Goal: Task Accomplishment & Management: Use online tool/utility

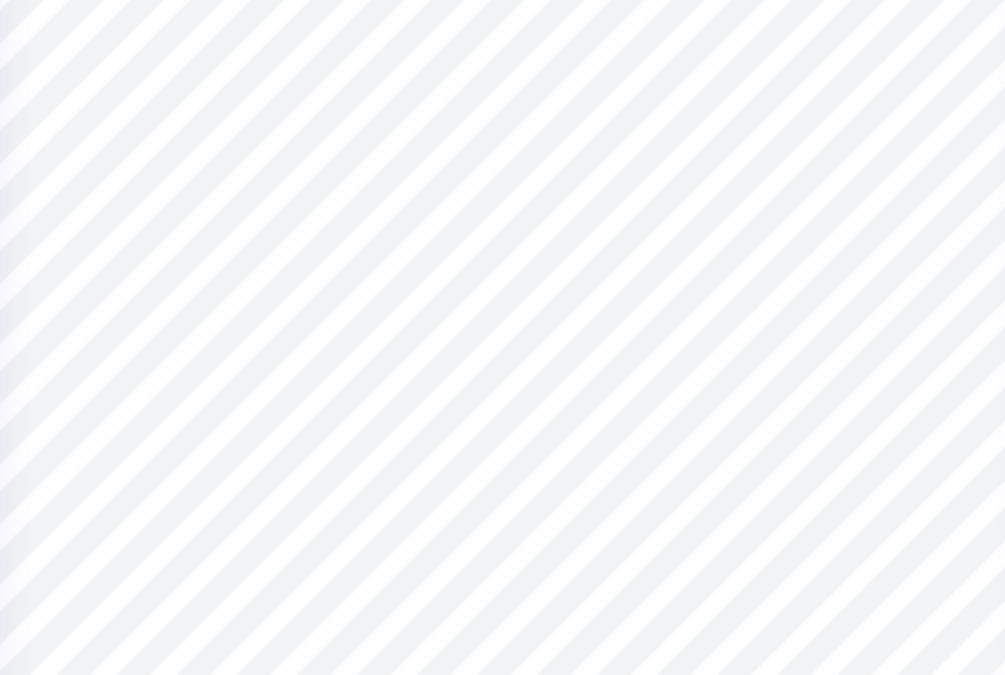
type textarea "x"
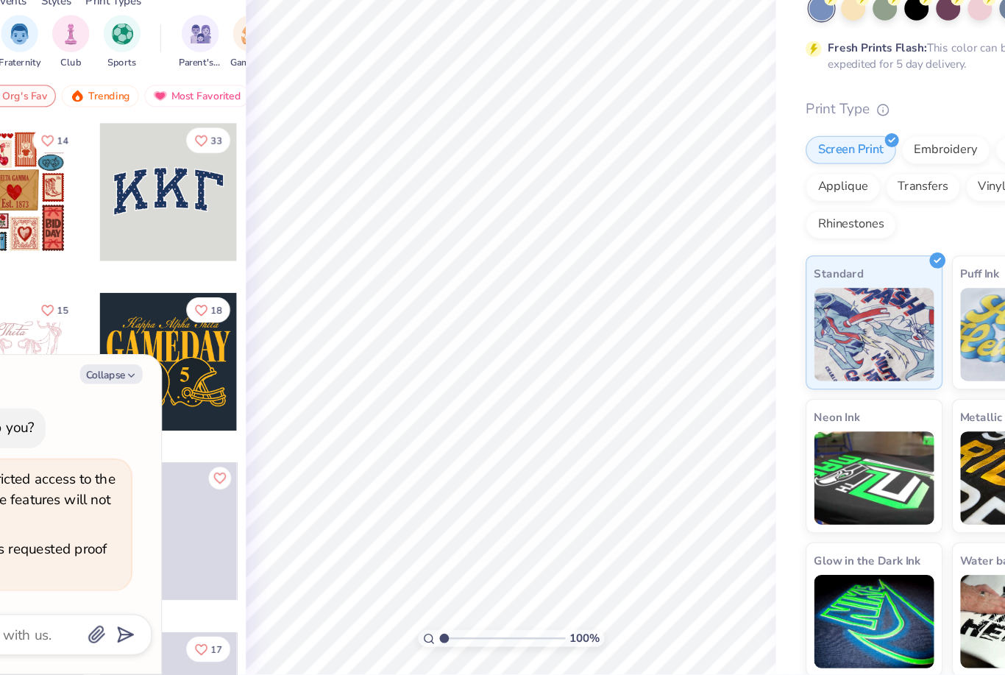
type textarea "x"
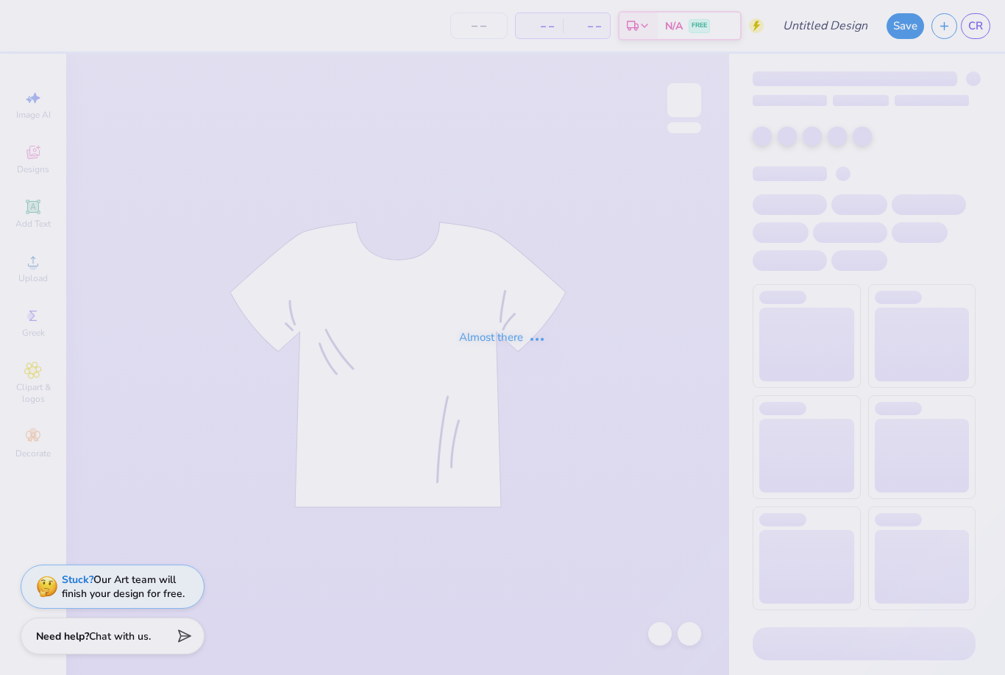
type input "Design 2"
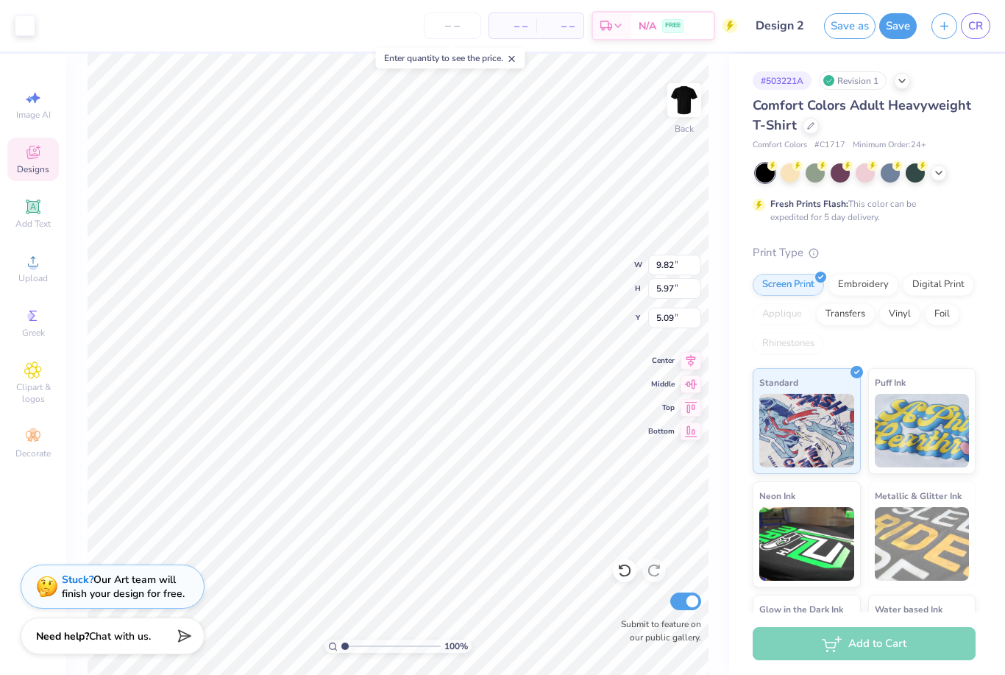
type input "5.01"
click at [35, 209] on icon at bounding box center [32, 206] width 11 height 11
type input "5.59"
type input "1.62"
type input "11.69"
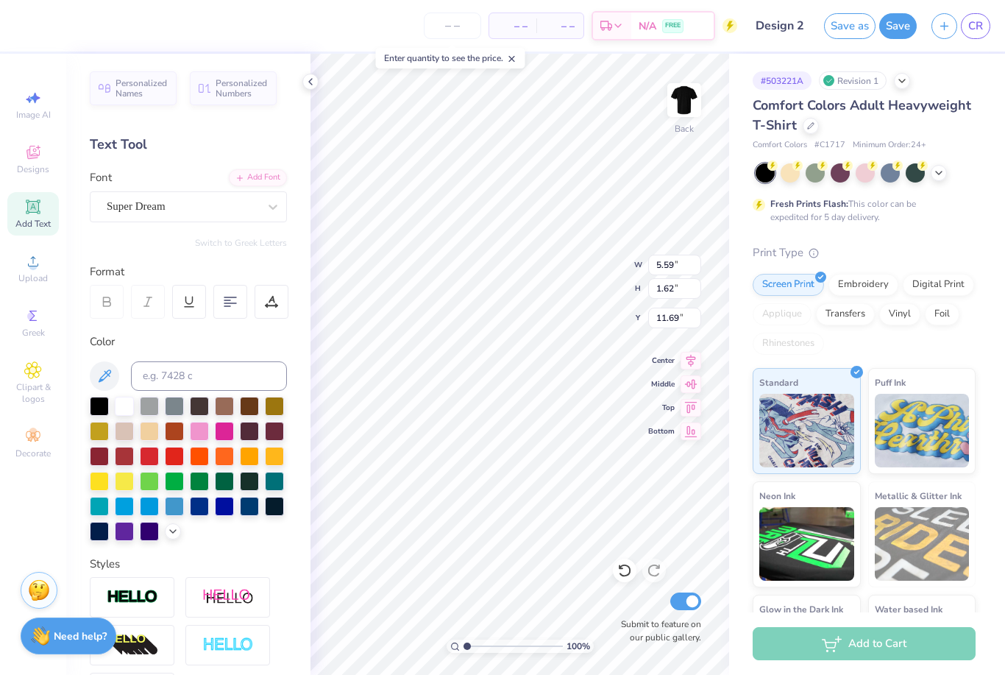
type input "9.82"
type input "5.97"
type input "5.01"
type input "9.79"
type input "1.75"
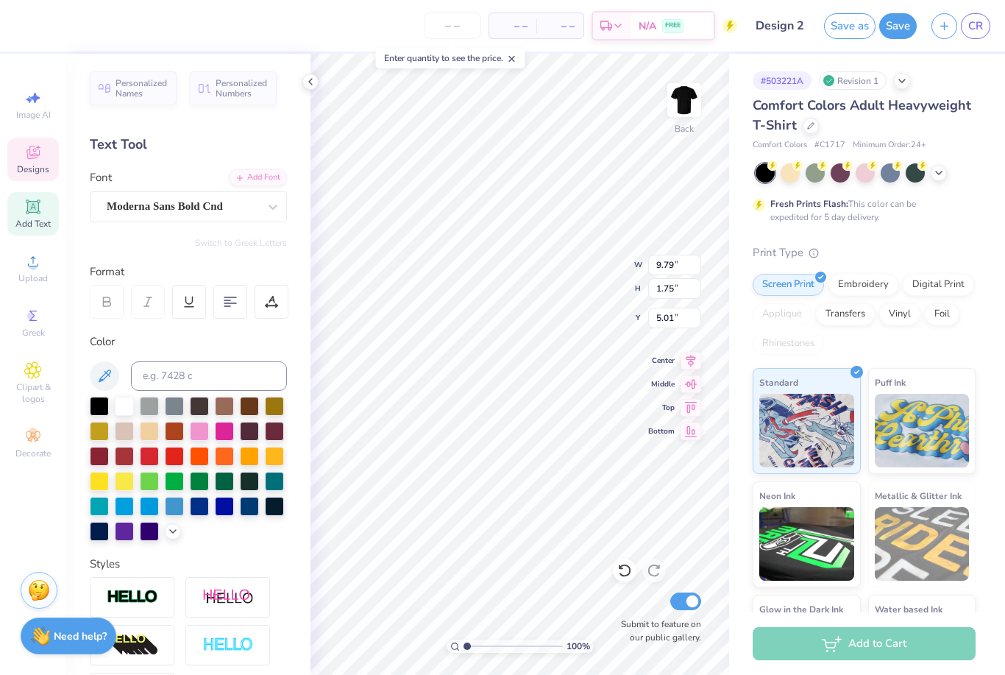
click at [213, 119] on div "Personalized Names Personalized Numbers Text Tool Add Font Font Moderna Sans Bo…" at bounding box center [188, 364] width 244 height 621
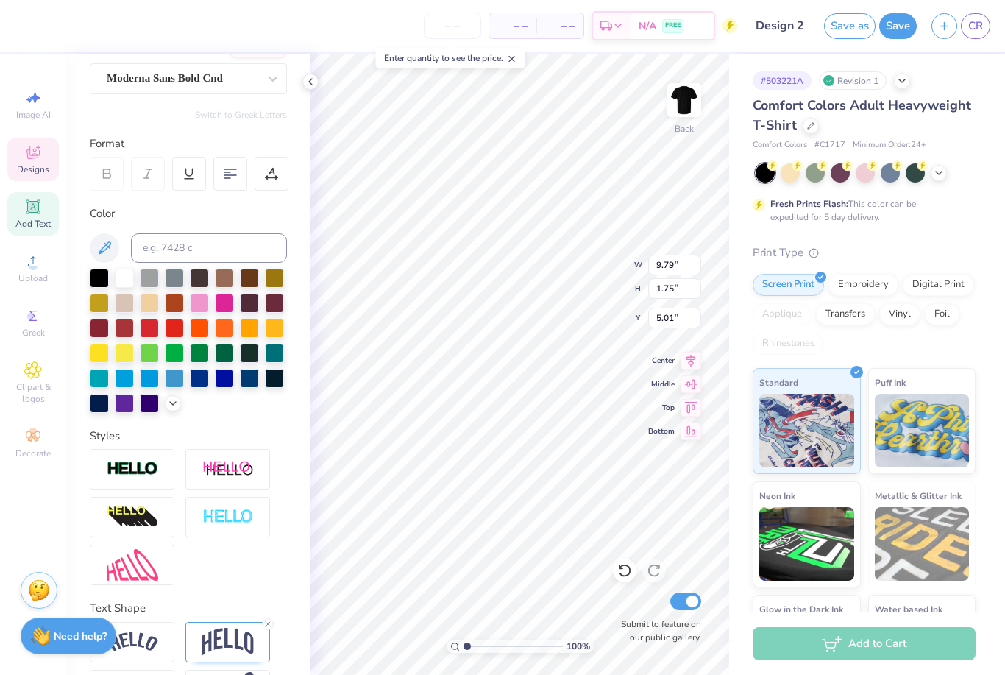
scroll to position [146, 0]
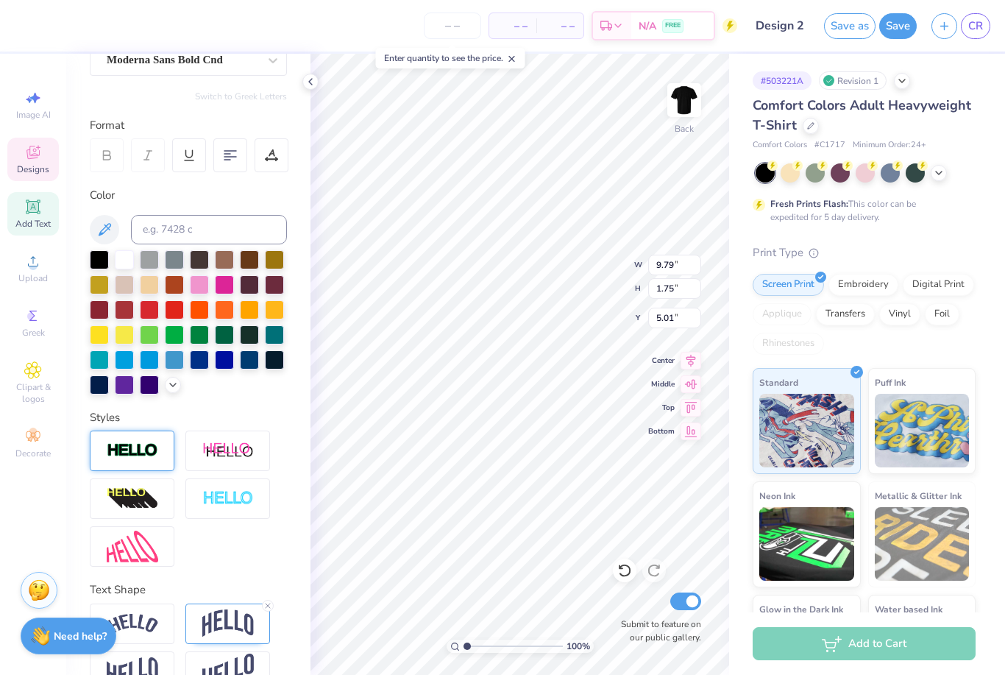
click at [141, 466] on div at bounding box center [132, 450] width 85 height 40
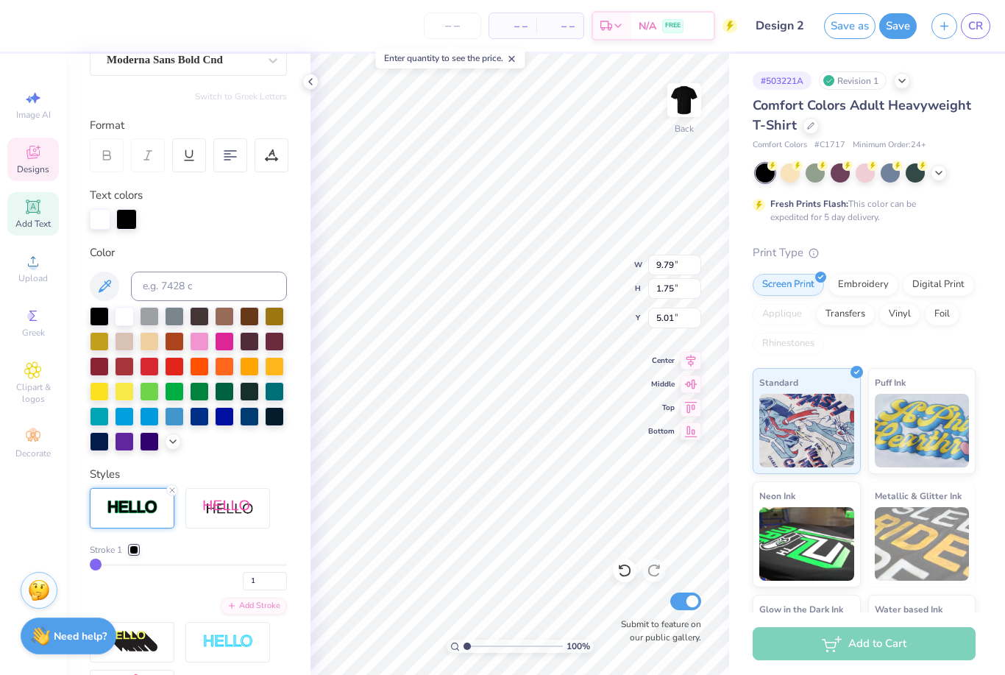
type input "9.80"
type input "1.76"
drag, startPoint x: 263, startPoint y: 582, endPoint x: 249, endPoint y: 582, distance: 14.0
click at [263, 582] on input "1" at bounding box center [265, 581] width 44 height 18
type input "1"
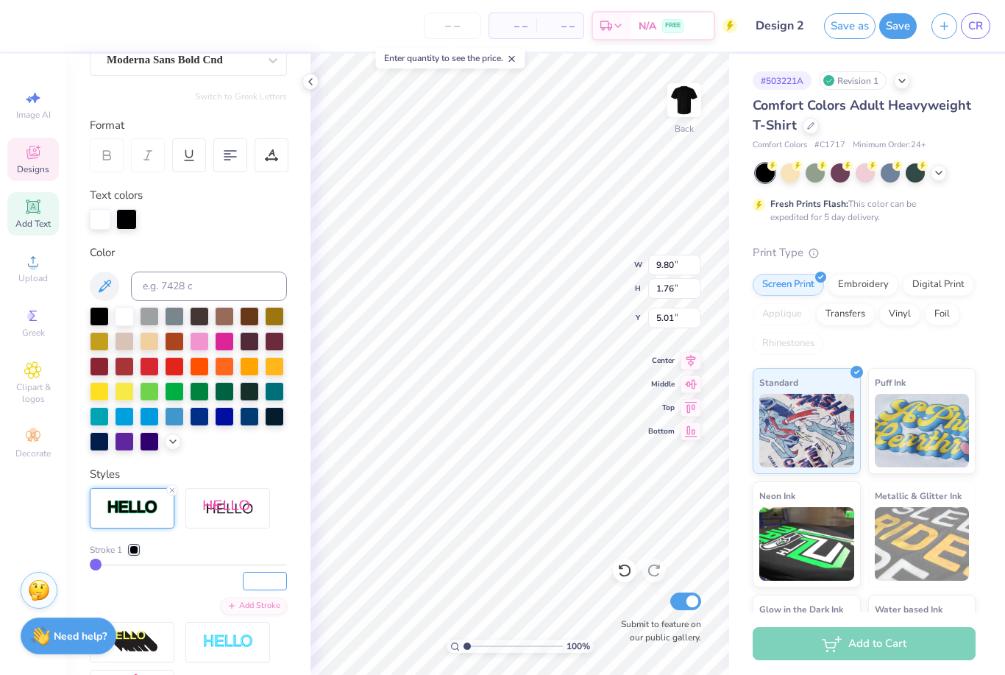
type input "5"
click at [173, 368] on div at bounding box center [174, 364] width 19 height 19
click at [121, 320] on div at bounding box center [124, 314] width 19 height 19
click at [274, 584] on input "1" at bounding box center [265, 581] width 44 height 18
type input "5"
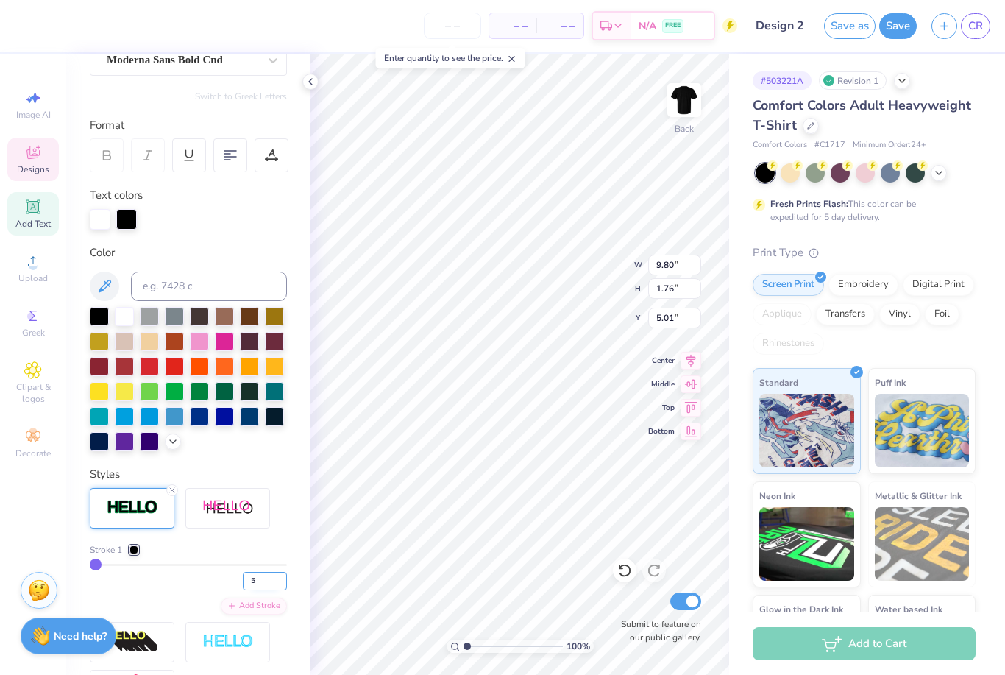
type input "5"
type input "9.83"
type input "1.80"
type input "4.99"
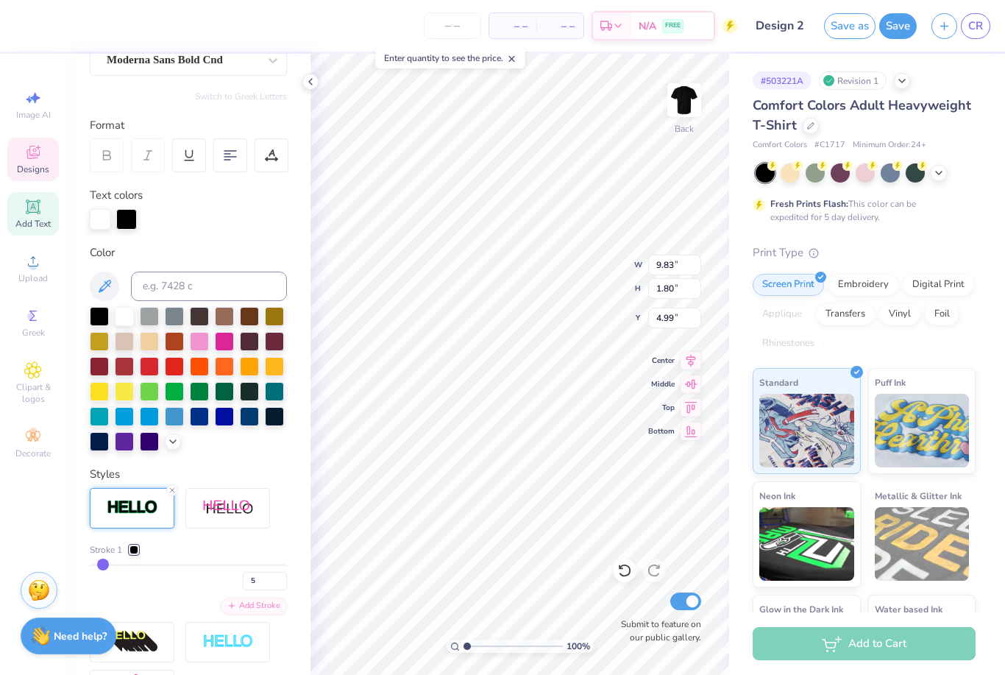
click at [135, 552] on div at bounding box center [133, 549] width 9 height 9
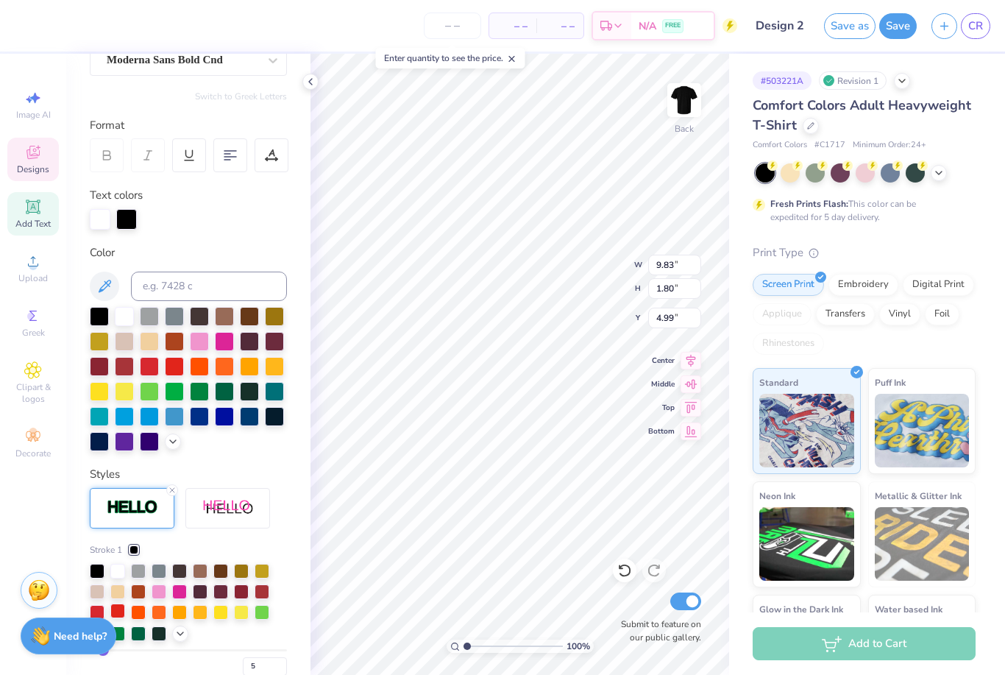
click at [121, 613] on div at bounding box center [117, 610] width 15 height 15
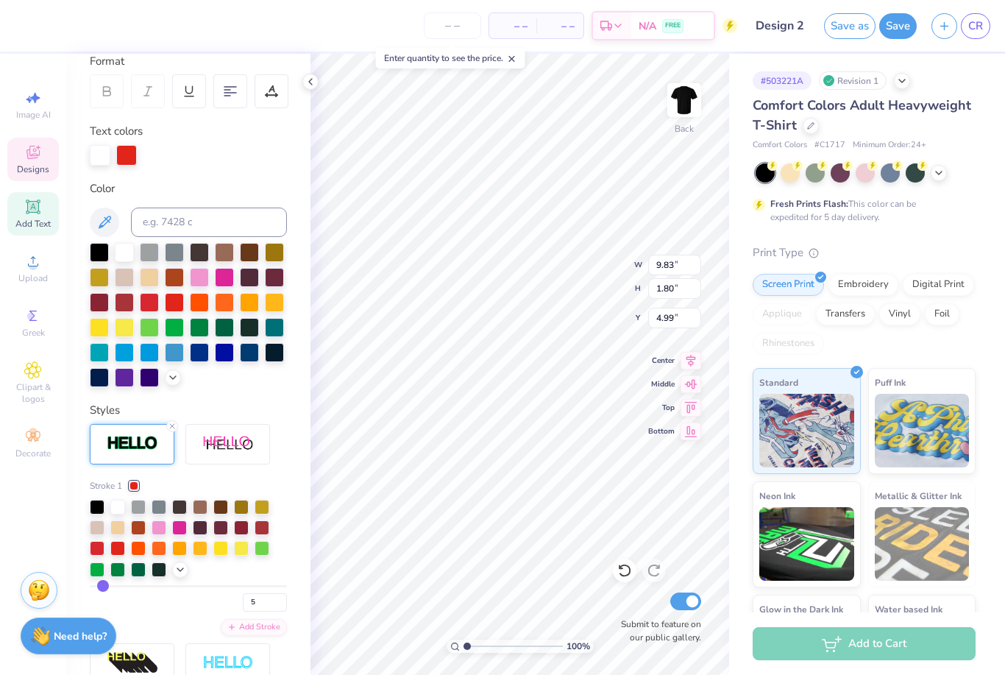
scroll to position [229, 0]
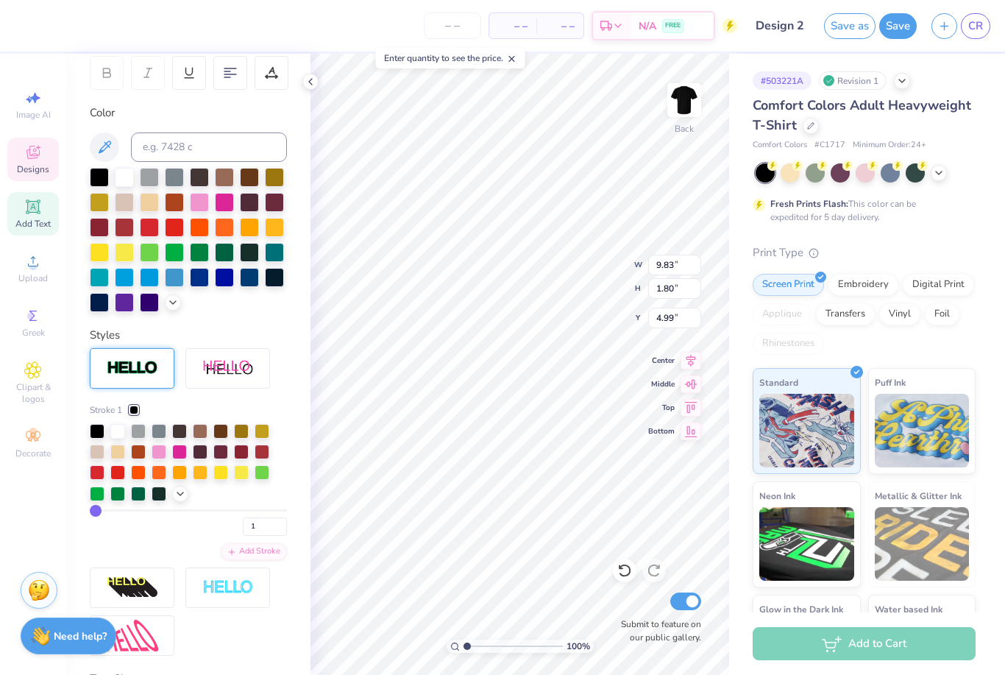
type input "9.82"
type input "1.48"
type input "9.51"
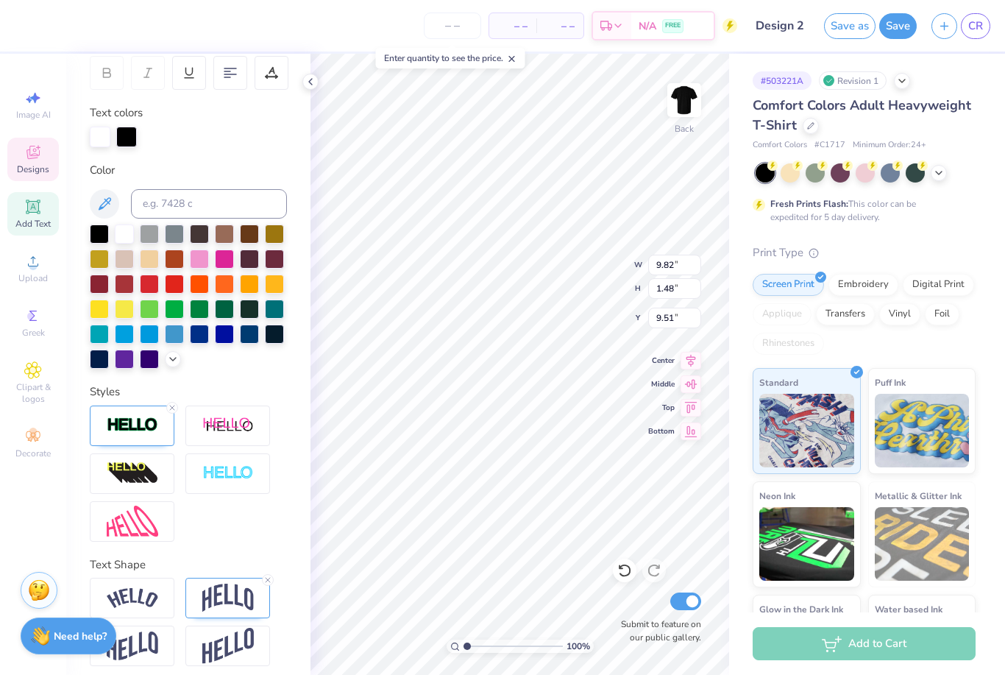
type input "9.83"
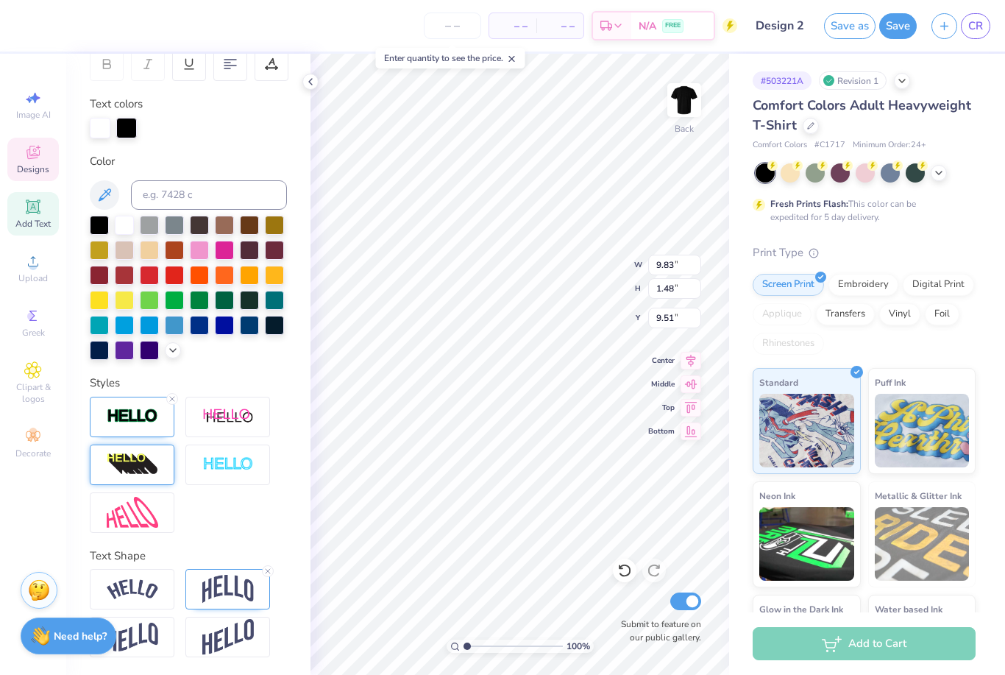
scroll to position [238, 0]
click at [148, 421] on img at bounding box center [133, 416] width 52 height 17
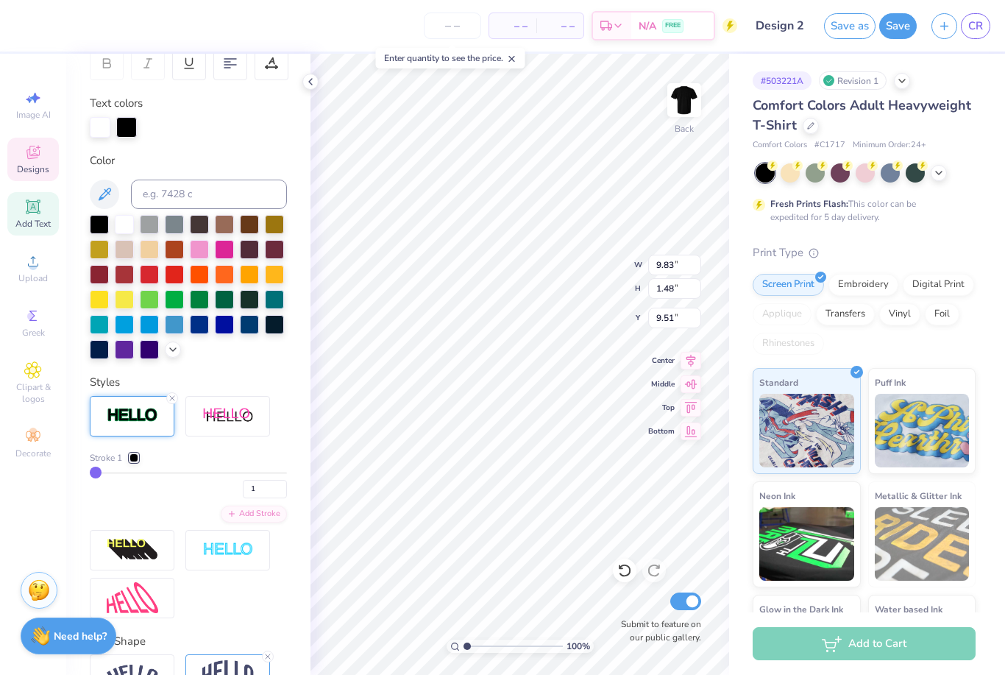
click at [136, 456] on div at bounding box center [133, 457] width 9 height 9
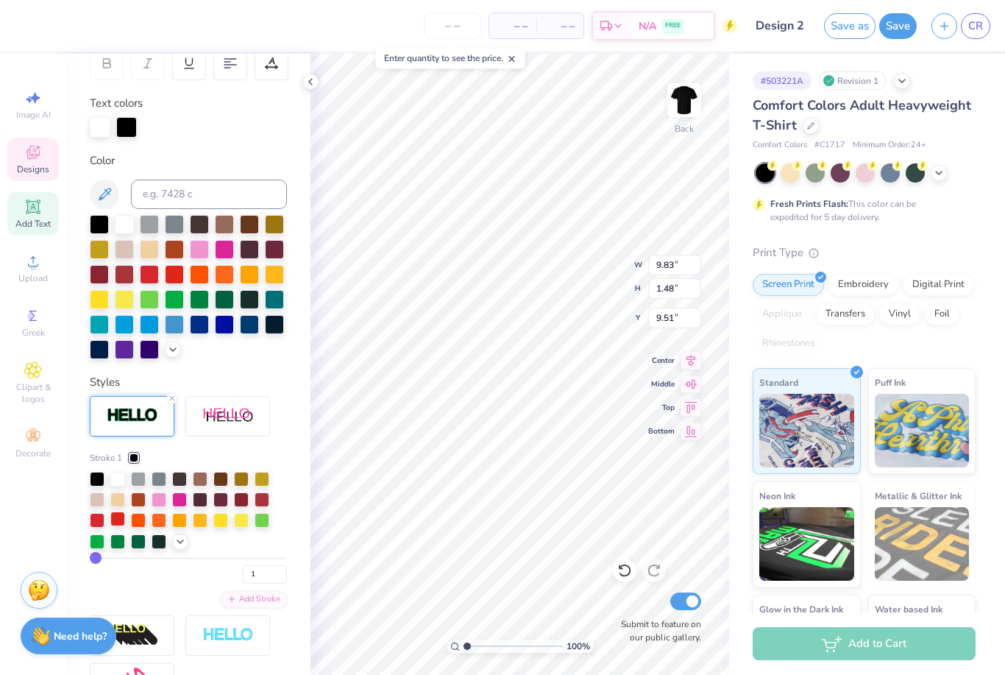
click at [117, 523] on div at bounding box center [117, 518] width 15 height 15
click at [260, 573] on input "1" at bounding box center [265, 574] width 44 height 18
type input "5"
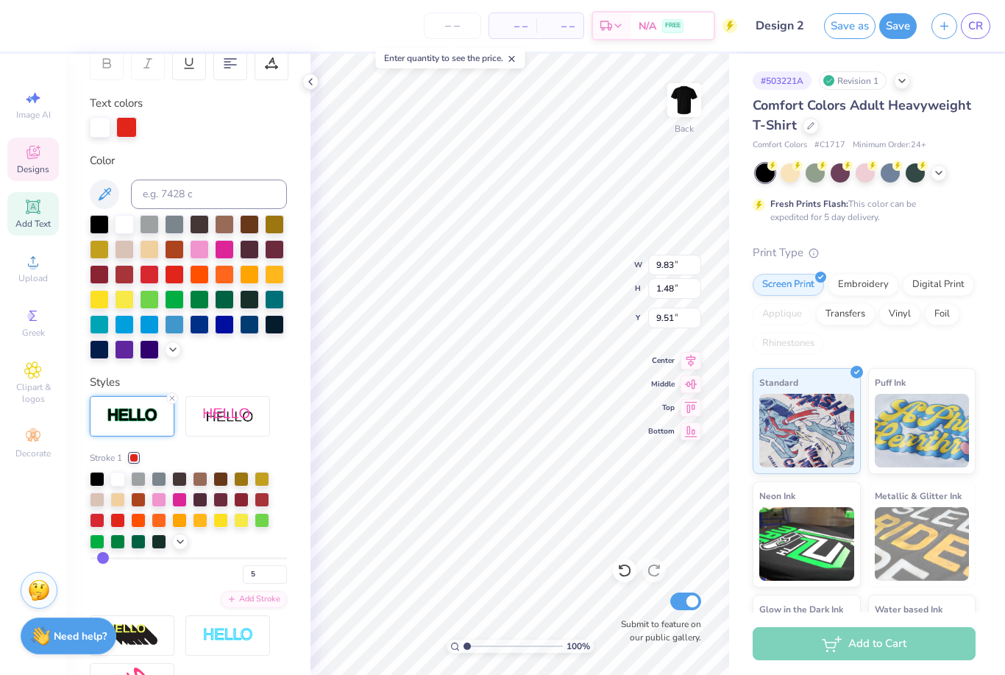
type input "9.86"
type input "1.51"
type input "9.49"
type input "5.59"
type input "1.62"
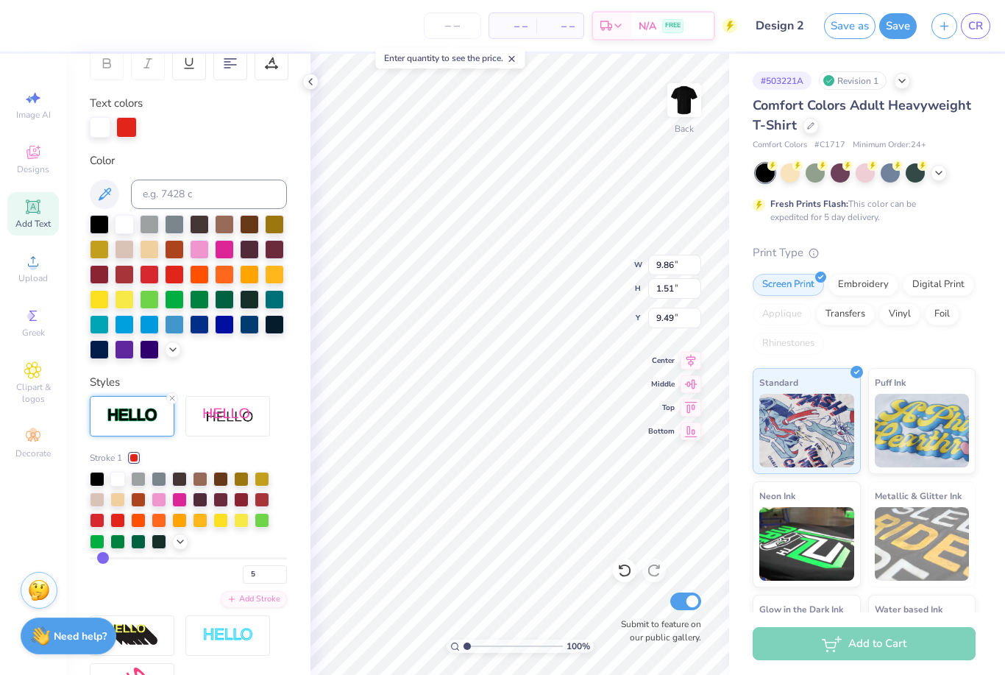
type input "11.69"
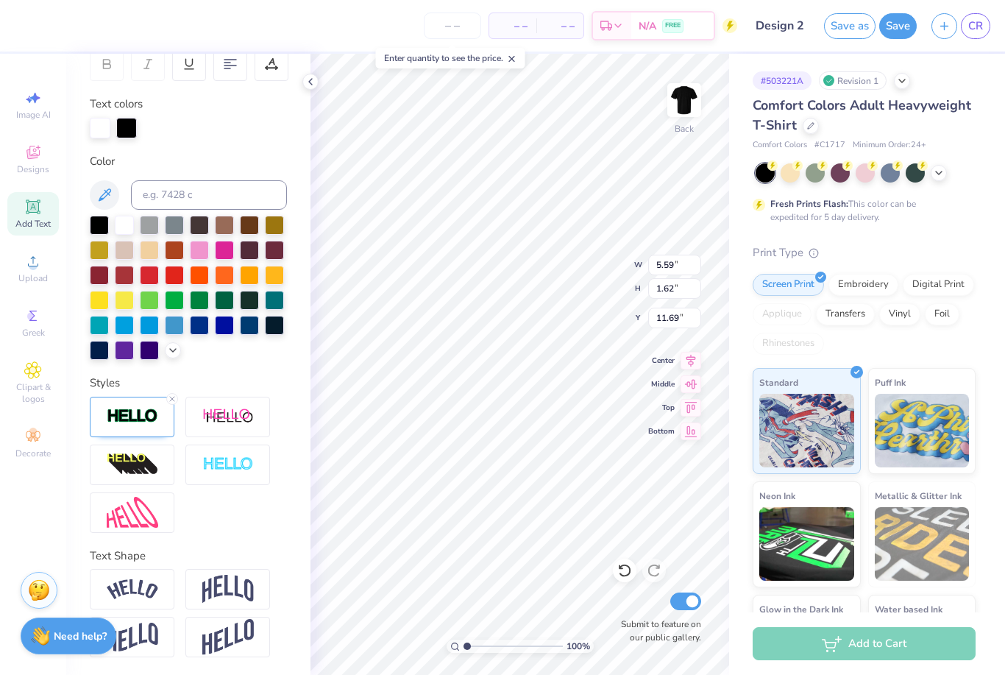
type input "5.62"
type input "1.65"
type input "11.67"
click at [544, 486] on li "Delete" at bounding box center [561, 484] width 116 height 29
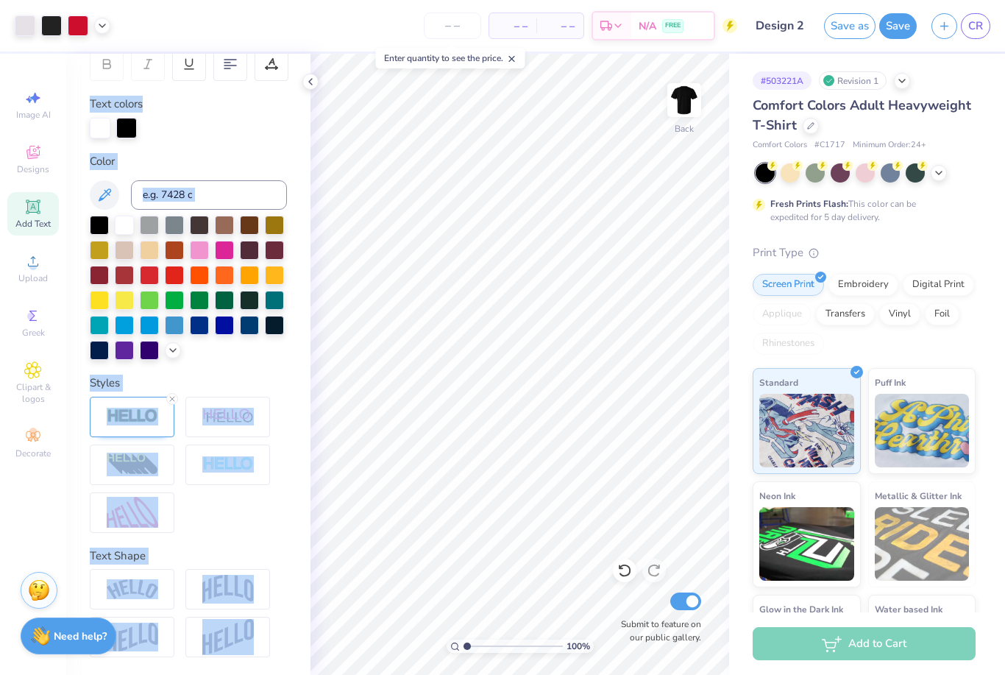
drag, startPoint x: 309, startPoint y: 81, endPoint x: 241, endPoint y: 85, distance: 68.6
click at [241, 85] on div "Art colors – – Per Item – – Total Est. Delivery N/A FREE Design Title Design 2 …" at bounding box center [502, 337] width 1005 height 675
click at [260, 91] on div "Personalized Names Personalized Numbers Text Tool Add Font Font Super Dream Swi…" at bounding box center [188, 364] width 244 height 621
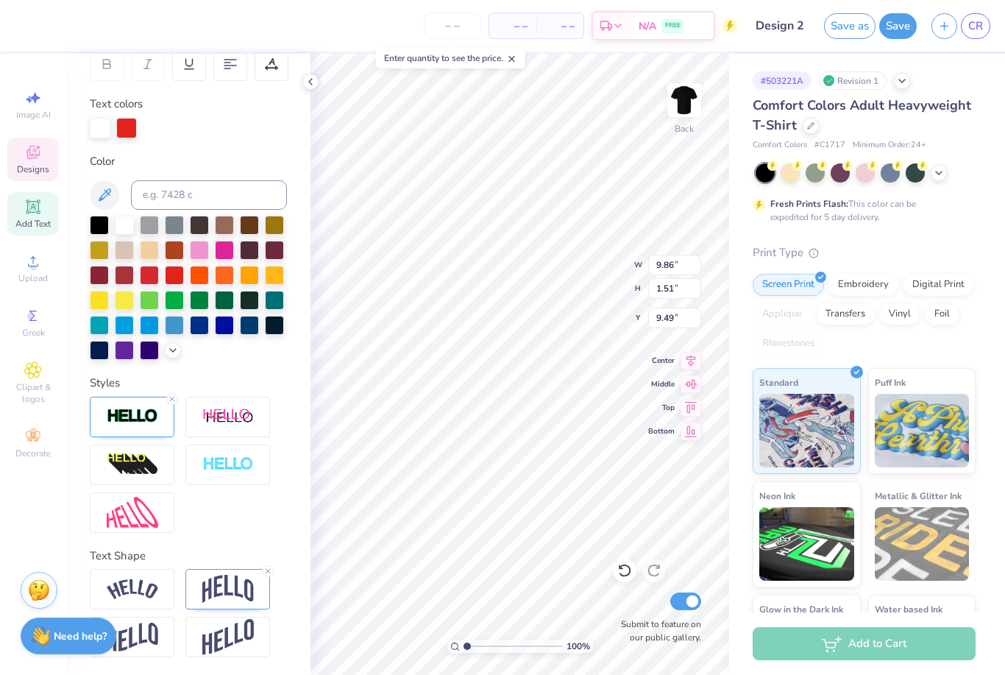
type input "9.16"
type input "9.48"
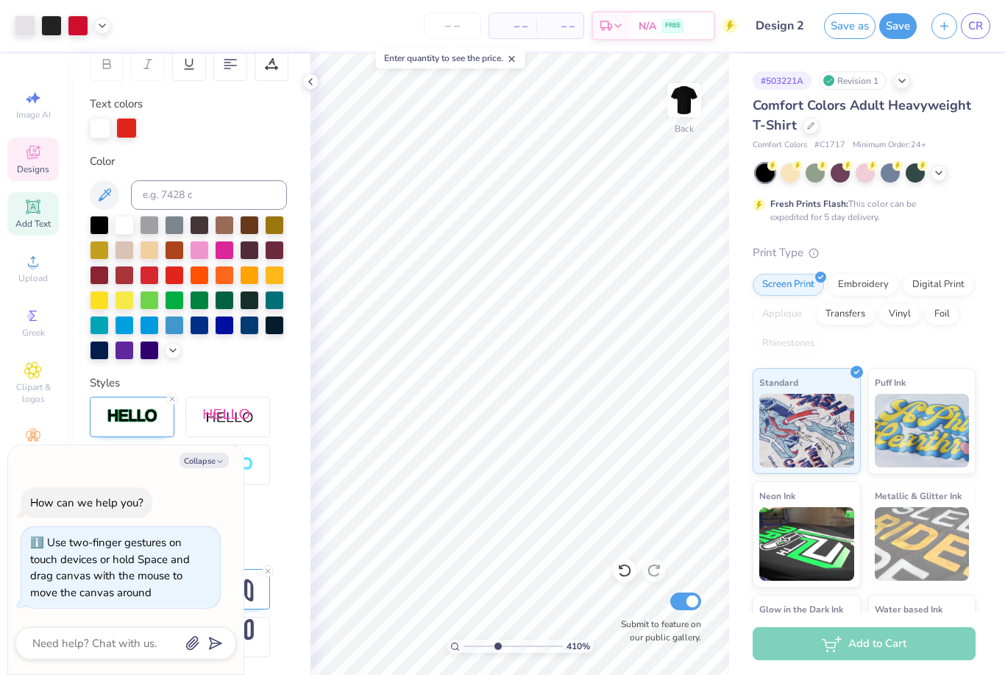
click at [36, 159] on icon at bounding box center [32, 152] width 13 height 13
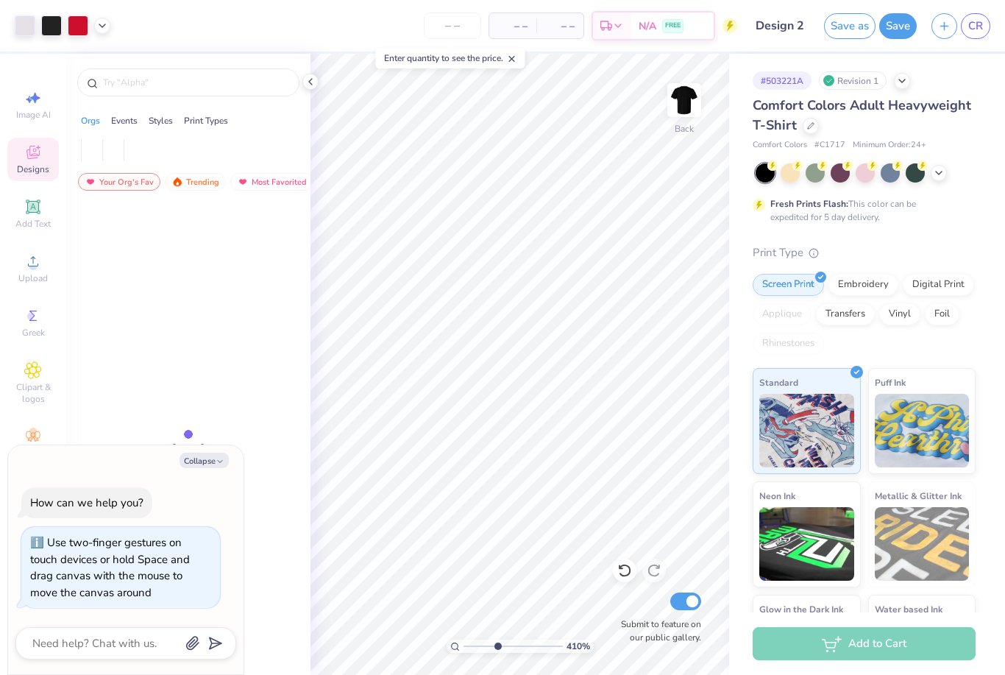
type input "4.09509722442168"
type textarea "x"
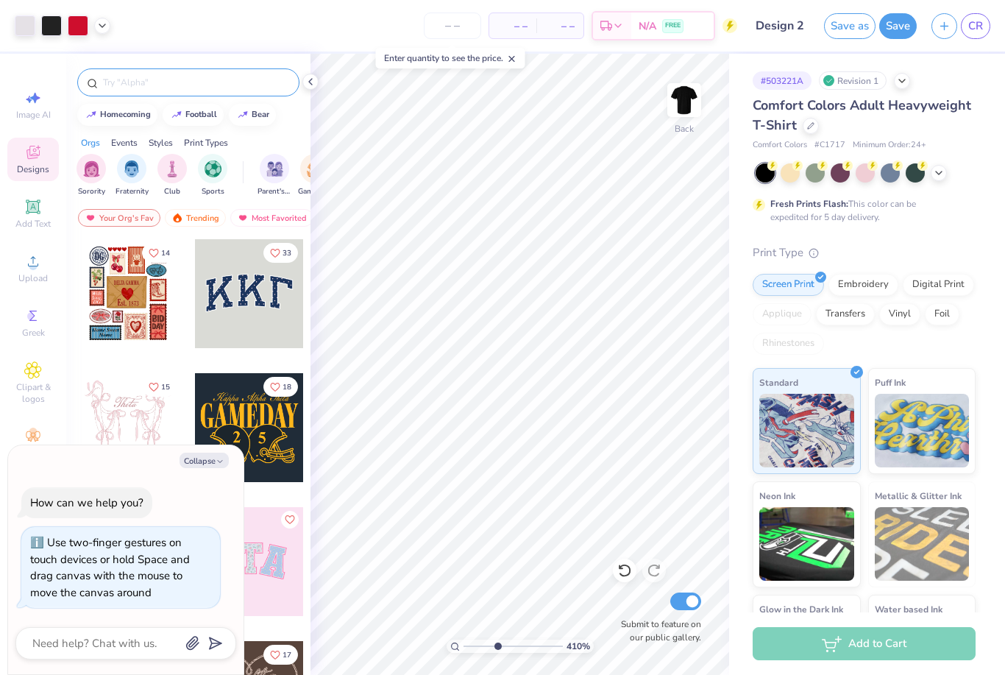
click at [135, 96] on div at bounding box center [188, 82] width 222 height 28
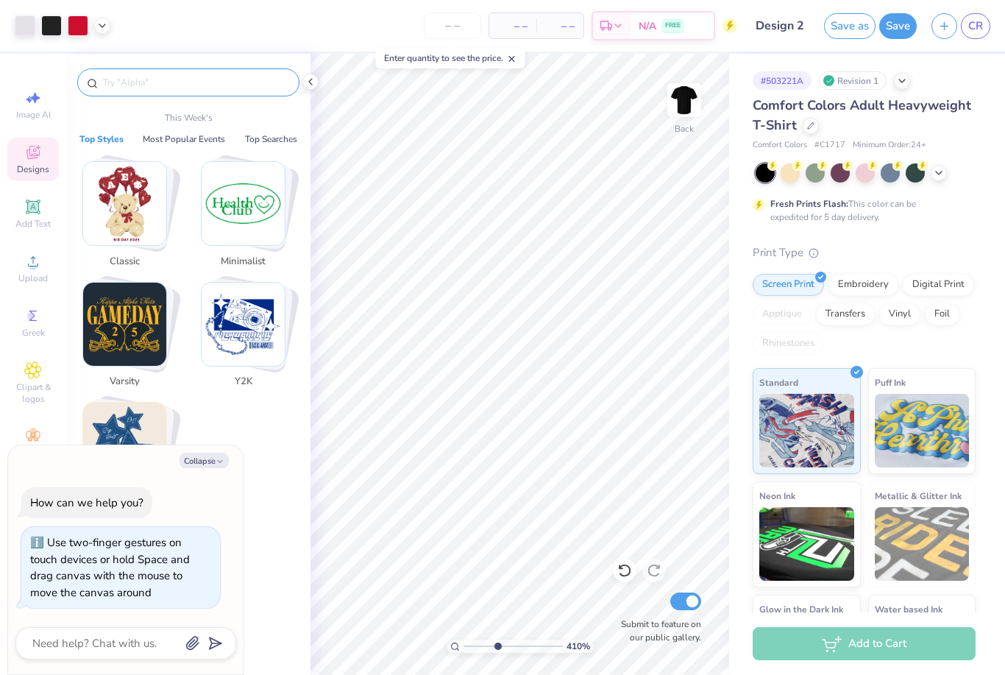
click at [117, 85] on input "text" at bounding box center [196, 82] width 188 height 15
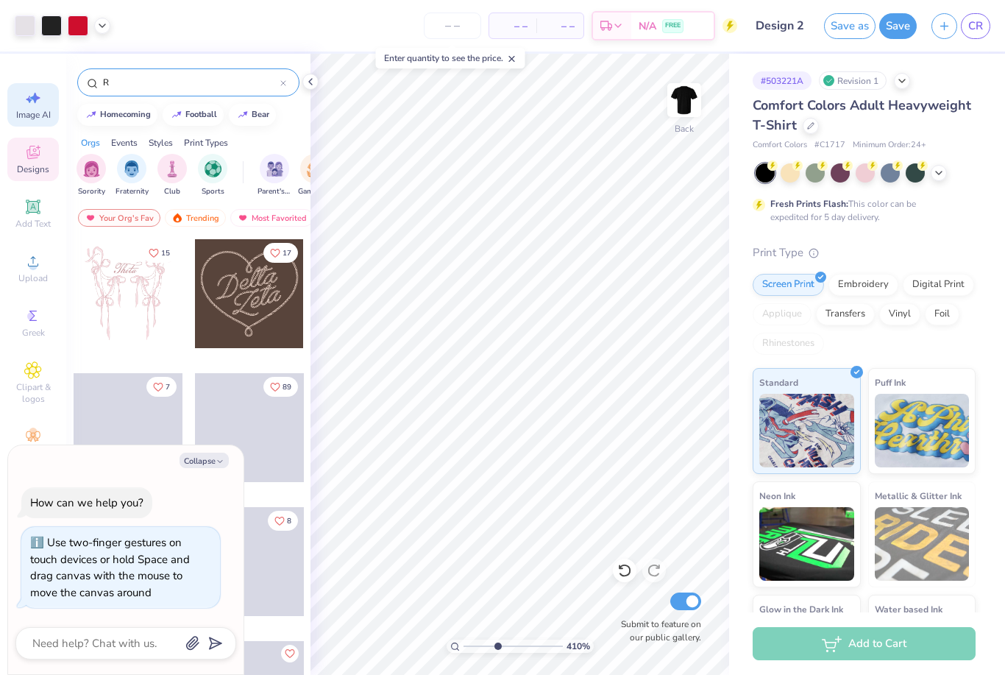
type input "R"
click at [43, 110] on span "Image AI" at bounding box center [33, 115] width 35 height 12
type input "4.09509722442168"
type textarea "x"
select select "4"
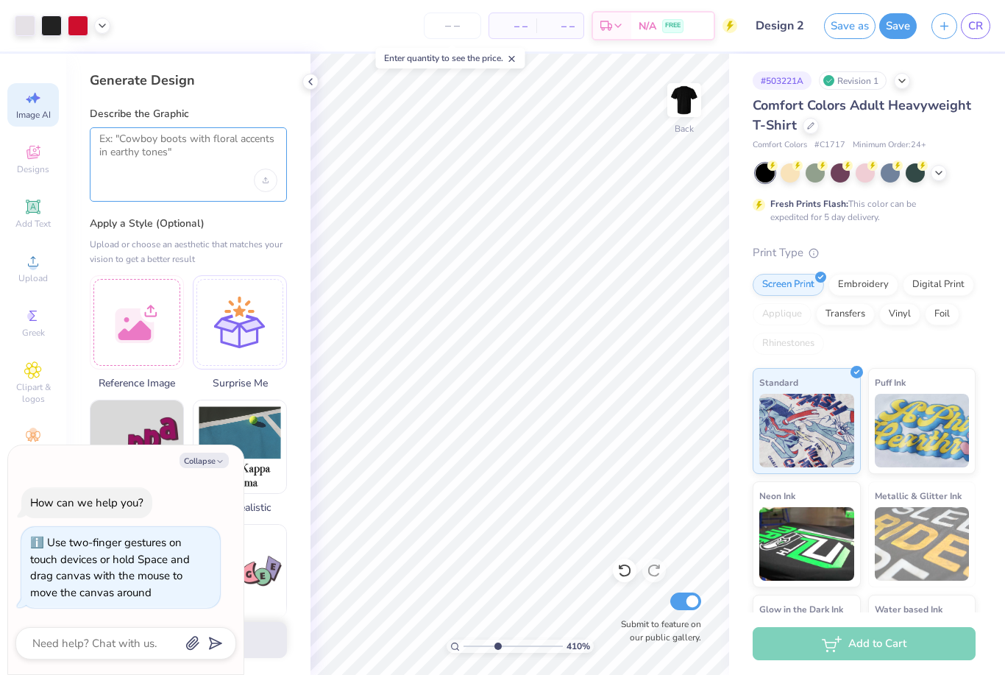
click at [182, 152] on textarea at bounding box center [188, 150] width 178 height 37
type textarea "Circled R"
click at [260, 182] on div "Upload image" at bounding box center [266, 180] width 24 height 24
click at [200, 146] on textarea "Circled R" at bounding box center [188, 150] width 178 height 37
click at [230, 227] on label "Apply a Style (Optional)" at bounding box center [188, 223] width 197 height 15
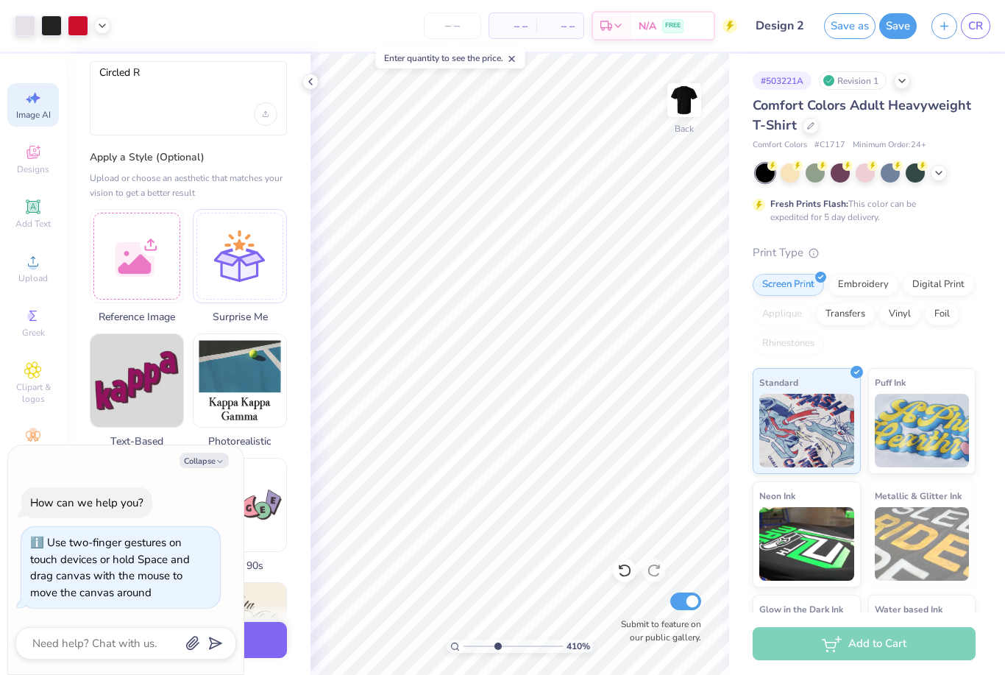
scroll to position [117, 0]
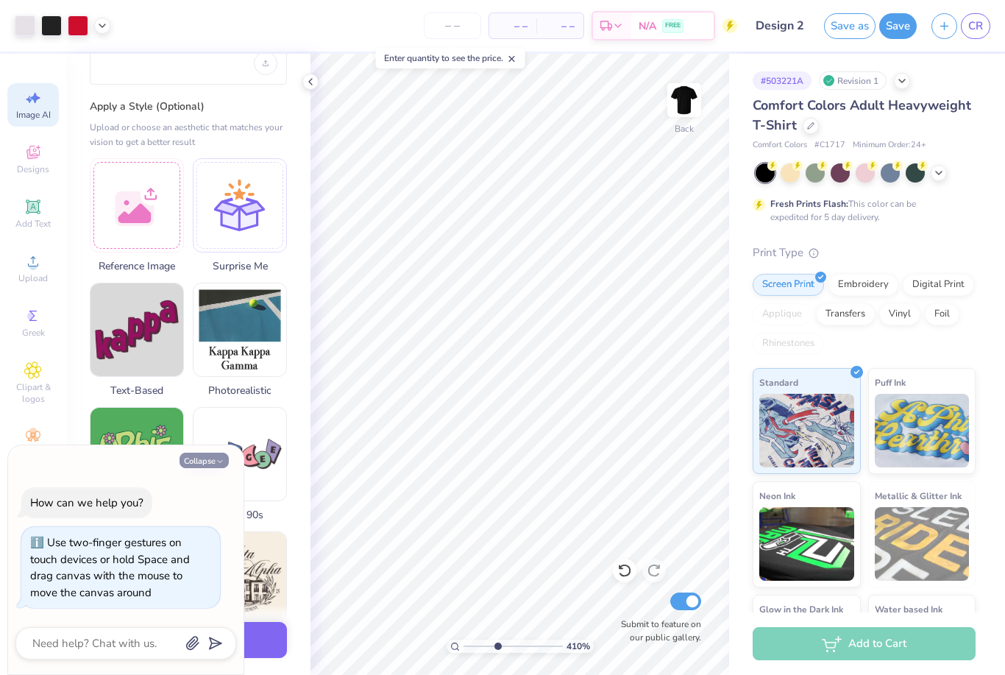
click at [199, 466] on button "Collapse" at bounding box center [204, 459] width 49 height 15
type textarea "x"
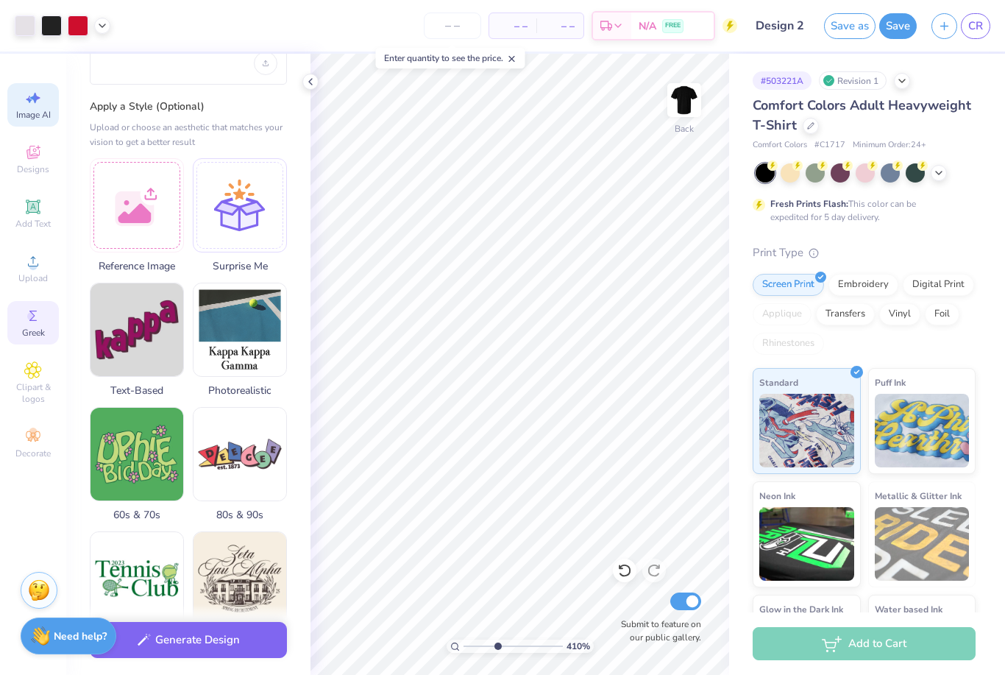
click at [40, 322] on icon at bounding box center [33, 316] width 18 height 18
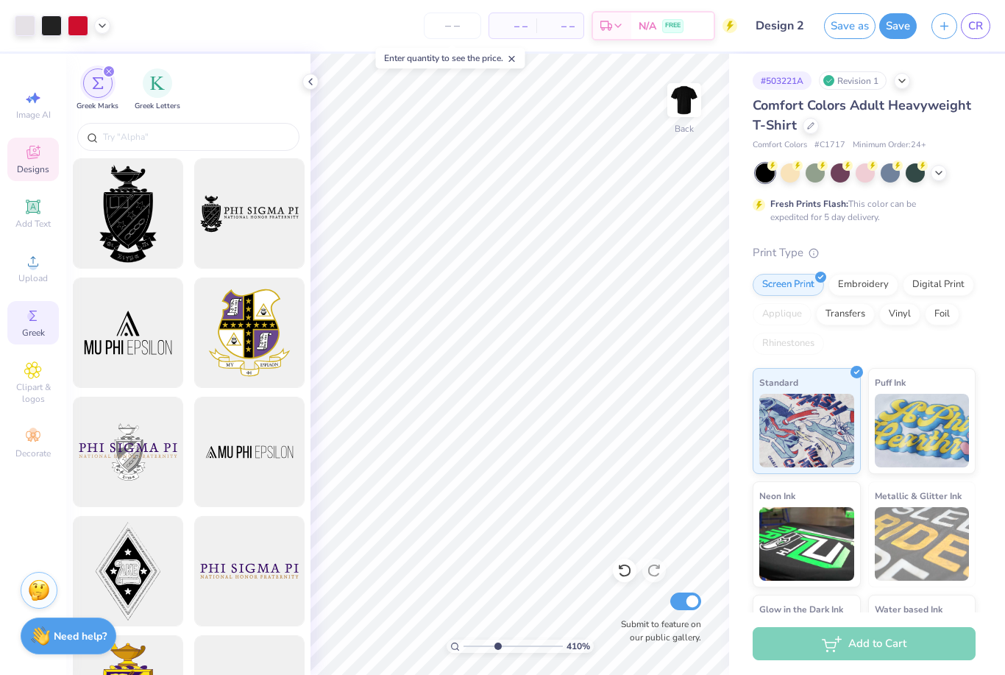
click at [35, 169] on span "Designs" at bounding box center [33, 169] width 32 height 12
type input "4.09509722442168"
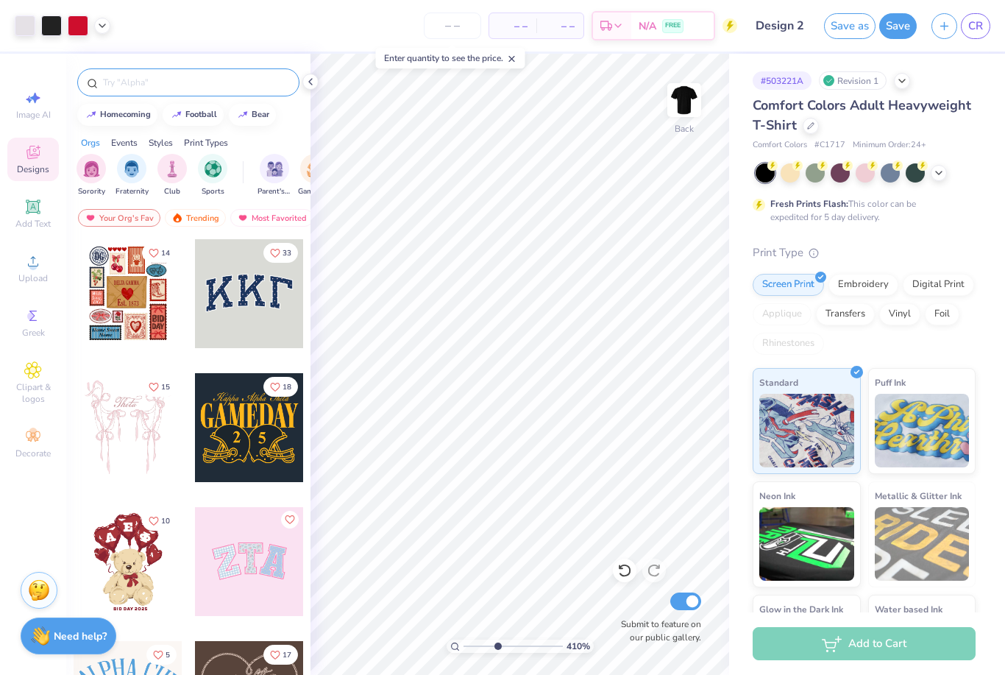
click at [127, 85] on input "text" at bounding box center [196, 82] width 188 height 15
type input "Circle"
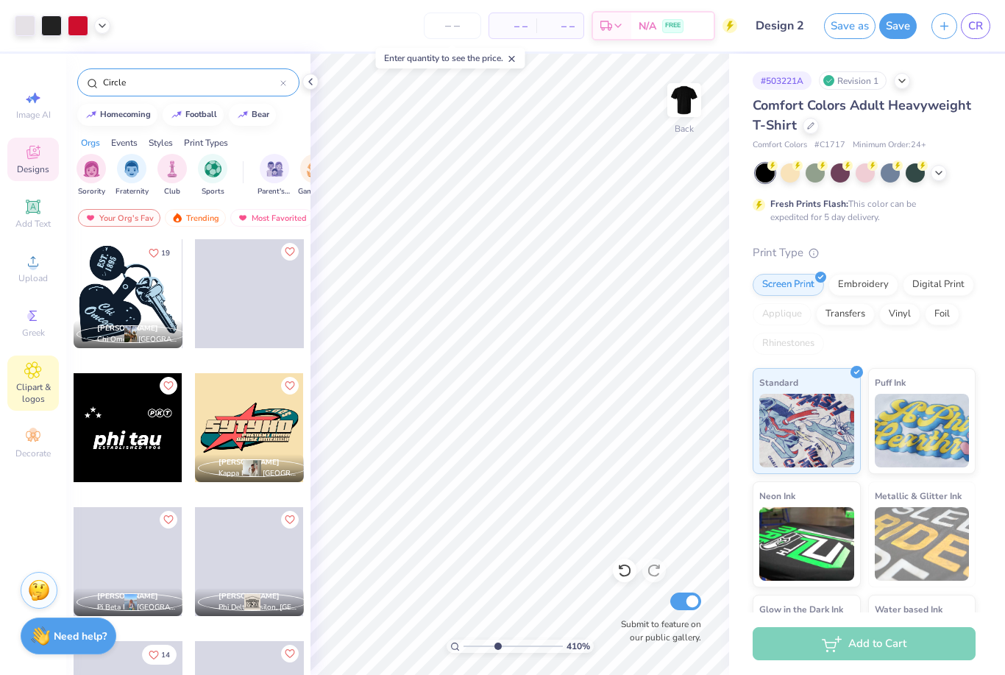
click at [29, 378] on icon at bounding box center [33, 370] width 16 height 16
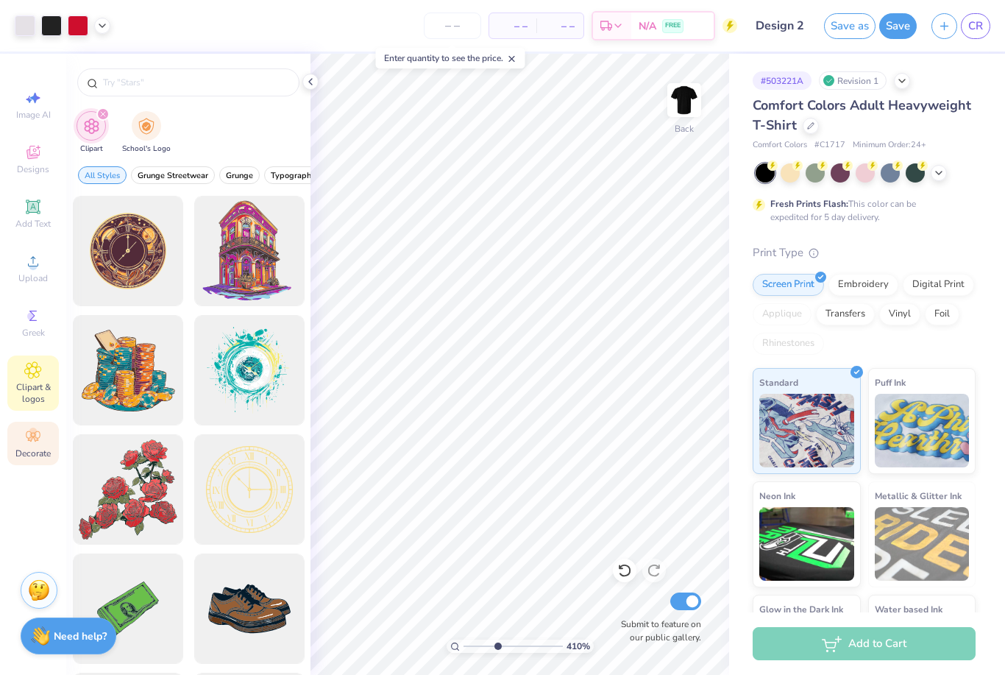
click at [24, 445] on icon at bounding box center [33, 436] width 18 height 18
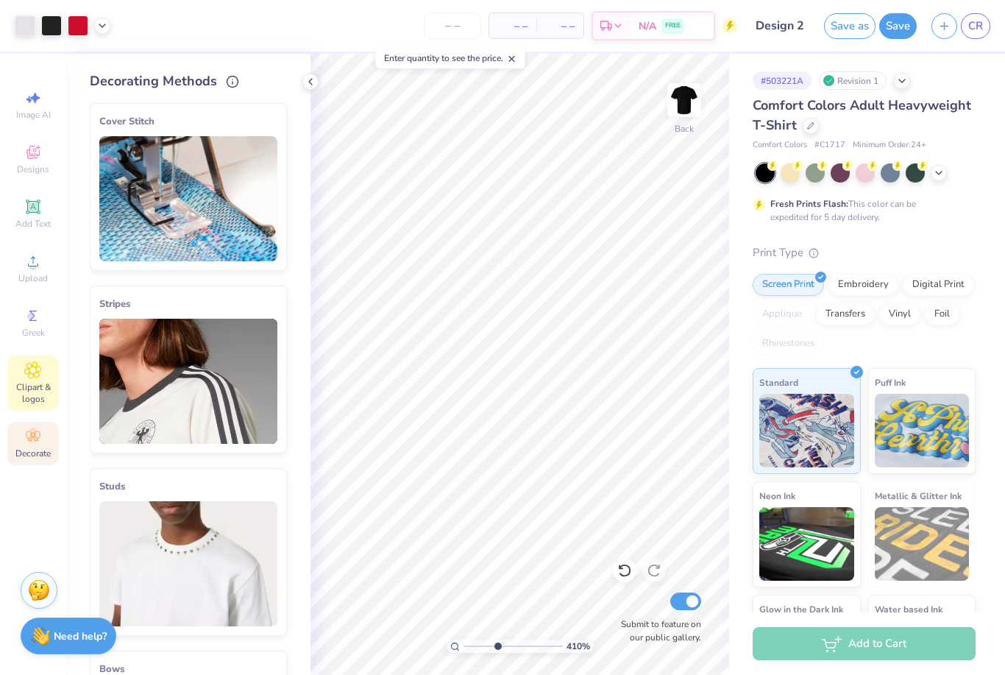
click at [25, 393] on span "Clipart & logos" at bounding box center [33, 393] width 52 height 24
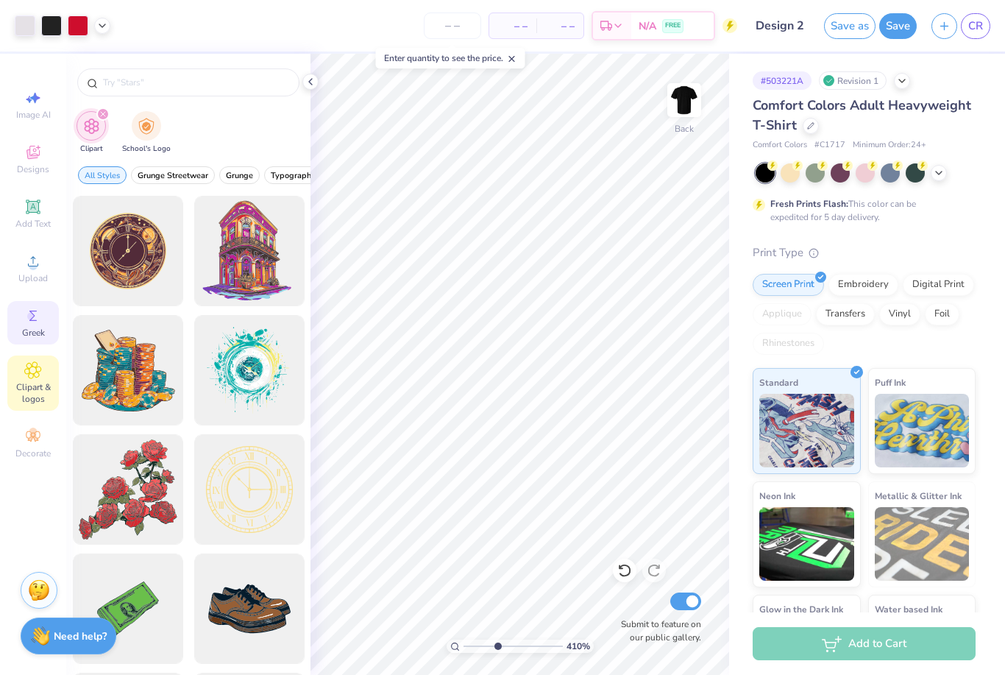
click at [30, 337] on span "Greek" at bounding box center [33, 333] width 23 height 12
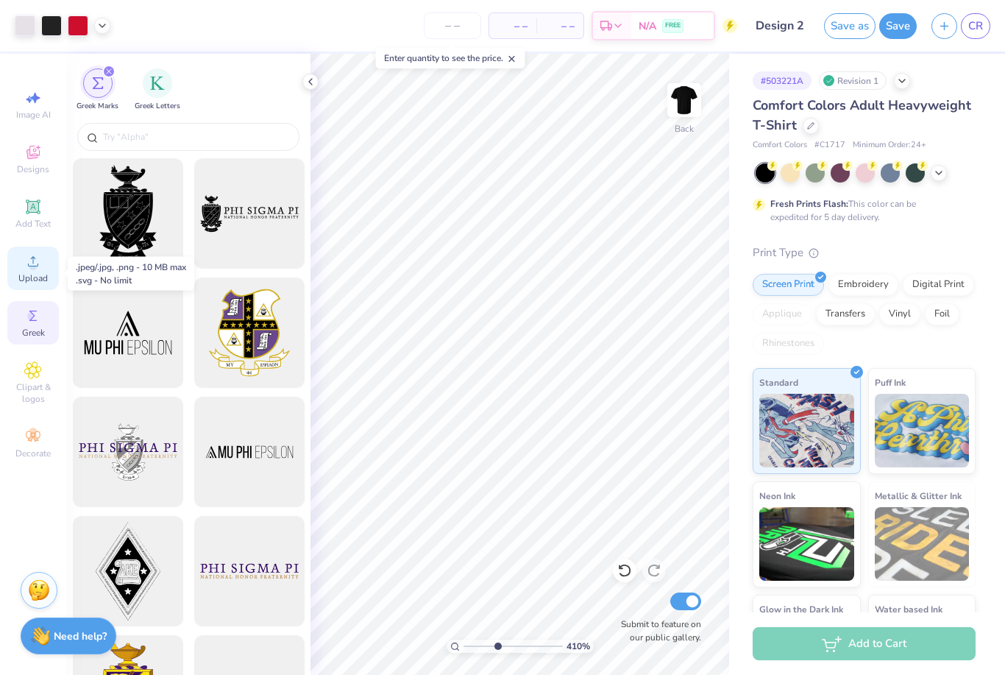
click at [27, 258] on icon at bounding box center [33, 261] width 18 height 18
click at [309, 85] on icon at bounding box center [311, 82] width 12 height 12
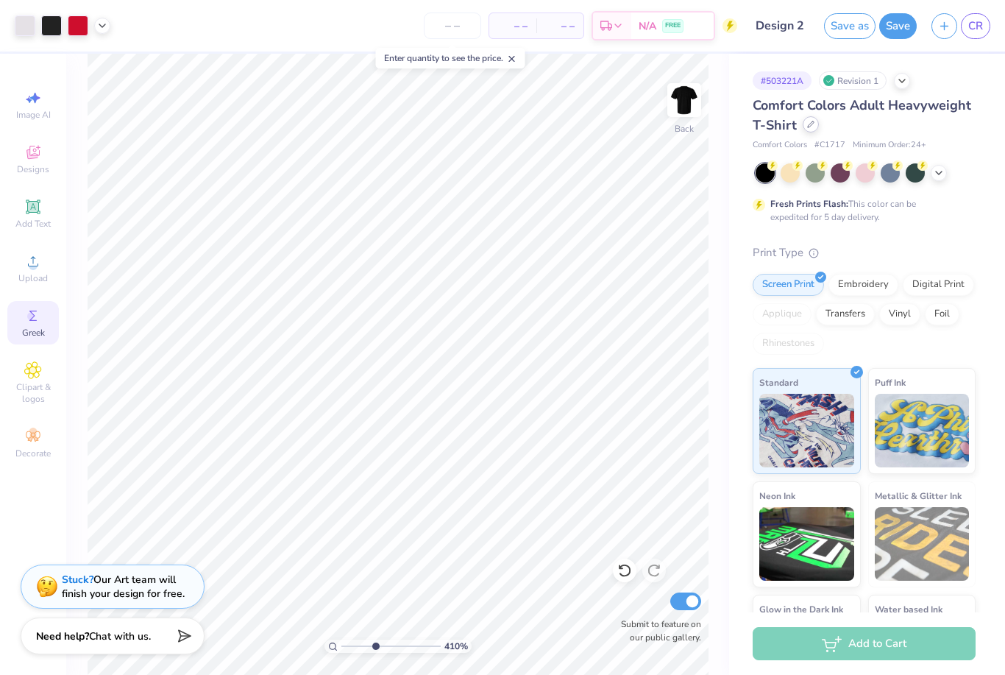
click at [812, 121] on div at bounding box center [811, 124] width 16 height 16
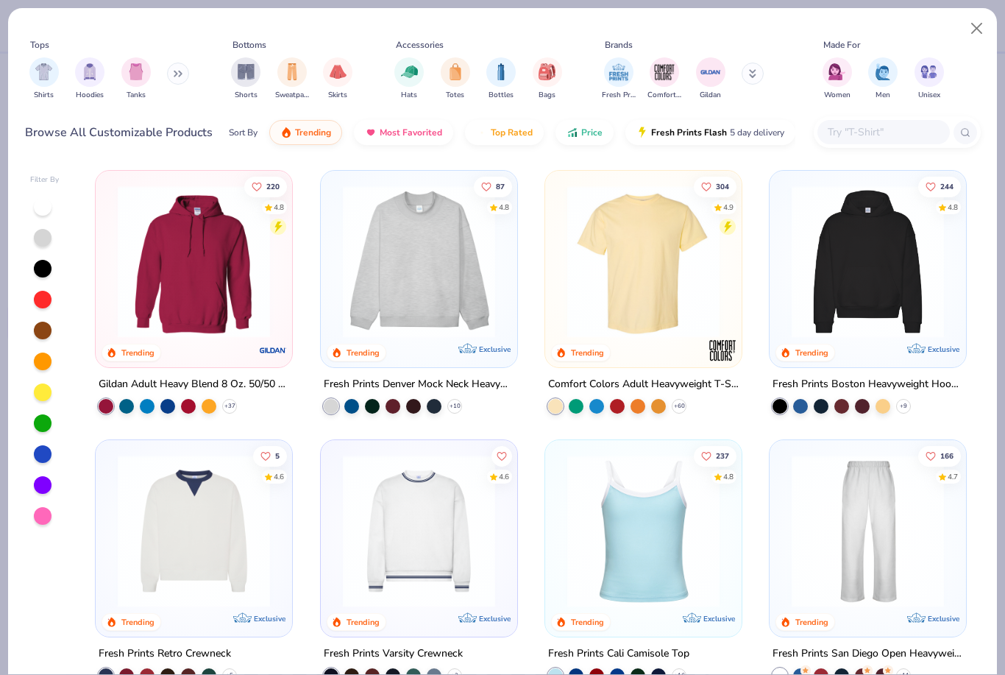
click at [644, 236] on img at bounding box center [643, 261] width 167 height 152
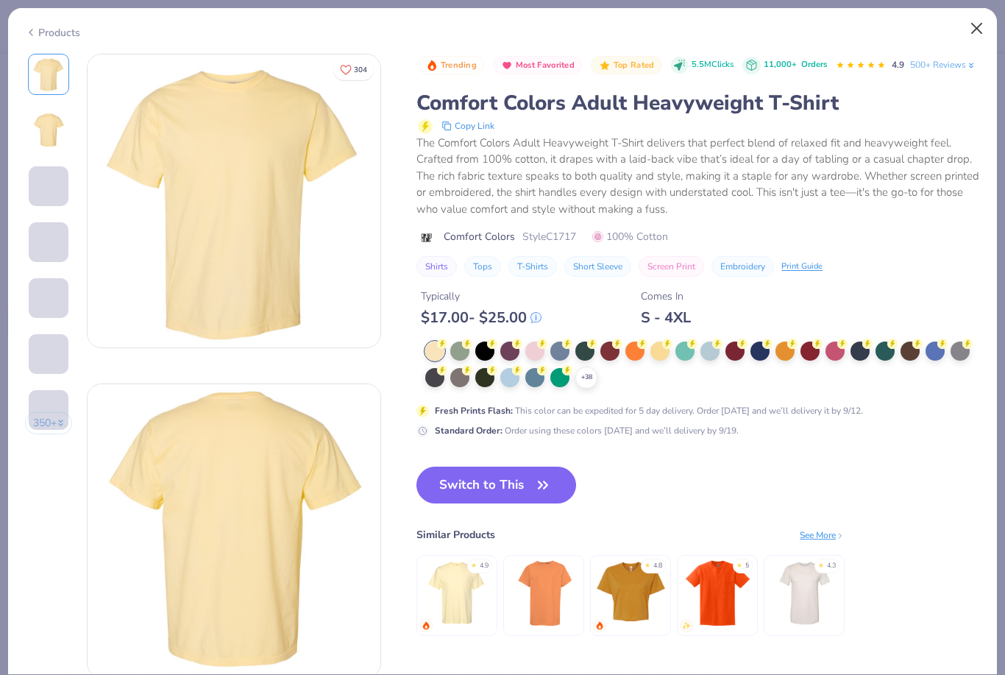
click at [976, 24] on button "Close" at bounding box center [977, 29] width 28 height 28
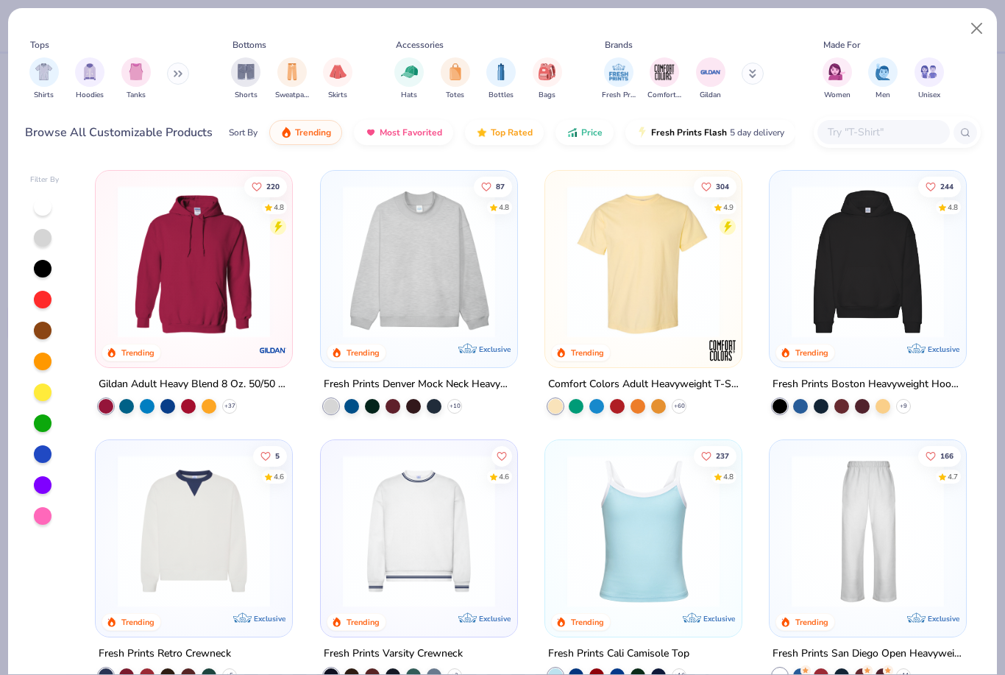
click at [368, 281] on img at bounding box center [419, 261] width 167 height 152
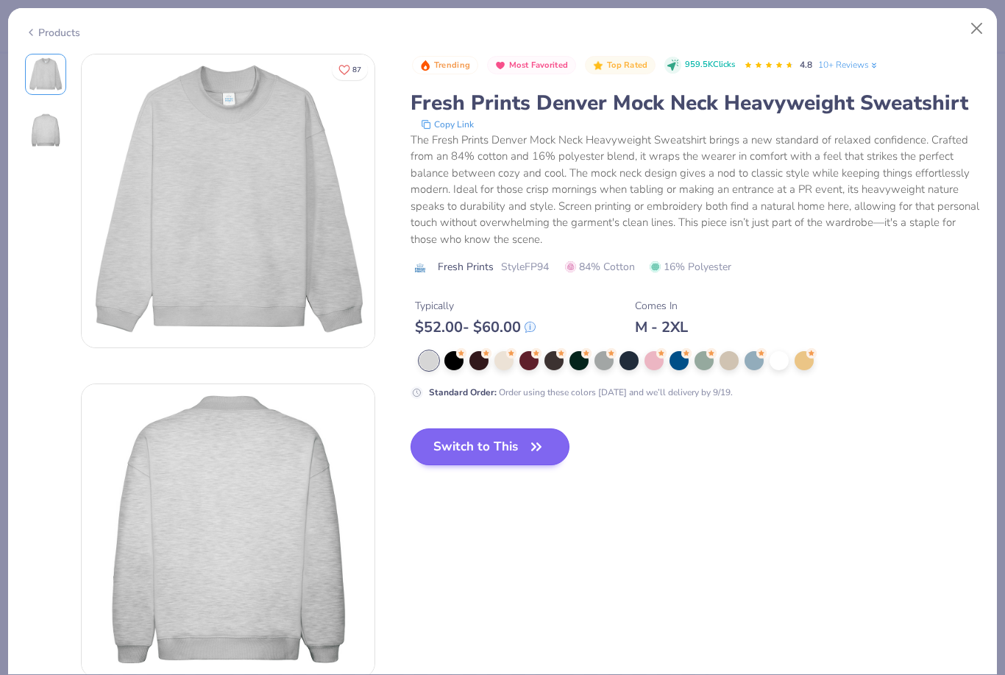
click at [470, 450] on button "Switch to This" at bounding box center [491, 446] width 160 height 37
type input "4.09509722442168"
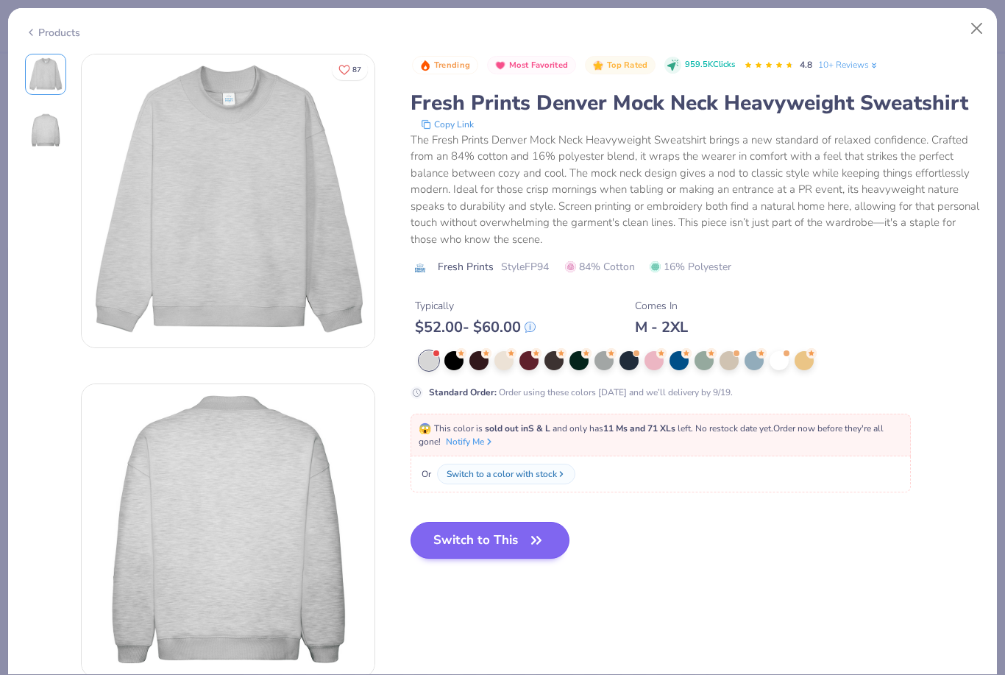
type textarea "x"
type input "4.09509722442168"
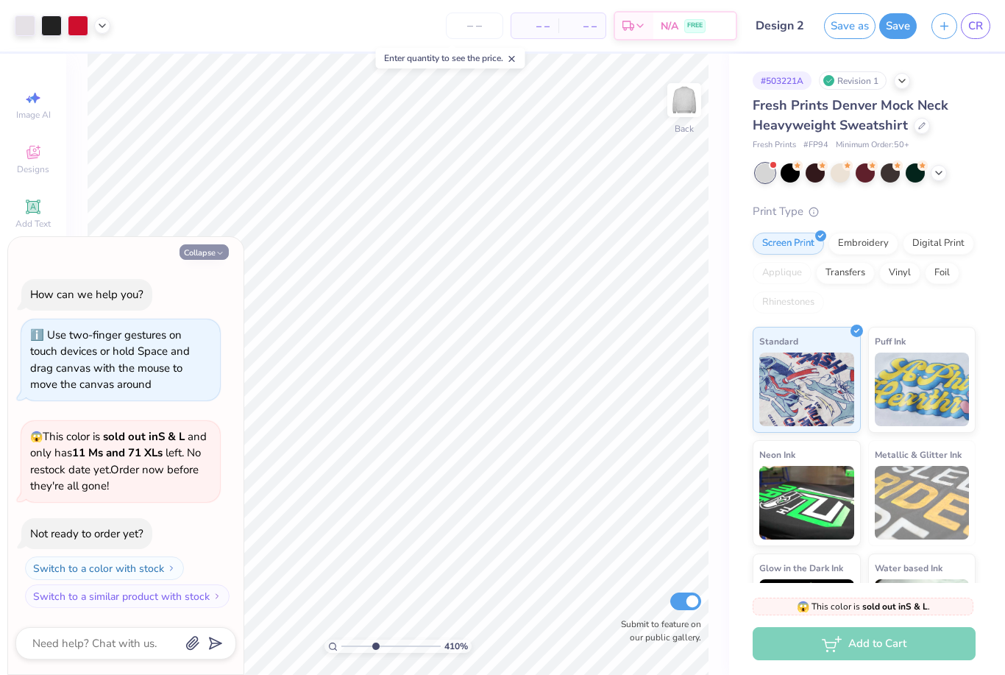
click at [210, 252] on button "Collapse" at bounding box center [204, 251] width 49 height 15
type textarea "x"
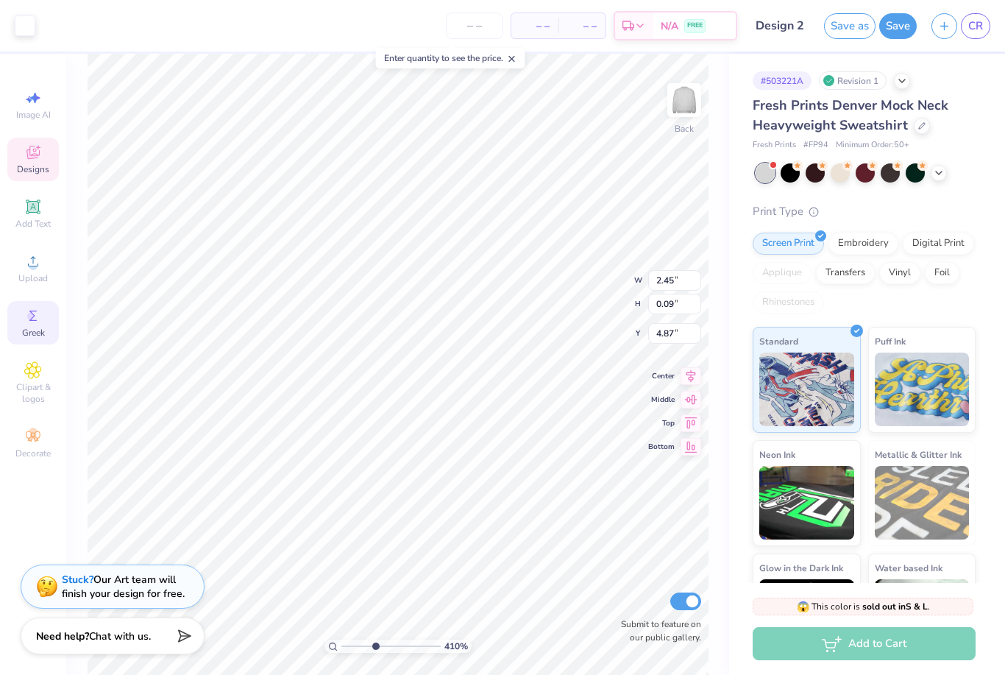
type input "4.09509722442168"
type input "4.97"
click at [625, 574] on icon at bounding box center [624, 570] width 15 height 15
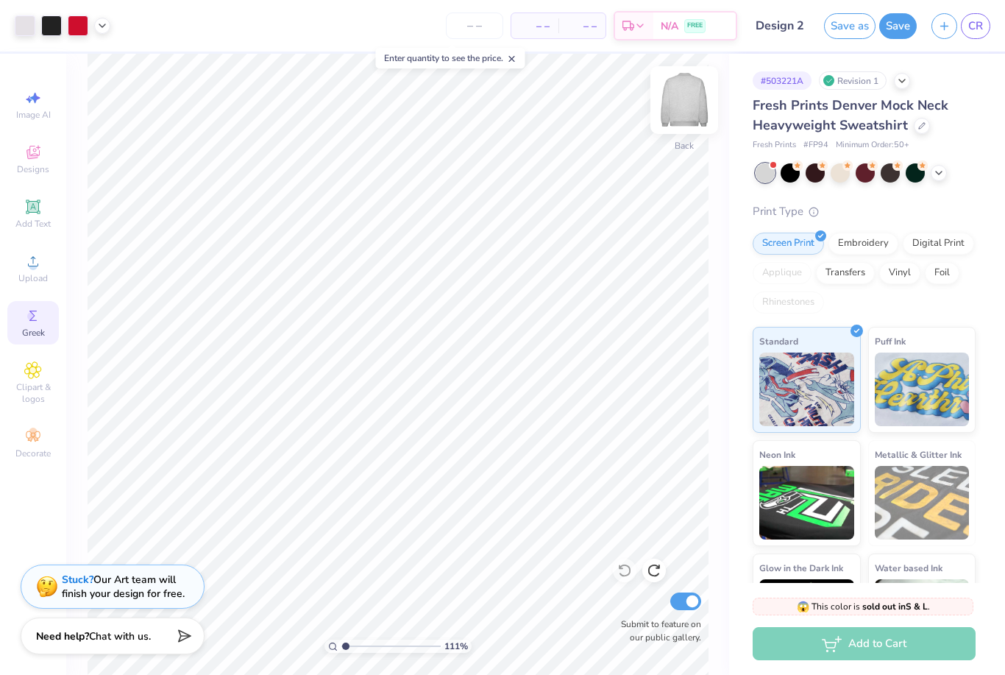
click at [683, 113] on img at bounding box center [684, 100] width 59 height 59
click at [683, 113] on img at bounding box center [684, 99] width 29 height 29
type input "1"
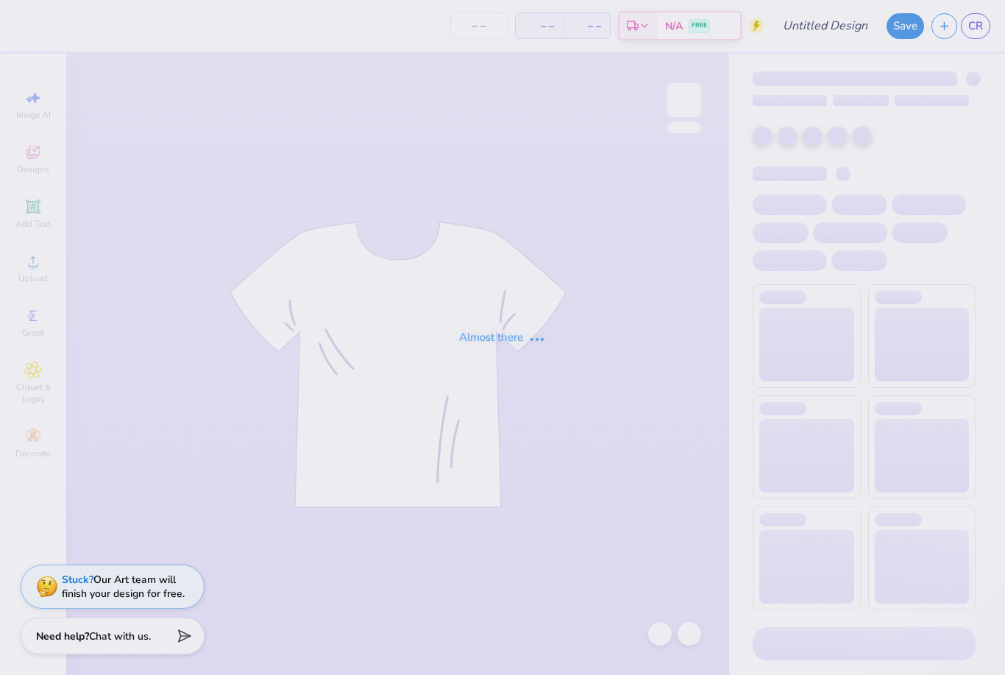
type input "Design 2"
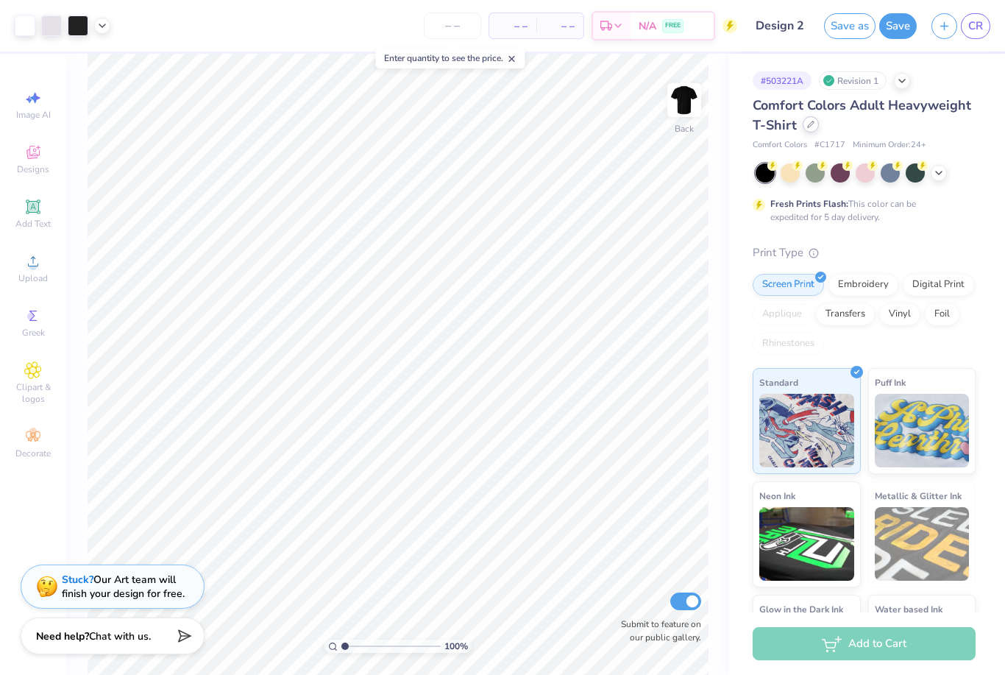
click at [809, 124] on icon at bounding box center [811, 124] width 6 height 6
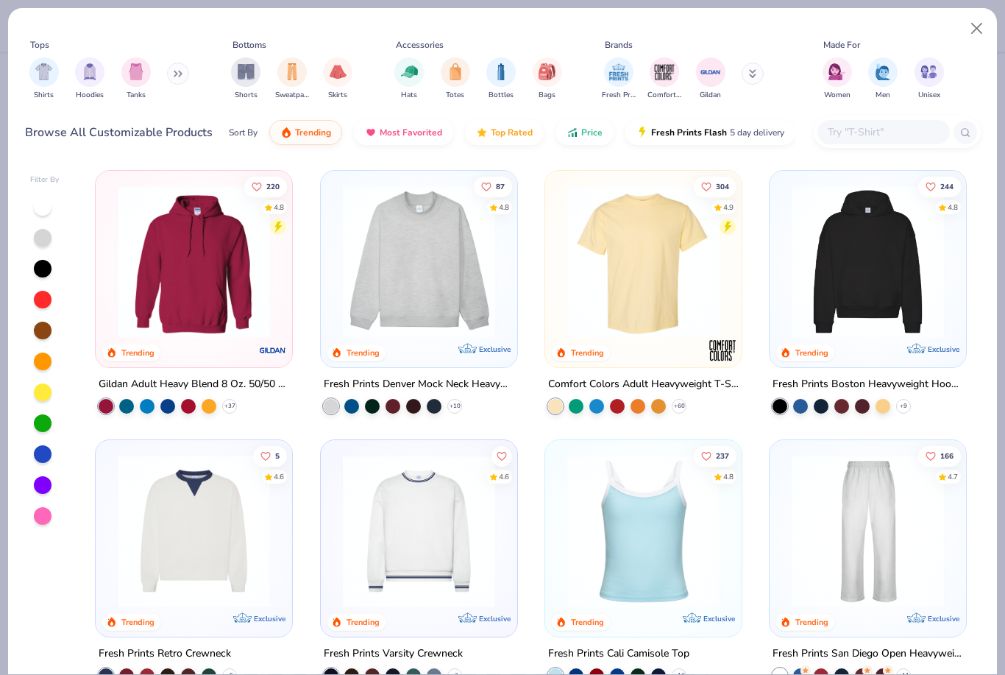
click at [446, 273] on img at bounding box center [419, 261] width 167 height 152
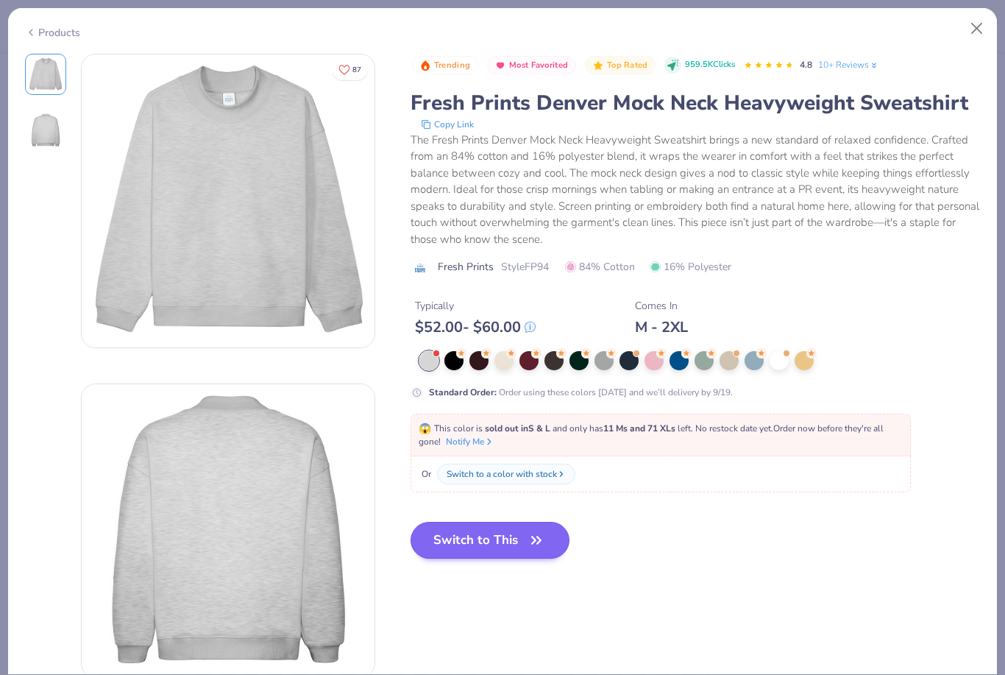
click at [484, 534] on button "Switch to This" at bounding box center [491, 540] width 160 height 37
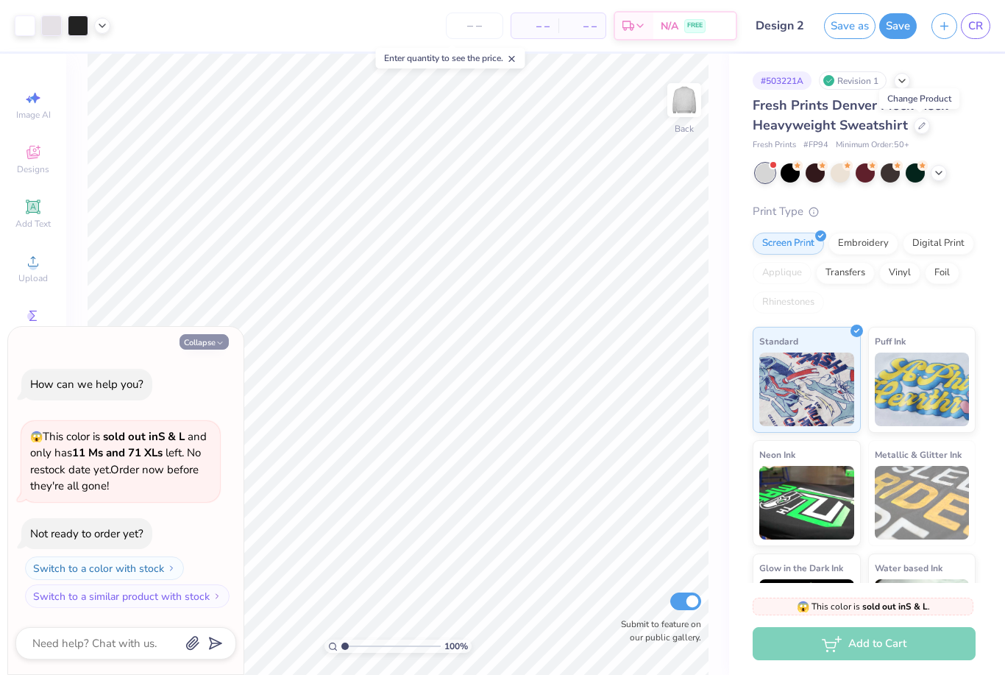
click at [197, 347] on button "Collapse" at bounding box center [204, 341] width 49 height 15
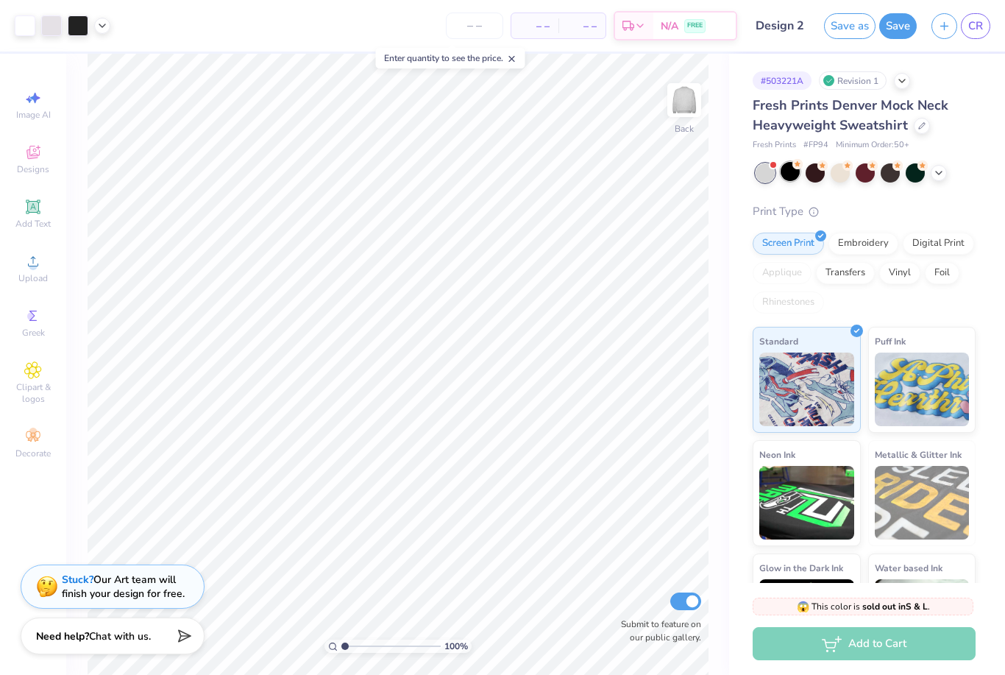
click at [798, 172] on div at bounding box center [790, 171] width 19 height 19
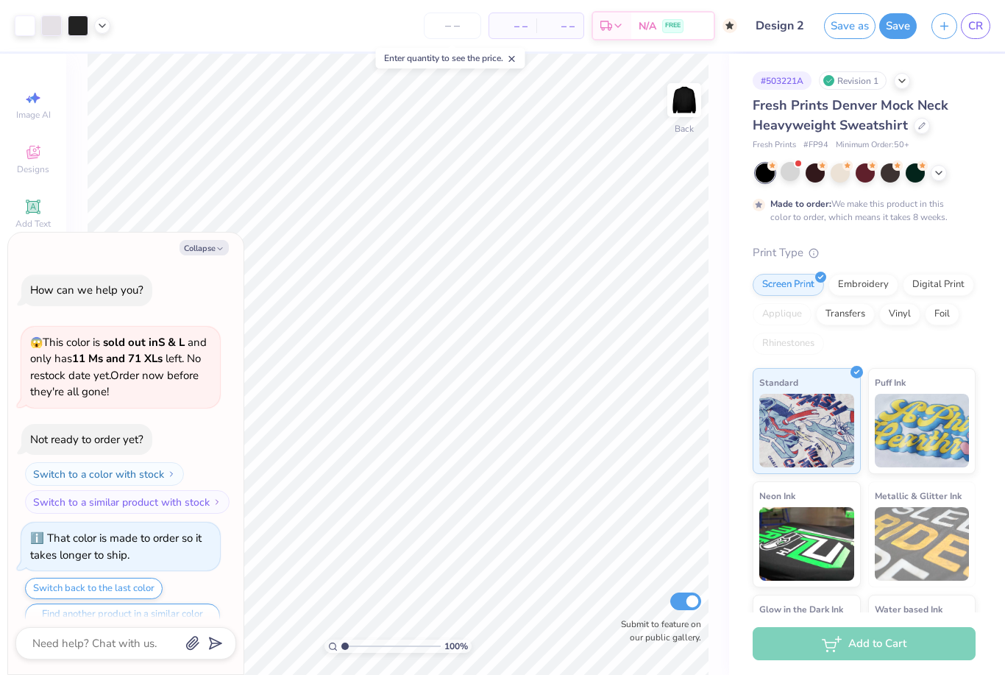
scroll to position [25, 0]
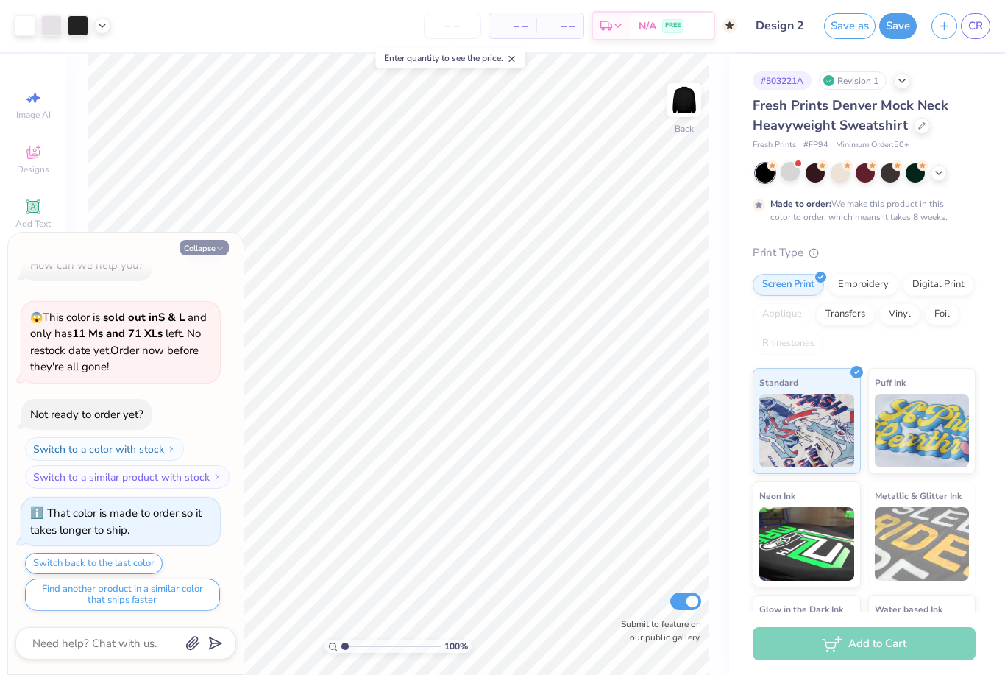
click at [219, 247] on icon "button" at bounding box center [220, 248] width 9 height 9
type textarea "x"
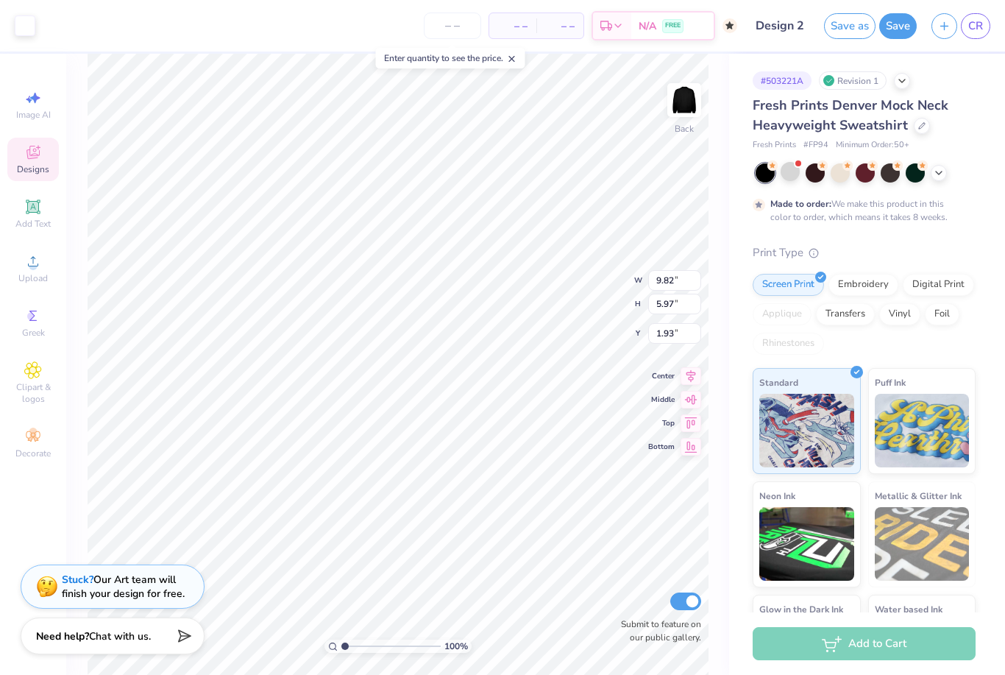
type input "1.81"
type input "1.66"
type input "1.92"
type input "4.08"
type input "2.38"
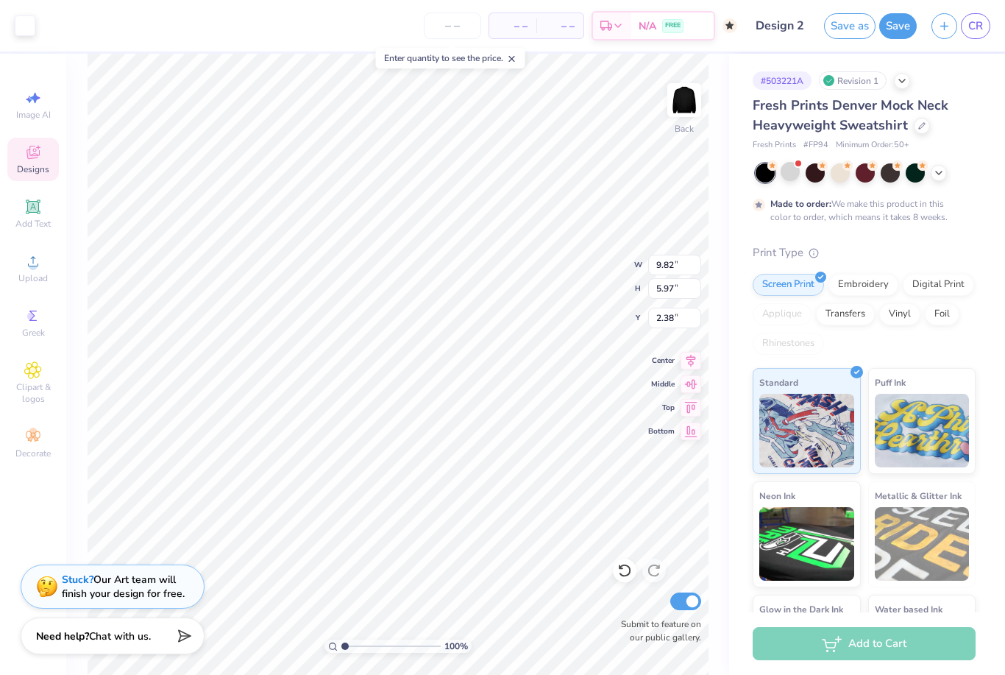
type input "1.66"
type input "1.92"
type input "4.61"
click at [736, 219] on div "# 503221A Revision 1 Fresh Prints Denver Mock Neck Heavyweight Sweatshirt Fresh…" at bounding box center [867, 377] width 276 height 647
click at [941, 174] on icon at bounding box center [939, 172] width 12 height 12
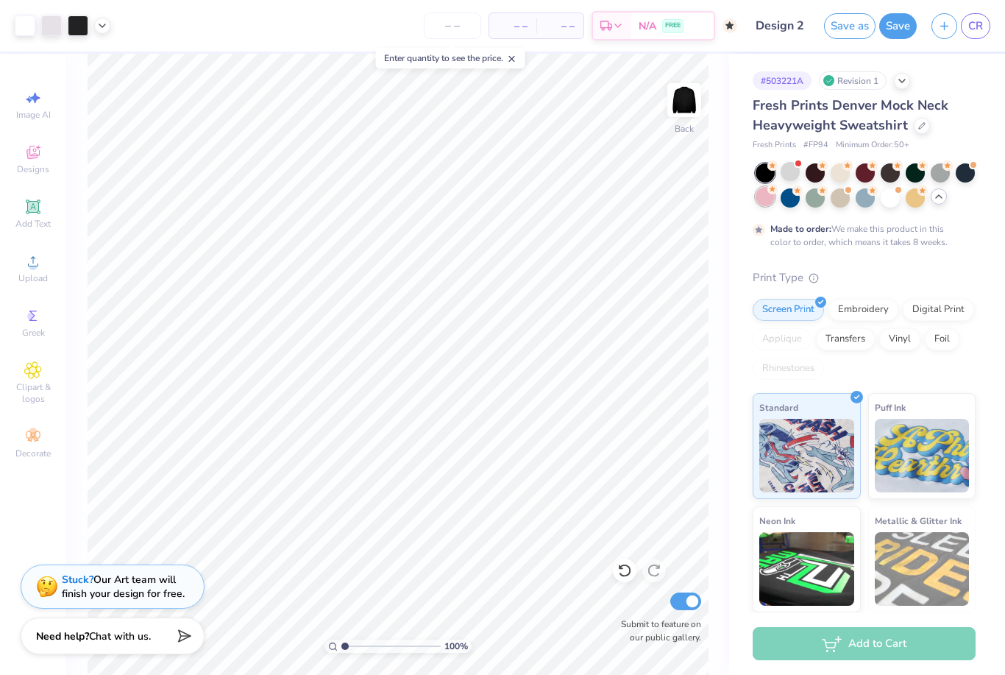
click at [766, 199] on div at bounding box center [765, 196] width 19 height 19
click at [939, 199] on icon at bounding box center [939, 198] width 12 height 12
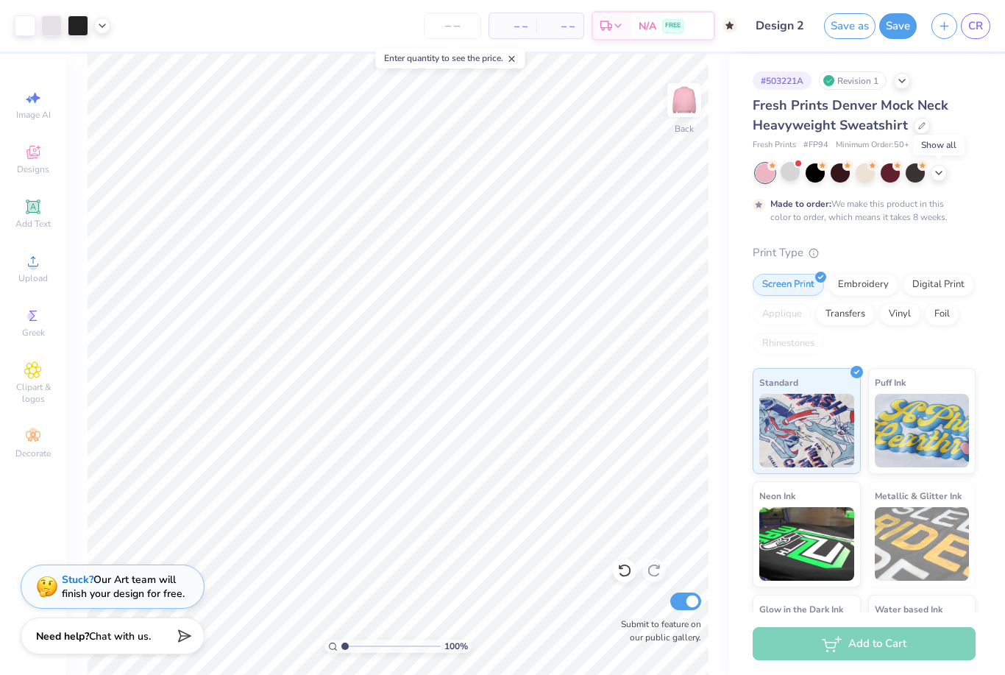
click at [937, 175] on icon at bounding box center [939, 173] width 12 height 12
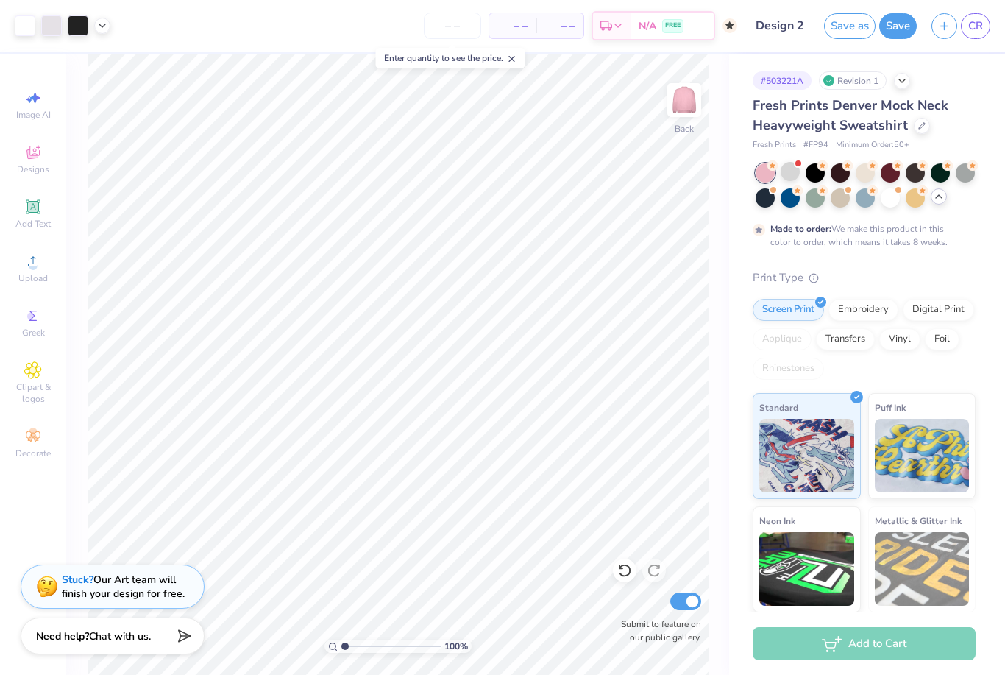
click at [936, 194] on icon at bounding box center [939, 197] width 12 height 12
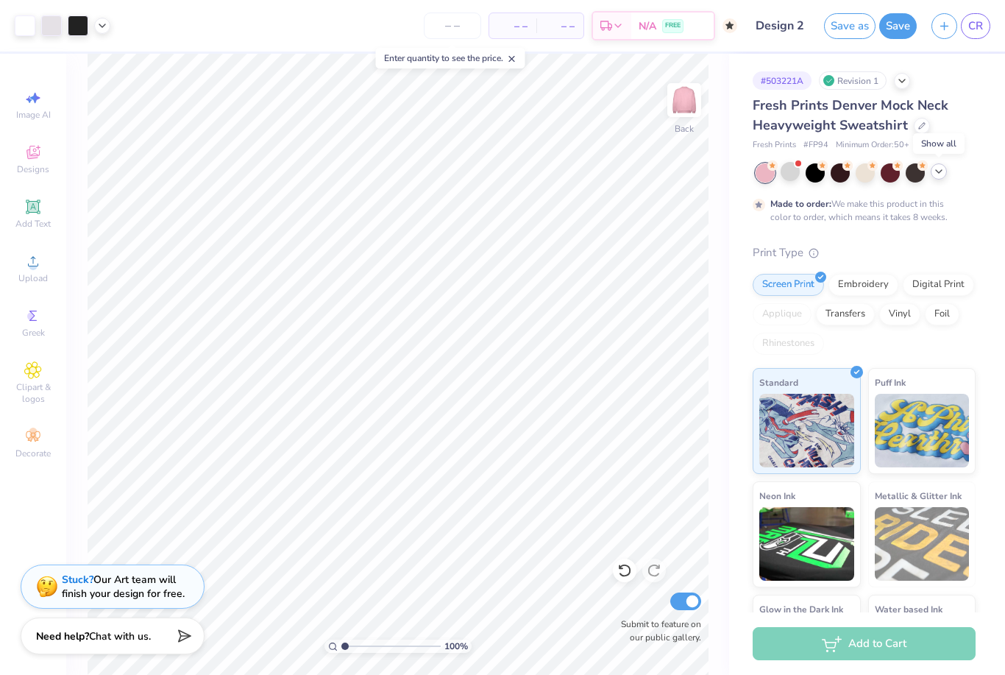
click at [941, 176] on icon at bounding box center [939, 172] width 12 height 12
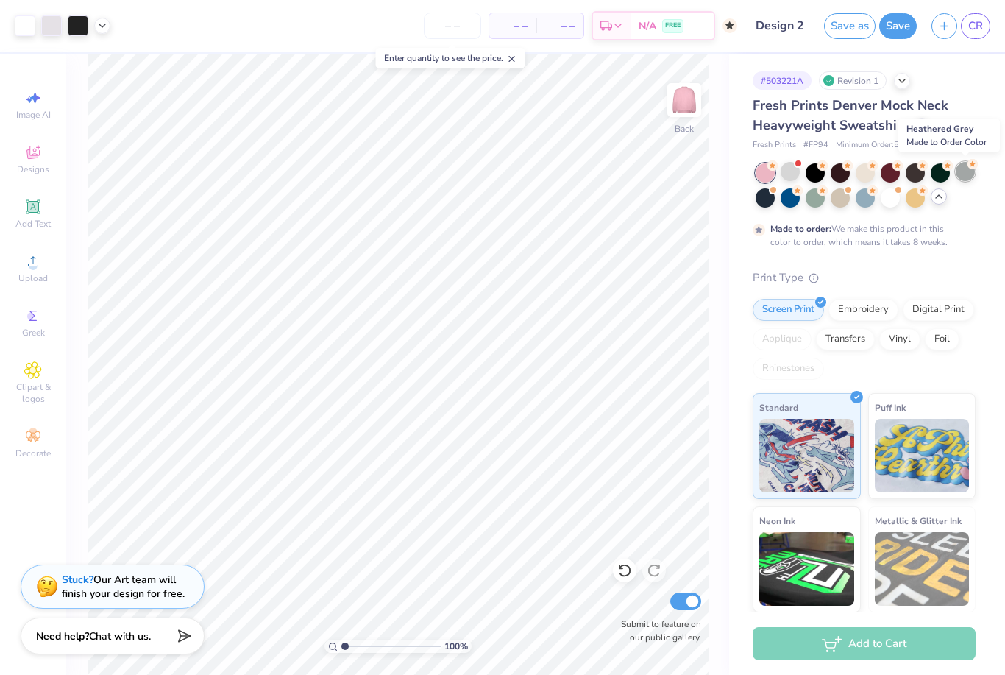
click at [965, 180] on div at bounding box center [965, 171] width 19 height 19
click at [818, 177] on div at bounding box center [815, 171] width 19 height 19
click at [796, 175] on div at bounding box center [790, 171] width 19 height 19
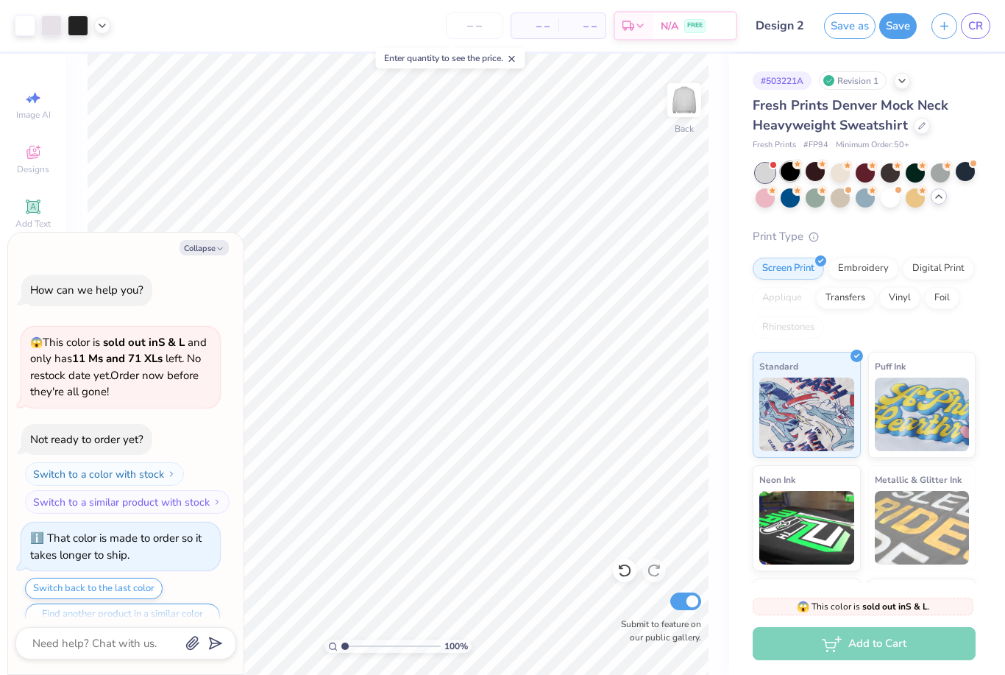
scroll to position [303, 0]
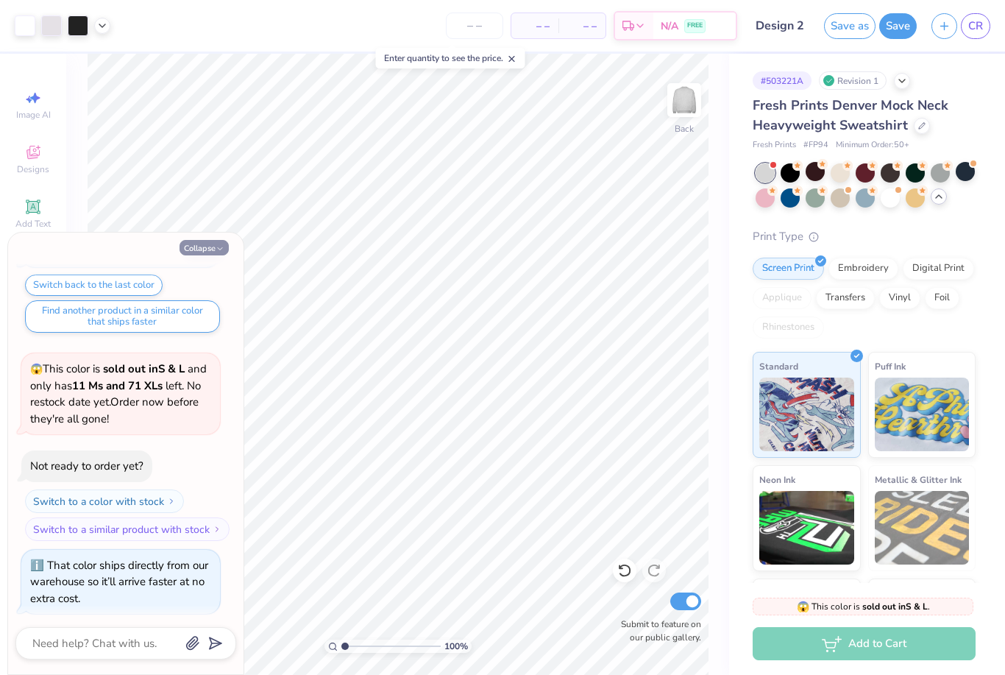
click at [214, 249] on button "Collapse" at bounding box center [204, 247] width 49 height 15
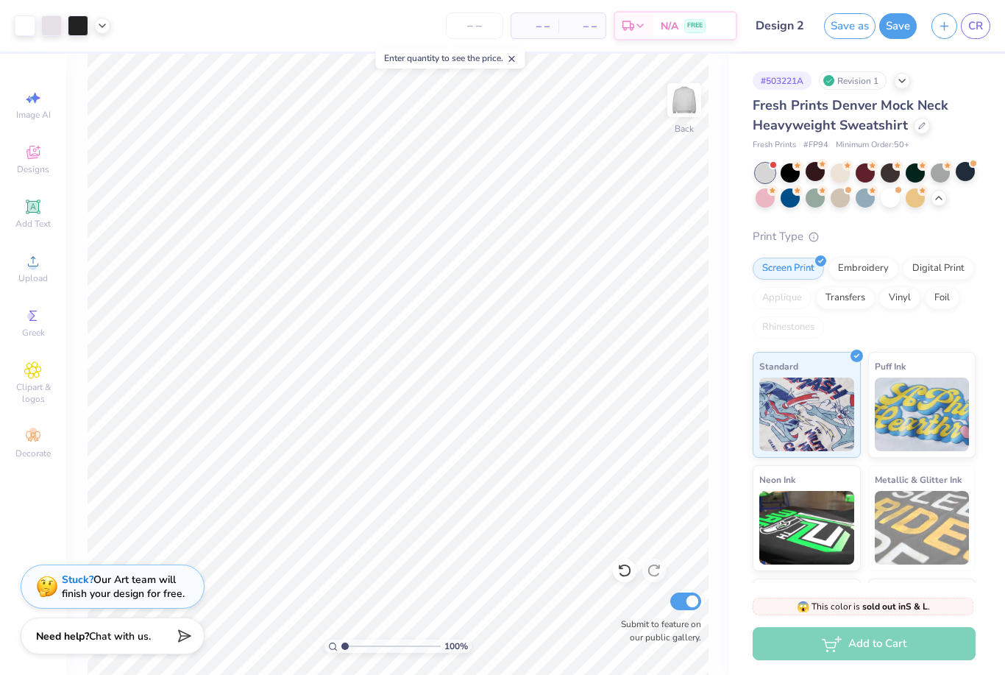
click at [940, 197] on icon at bounding box center [939, 198] width 12 height 12
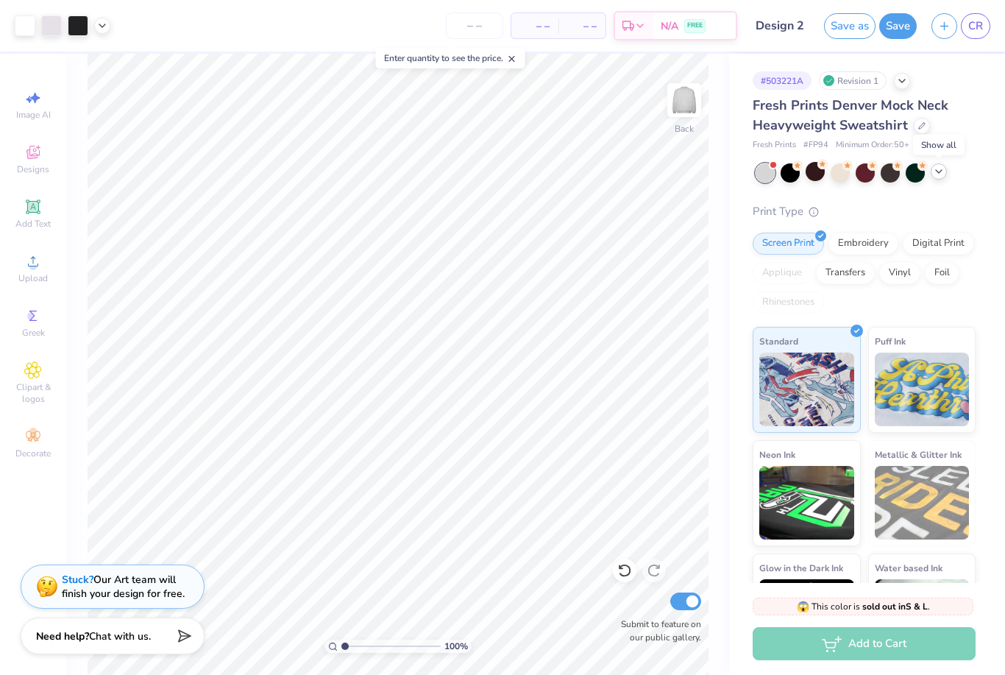
click at [943, 174] on icon at bounding box center [939, 172] width 12 height 12
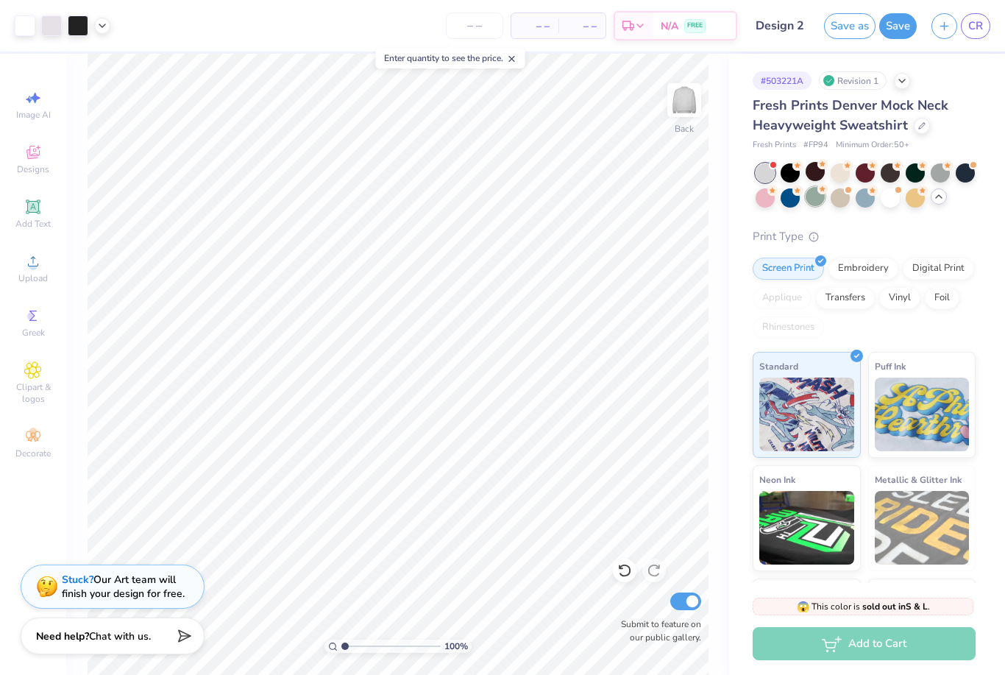
click at [811, 198] on div at bounding box center [815, 196] width 19 height 19
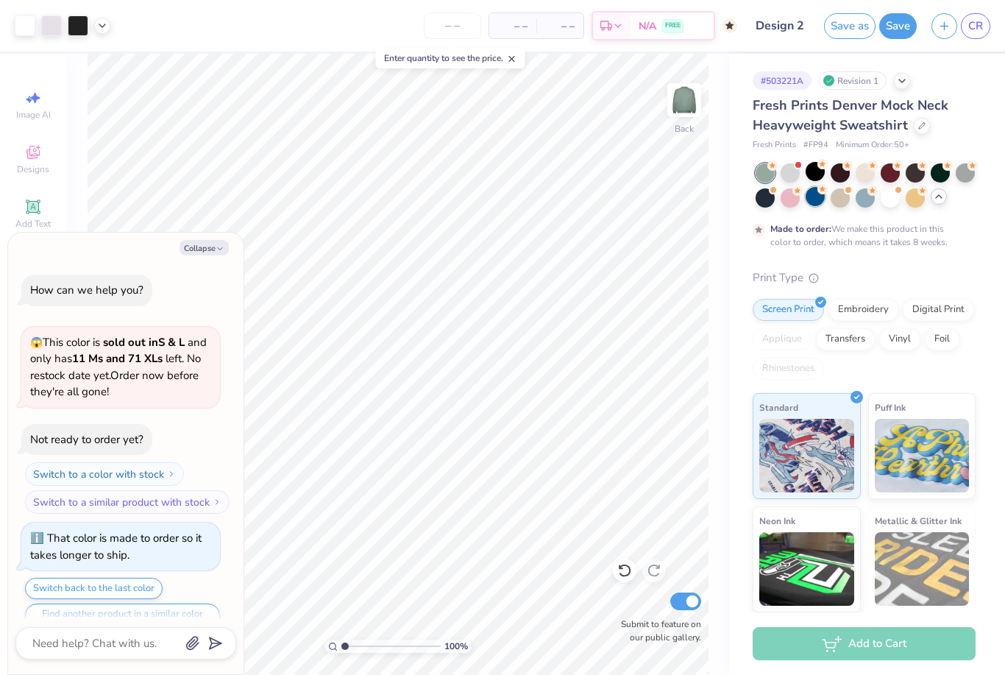
scroll to position [425, 0]
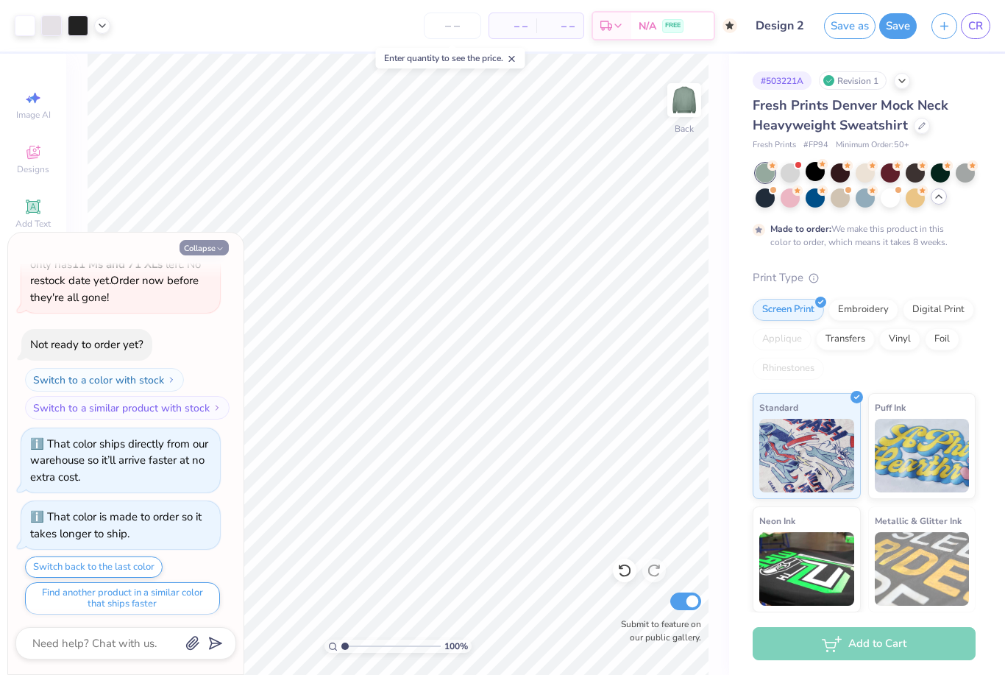
click at [204, 249] on button "Collapse" at bounding box center [204, 247] width 49 height 15
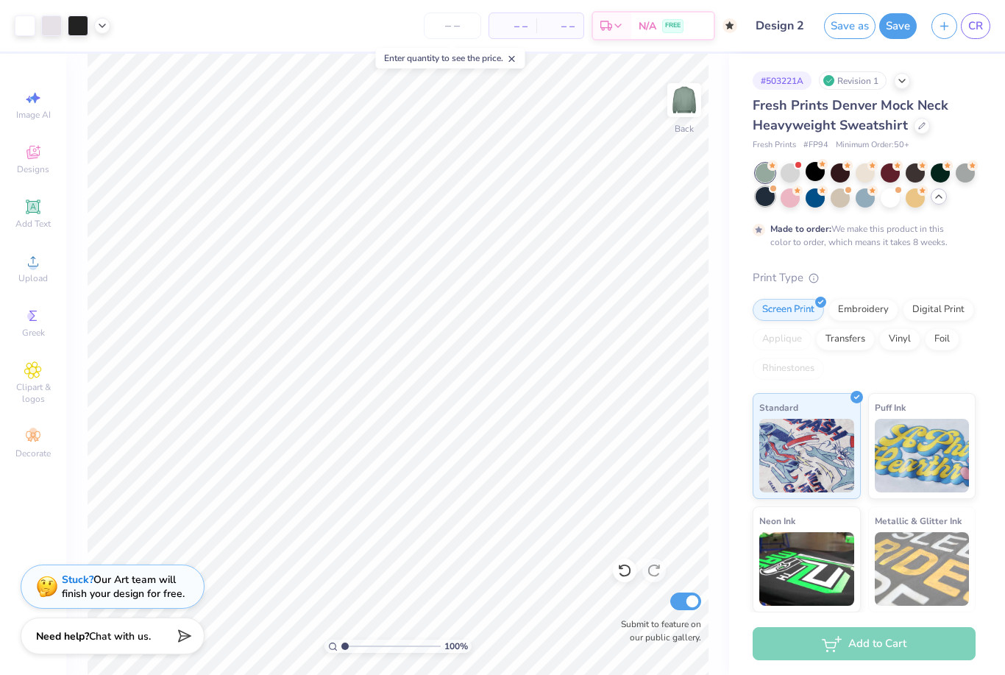
click at [763, 199] on div at bounding box center [765, 196] width 19 height 19
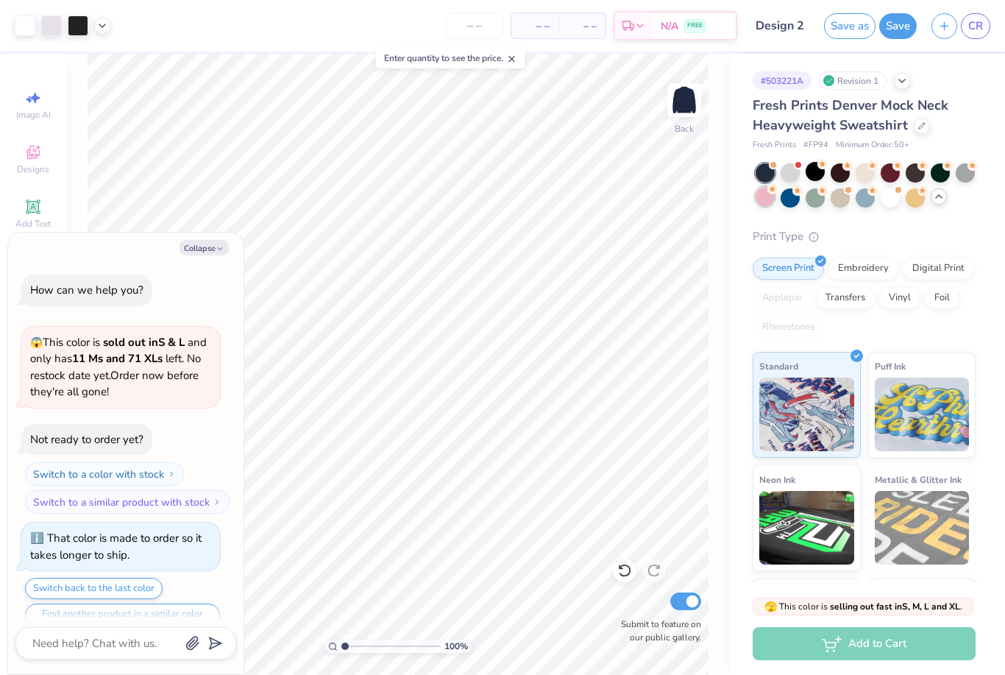
scroll to position [686, 0]
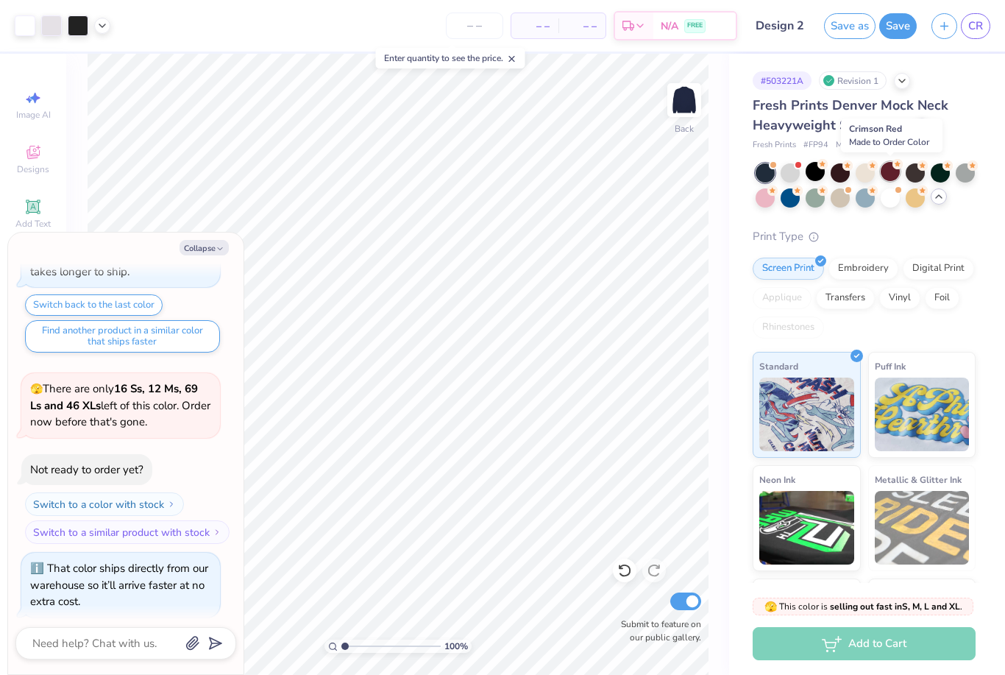
click at [890, 175] on div at bounding box center [890, 171] width 19 height 19
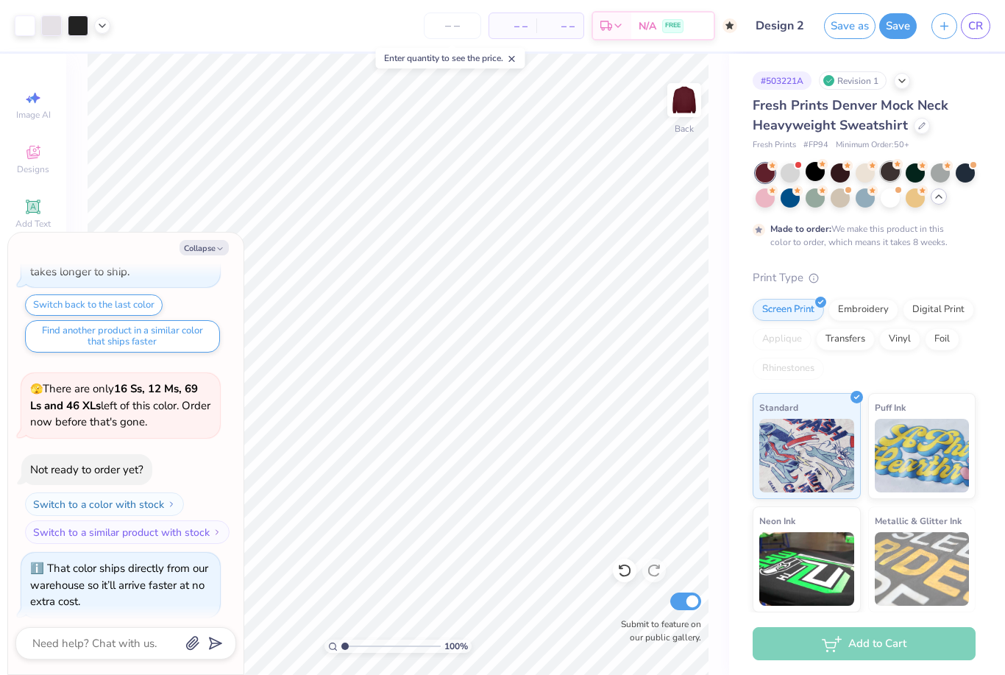
scroll to position [808, 0]
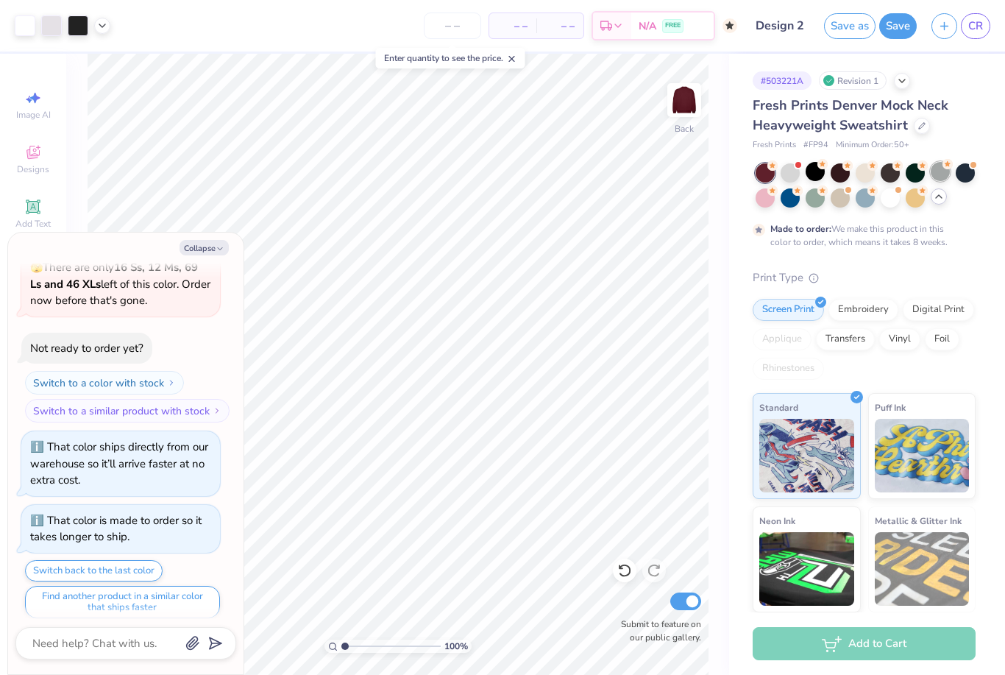
click at [940, 175] on div at bounding box center [940, 171] width 19 height 19
click at [959, 174] on div at bounding box center [965, 171] width 19 height 19
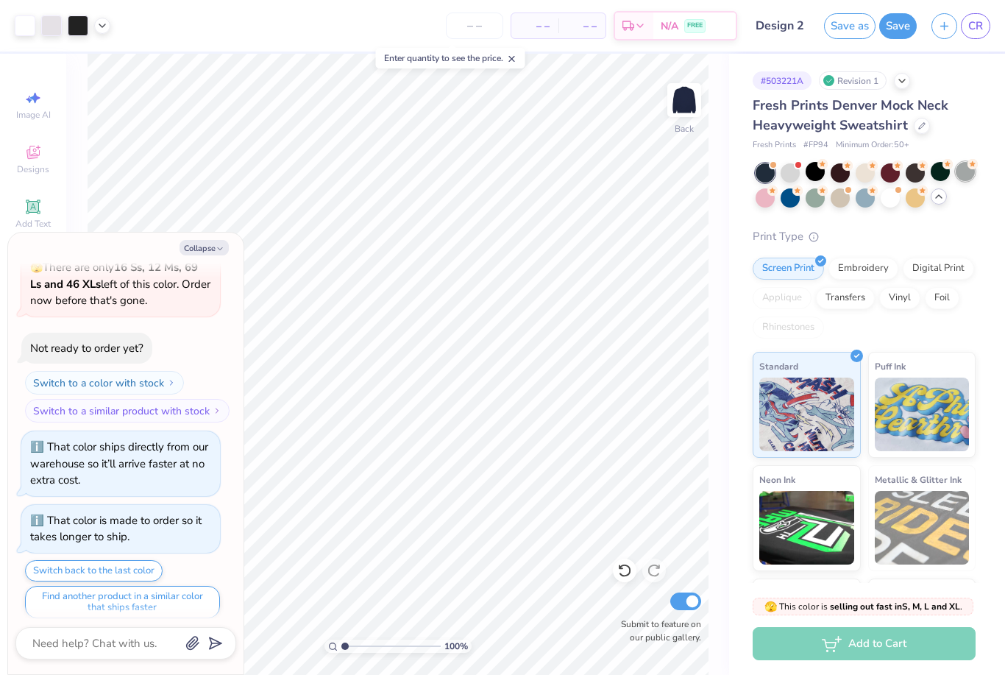
scroll to position [1070, 0]
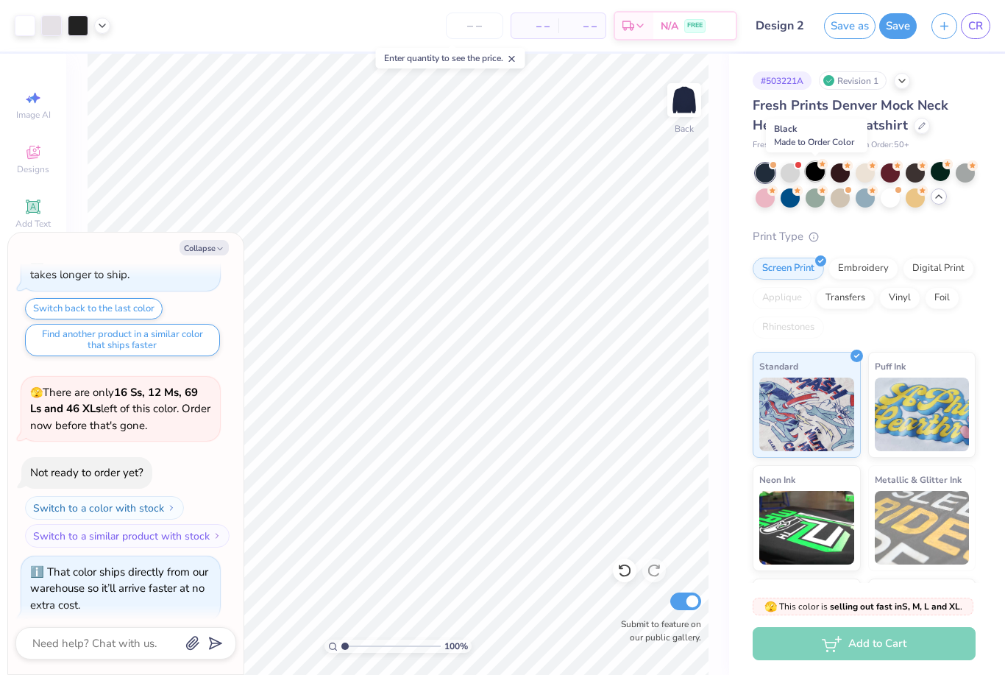
click at [817, 173] on div at bounding box center [815, 171] width 19 height 19
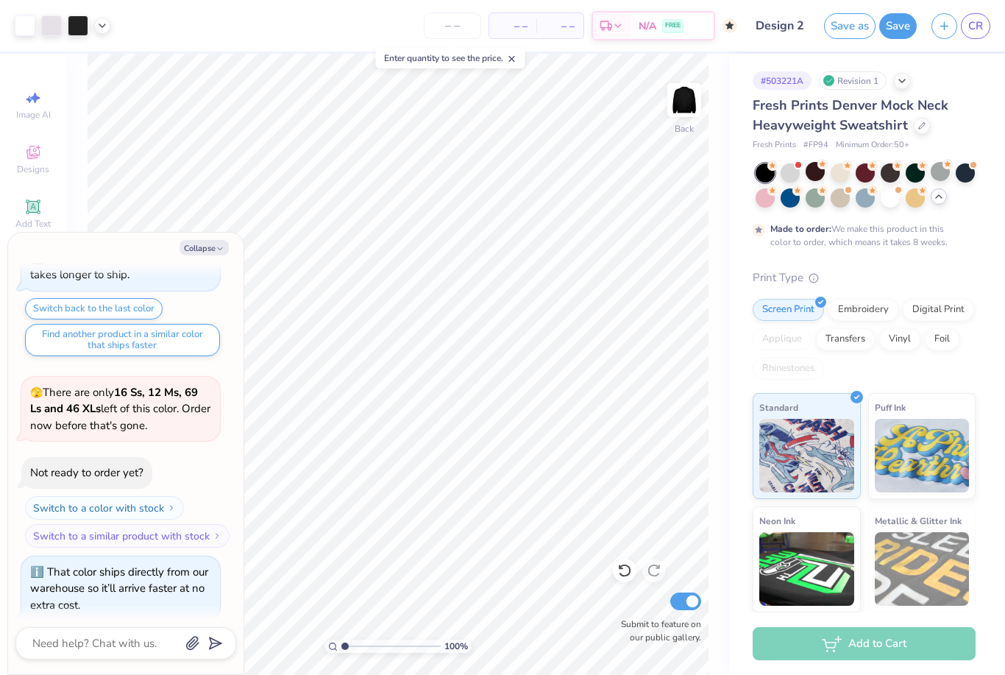
scroll to position [1191, 0]
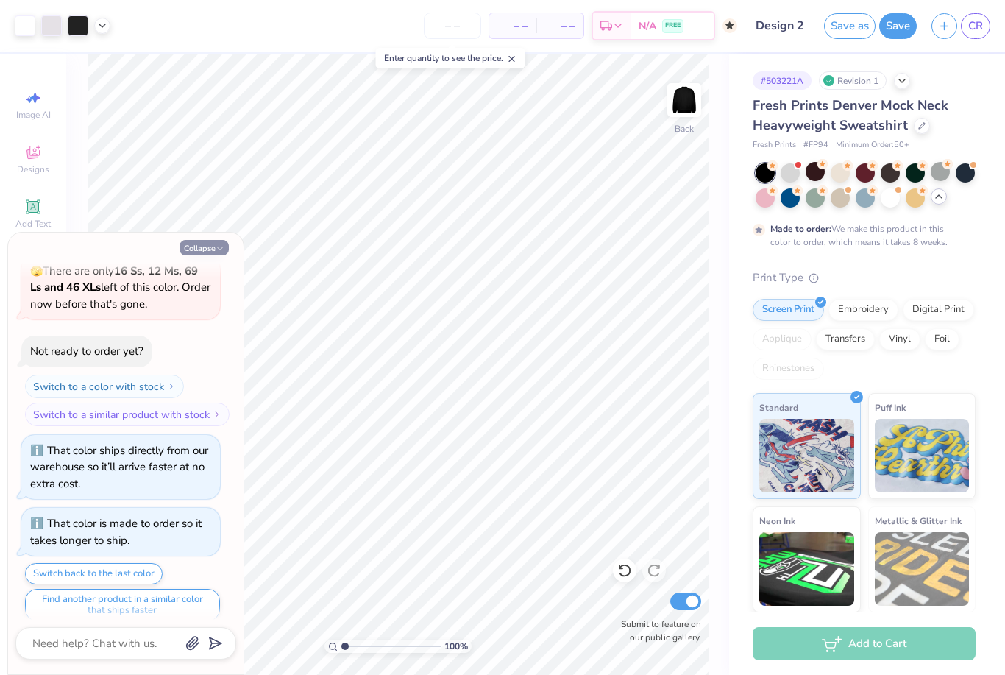
click at [215, 249] on button "Collapse" at bounding box center [204, 247] width 49 height 15
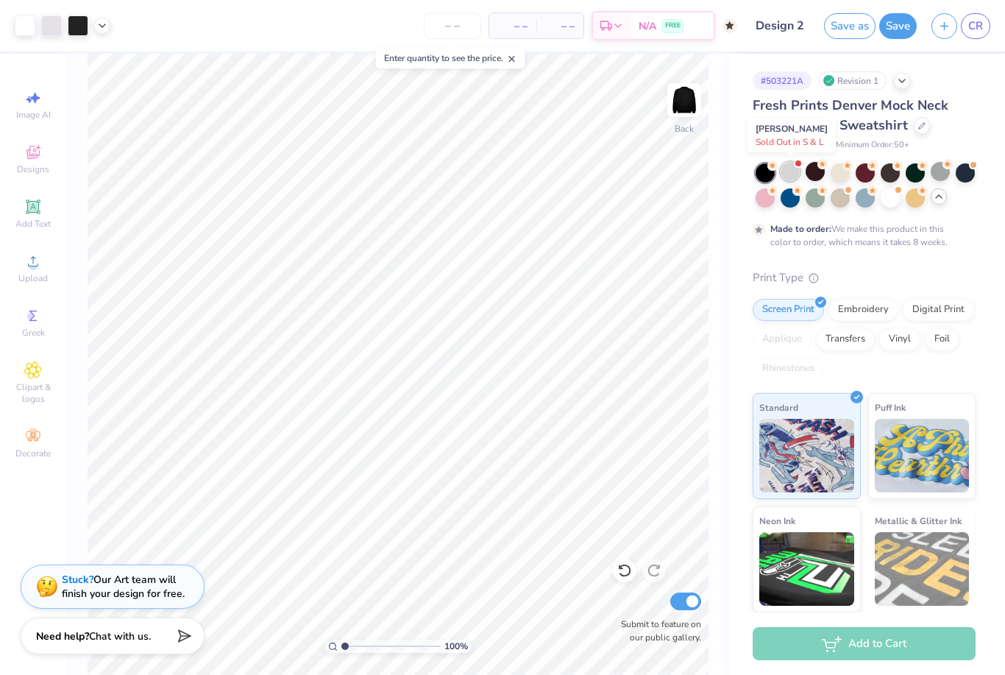
click at [792, 173] on div at bounding box center [790, 171] width 19 height 19
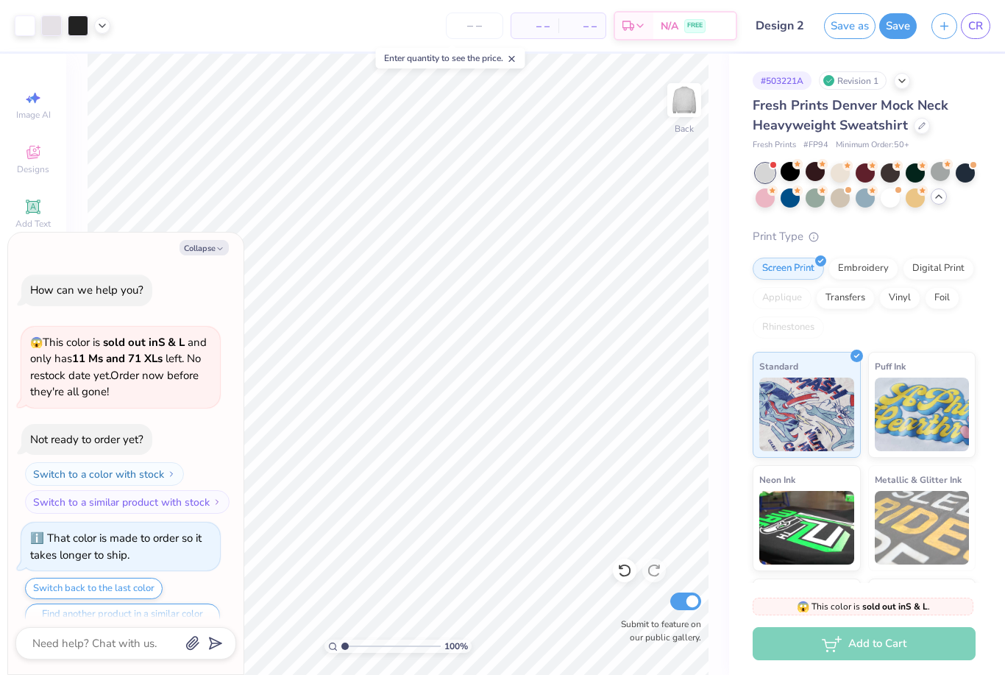
scroll to position [1469, 0]
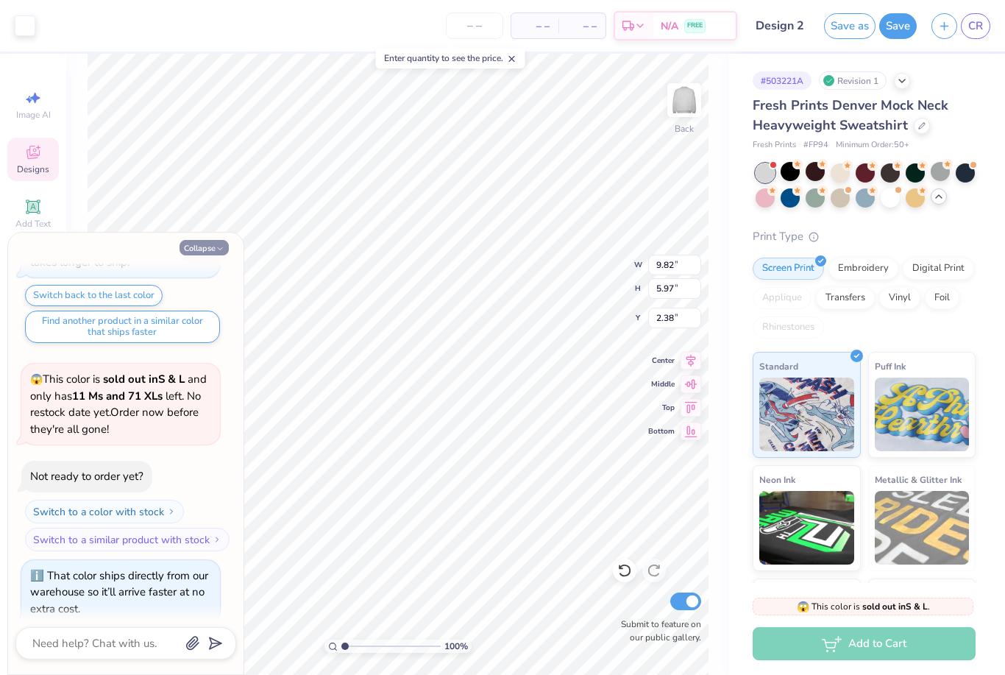
click at [194, 242] on button "Collapse" at bounding box center [204, 247] width 49 height 15
type textarea "x"
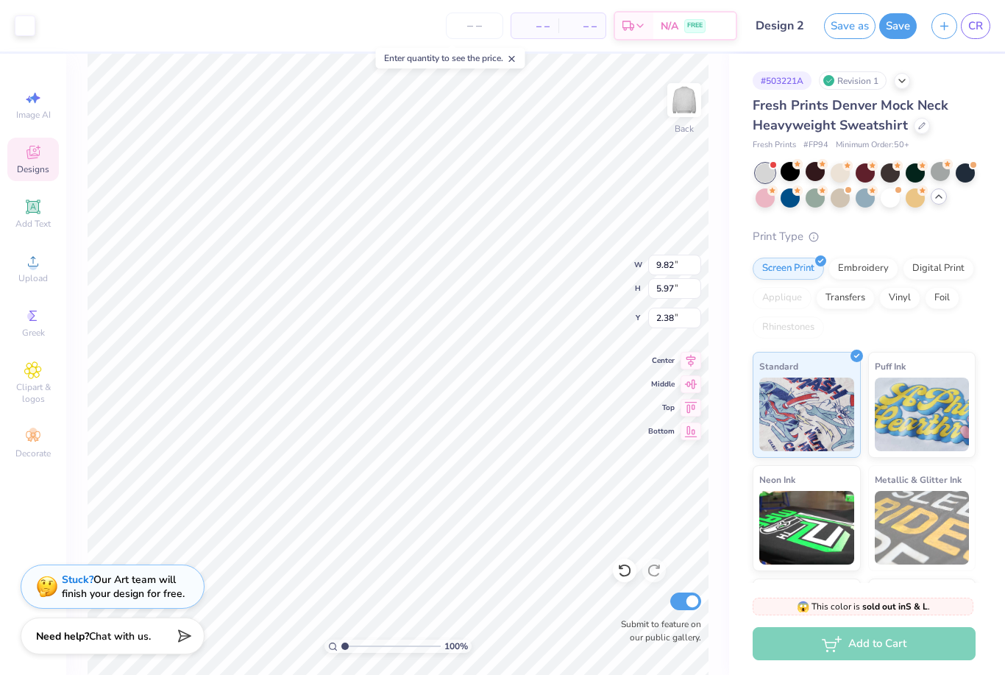
type input "9.79"
type input "1.75"
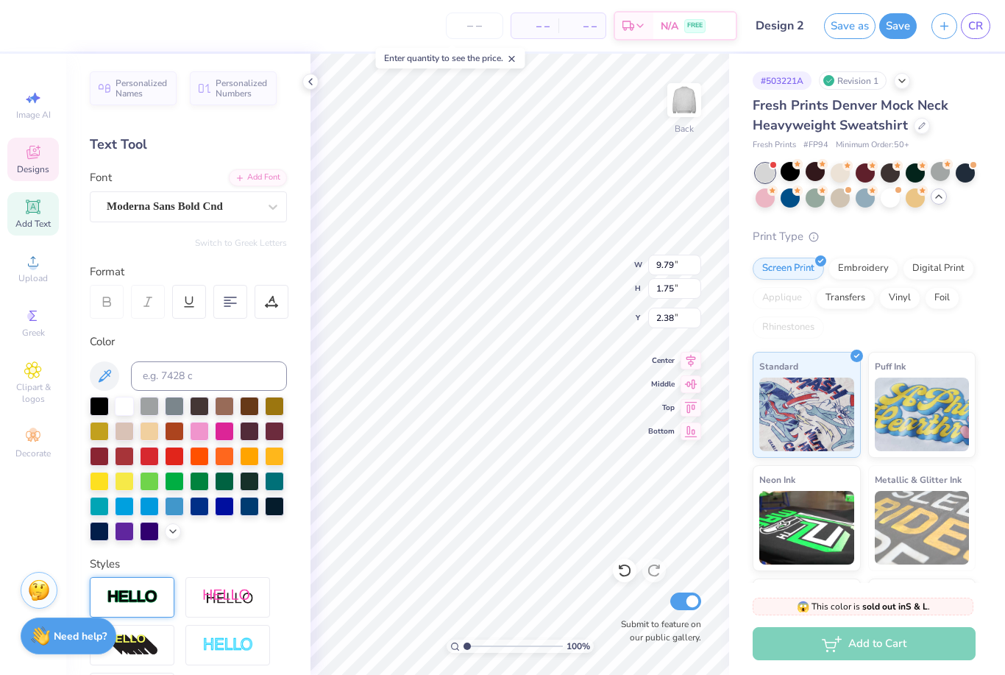
click at [154, 603] on img at bounding box center [133, 597] width 52 height 17
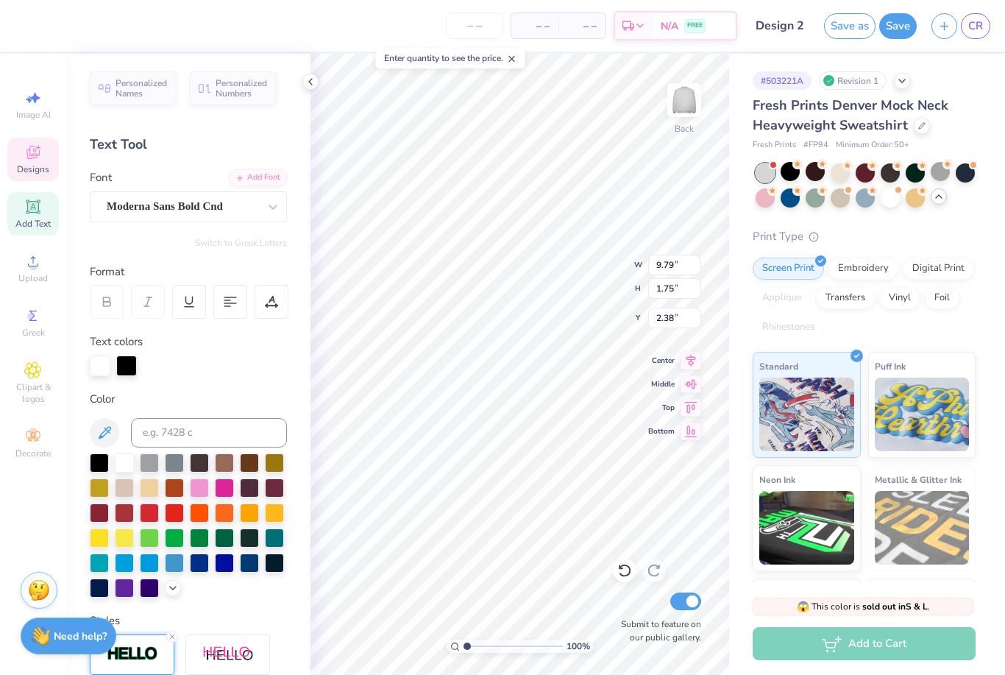
scroll to position [0, 3]
click at [99, 468] on div at bounding box center [99, 461] width 19 height 19
click at [127, 465] on div at bounding box center [124, 461] width 19 height 19
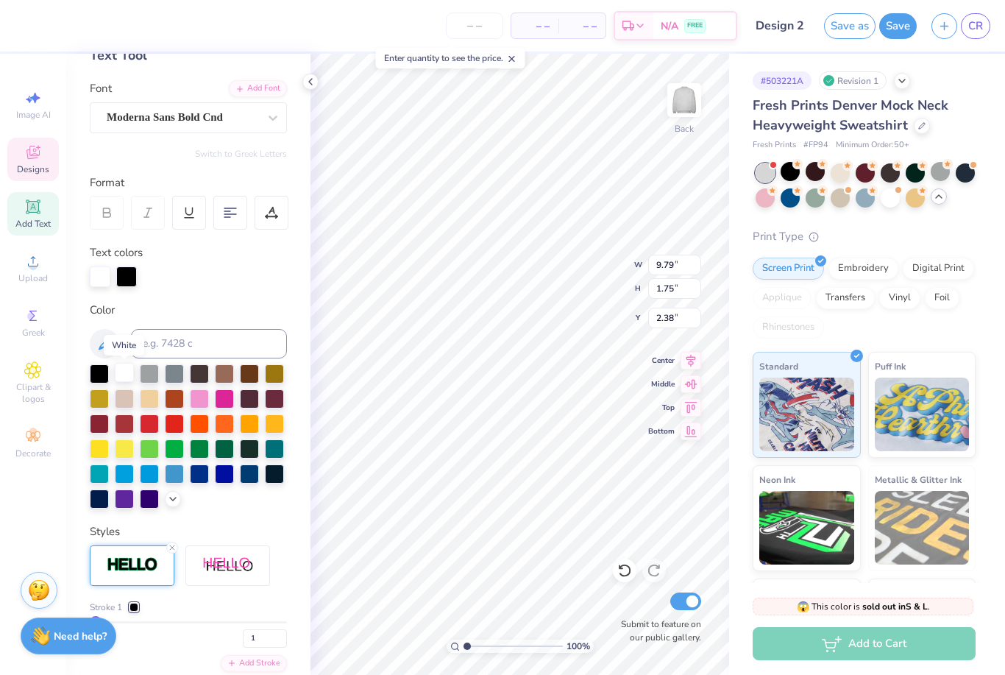
scroll to position [125, 0]
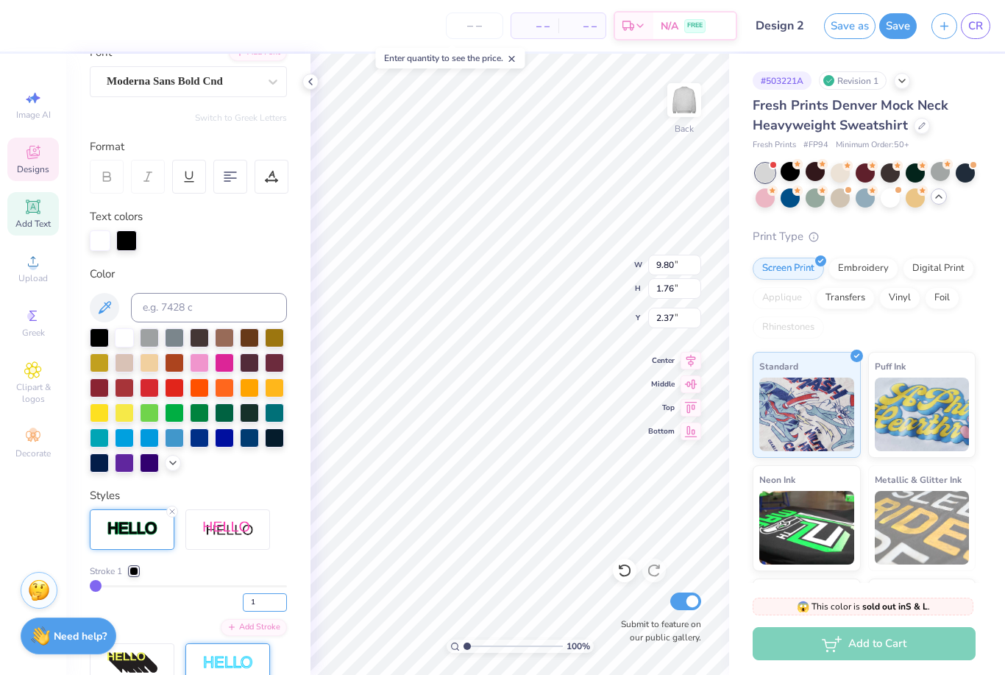
click at [269, 604] on div "Stroke 1 1 Add Stroke" at bounding box center [188, 620] width 197 height 222
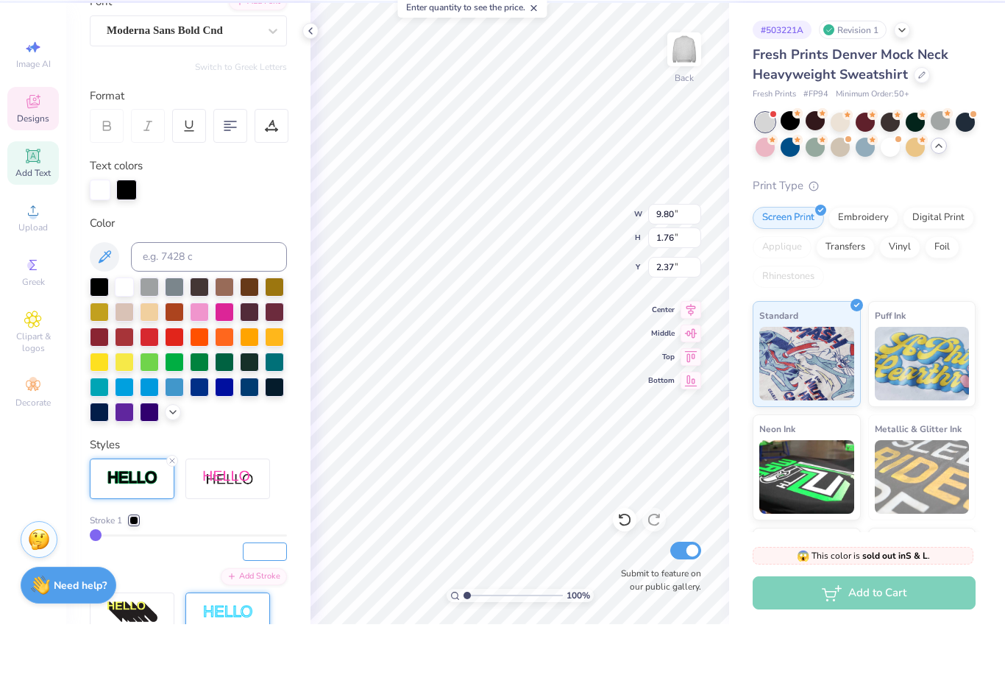
type input "5"
type input "9.83"
type input "1.80"
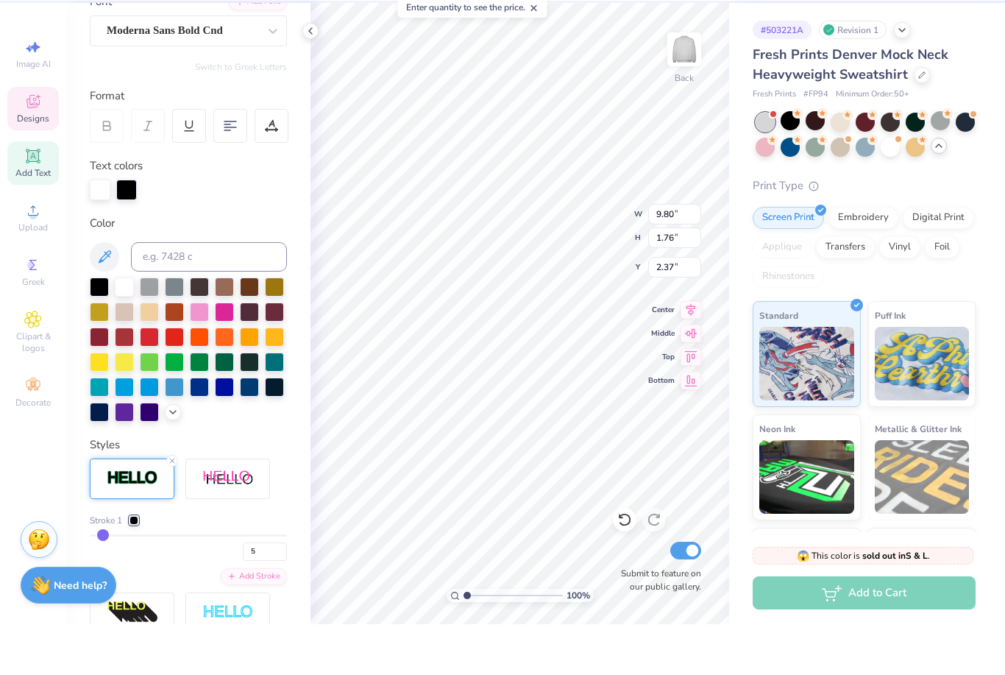
type input "2.36"
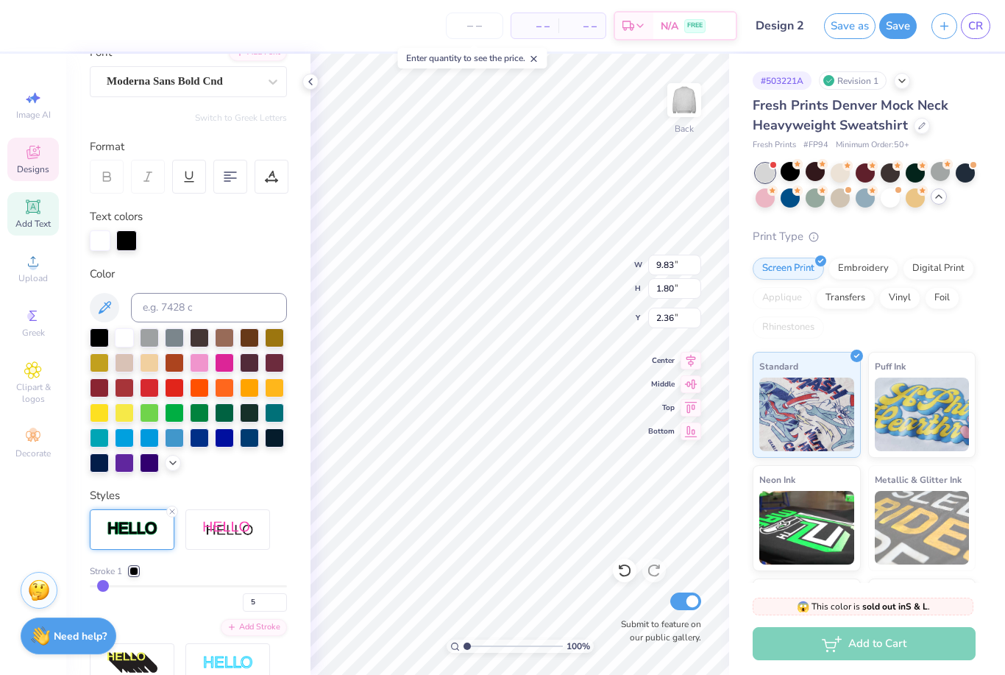
type input "9.82"
type input "1.48"
type input "6.87"
type input "9.83"
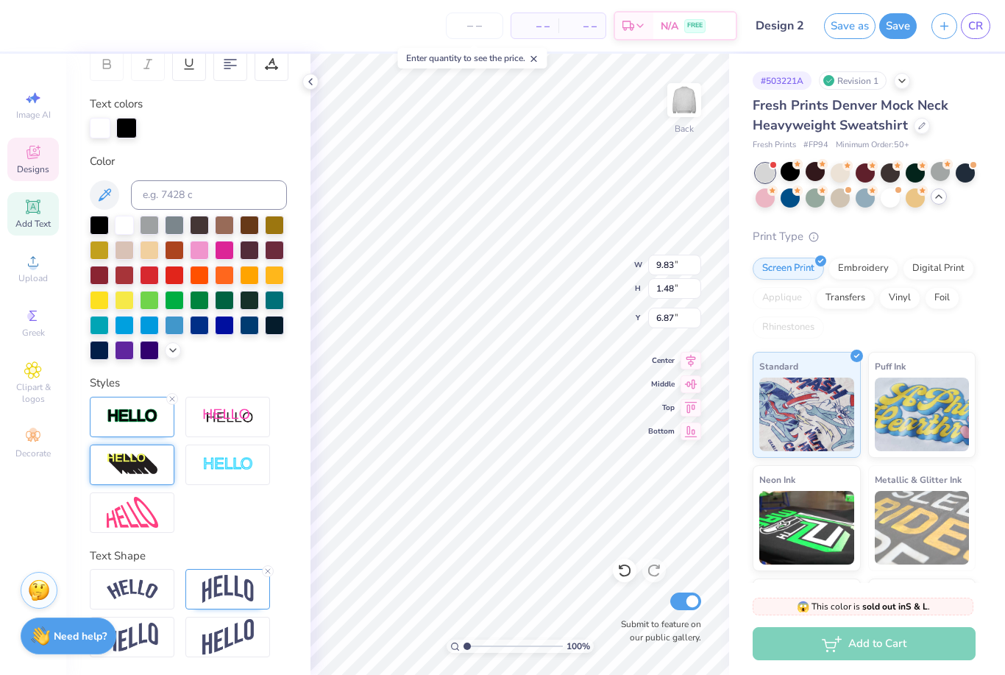
scroll to position [238, 0]
click at [139, 427] on div at bounding box center [132, 417] width 85 height 40
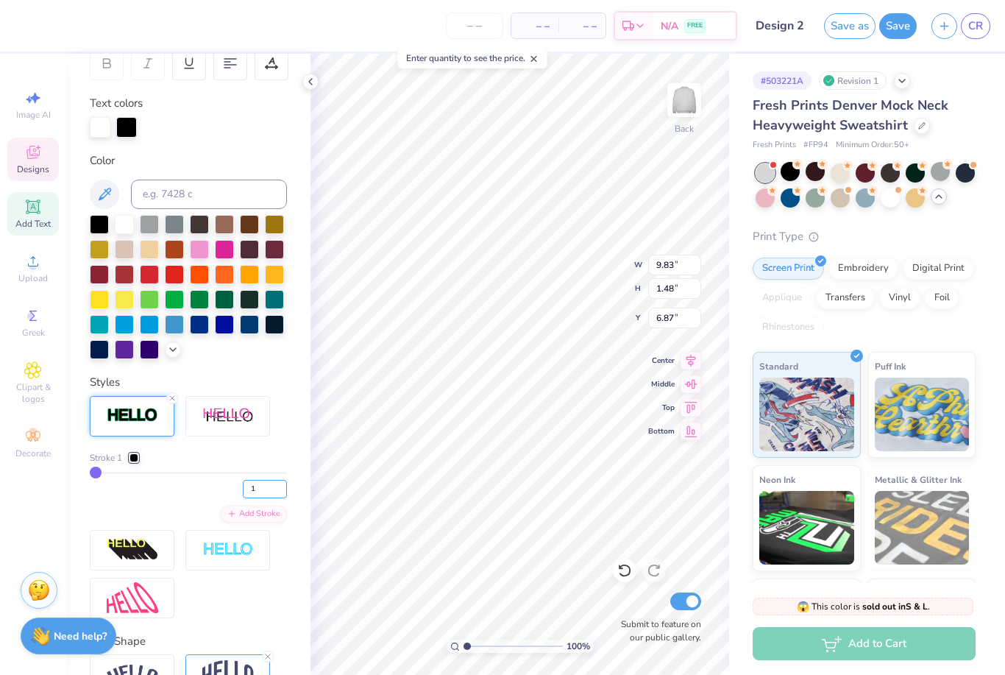
click at [267, 488] on input "1" at bounding box center [265, 489] width 44 height 18
type input "5"
type input "9.86"
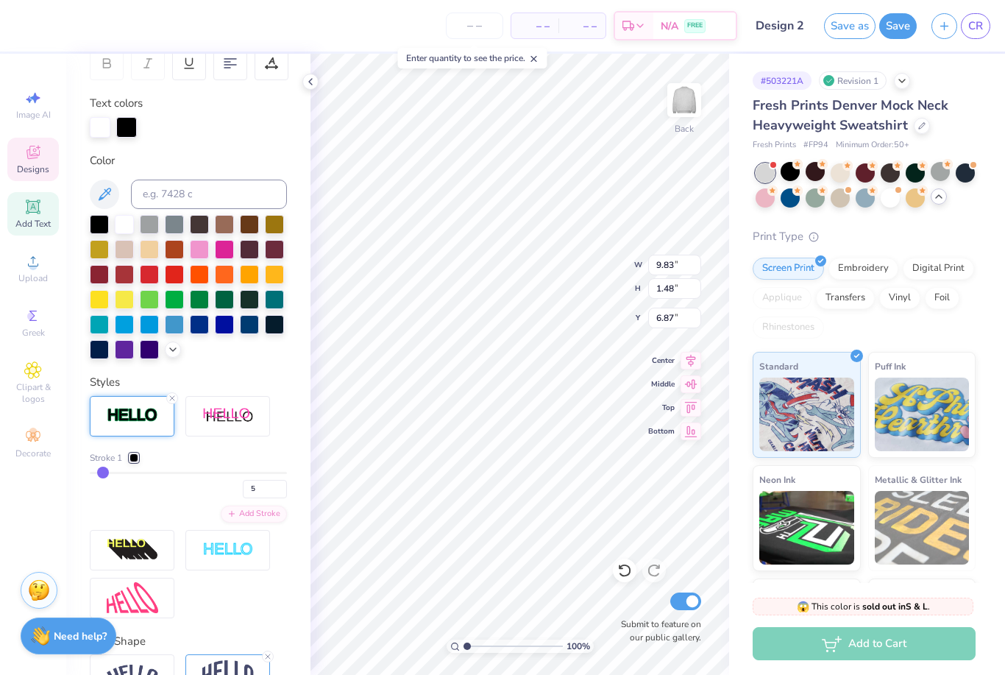
type input "1.51"
type input "6.86"
click at [310, 82] on icon at bounding box center [311, 82] width 12 height 12
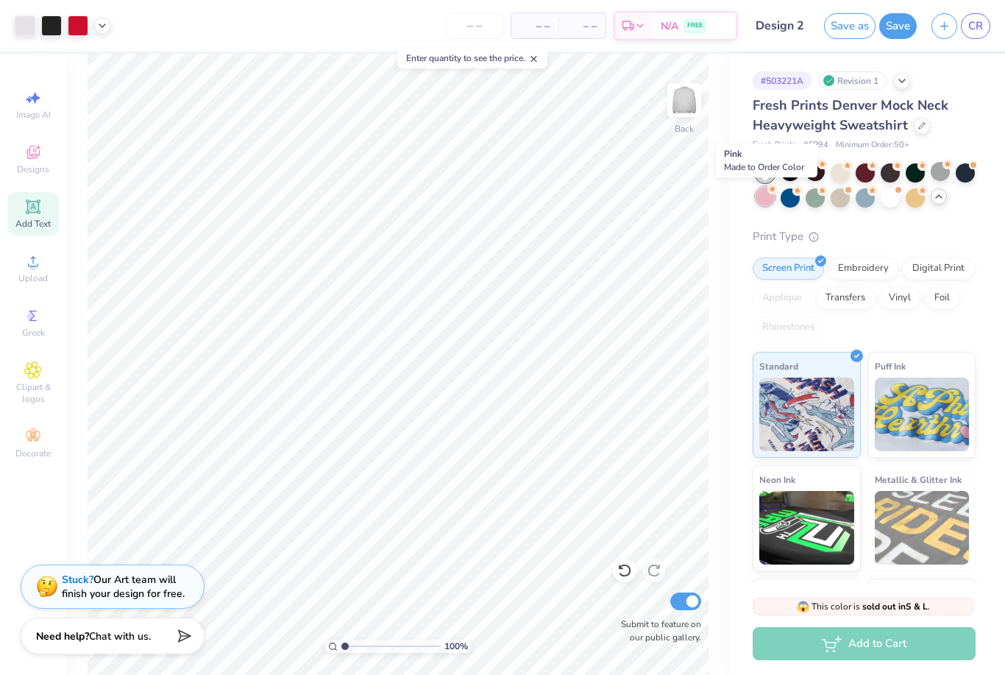
click at [764, 199] on div at bounding box center [765, 196] width 19 height 19
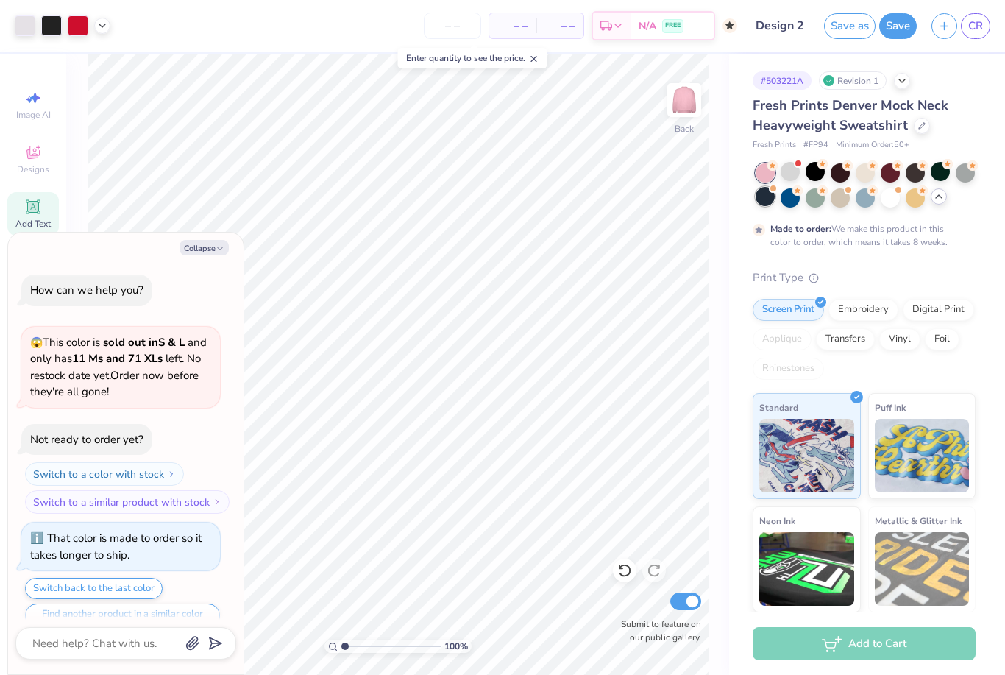
scroll to position [1591, 0]
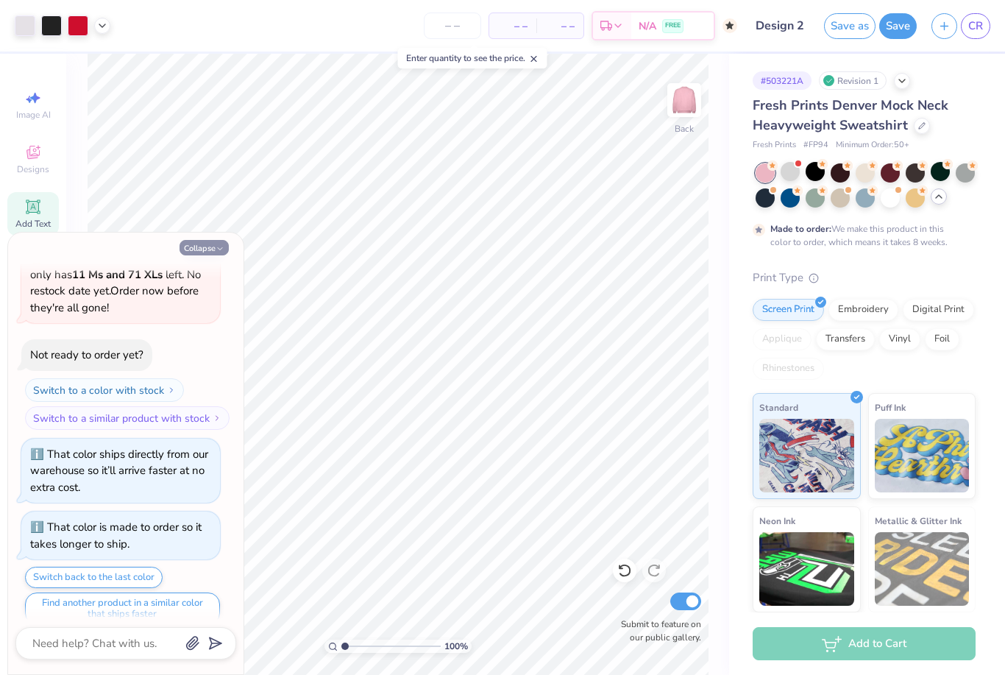
click at [192, 250] on button "Collapse" at bounding box center [204, 247] width 49 height 15
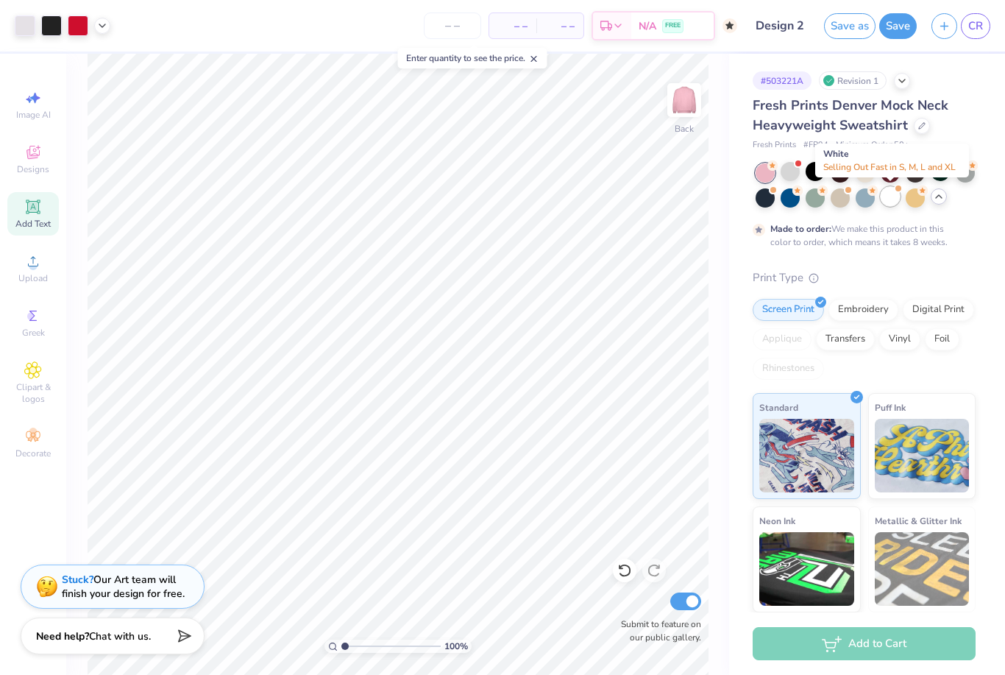
click at [893, 194] on div at bounding box center [890, 196] width 19 height 19
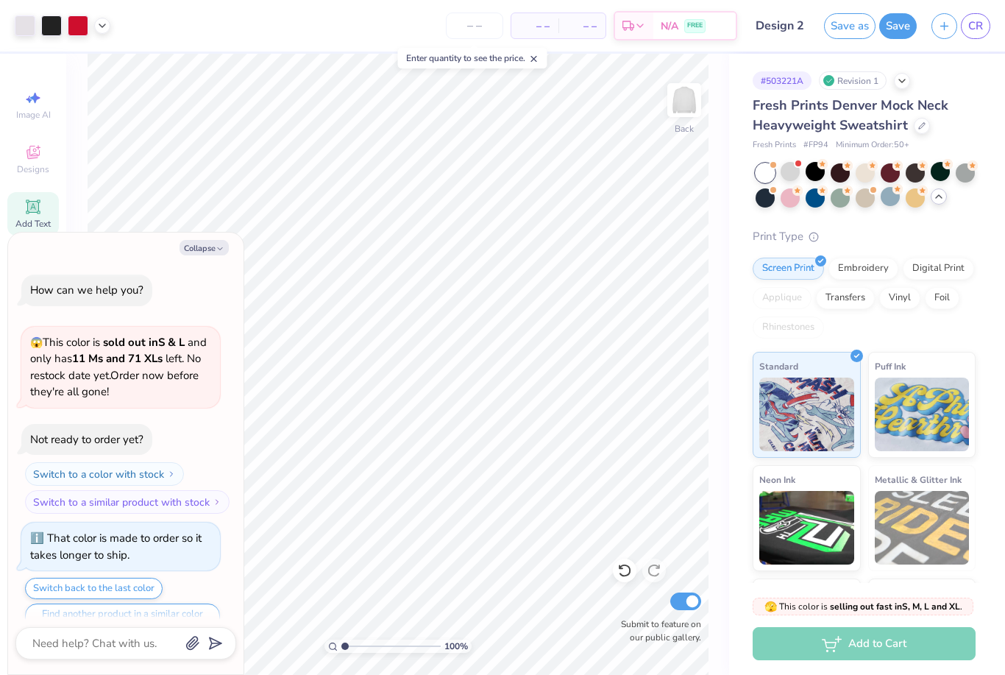
scroll to position [1853, 0]
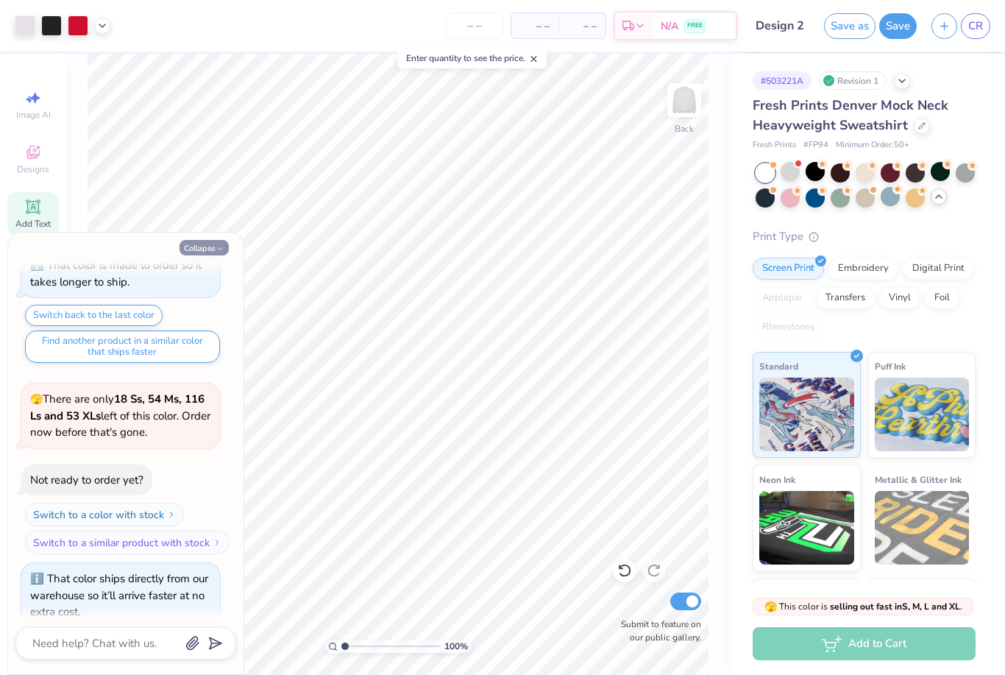
click at [218, 250] on icon "button" at bounding box center [220, 248] width 9 height 9
type textarea "x"
